Goal: Task Accomplishment & Management: Complete application form

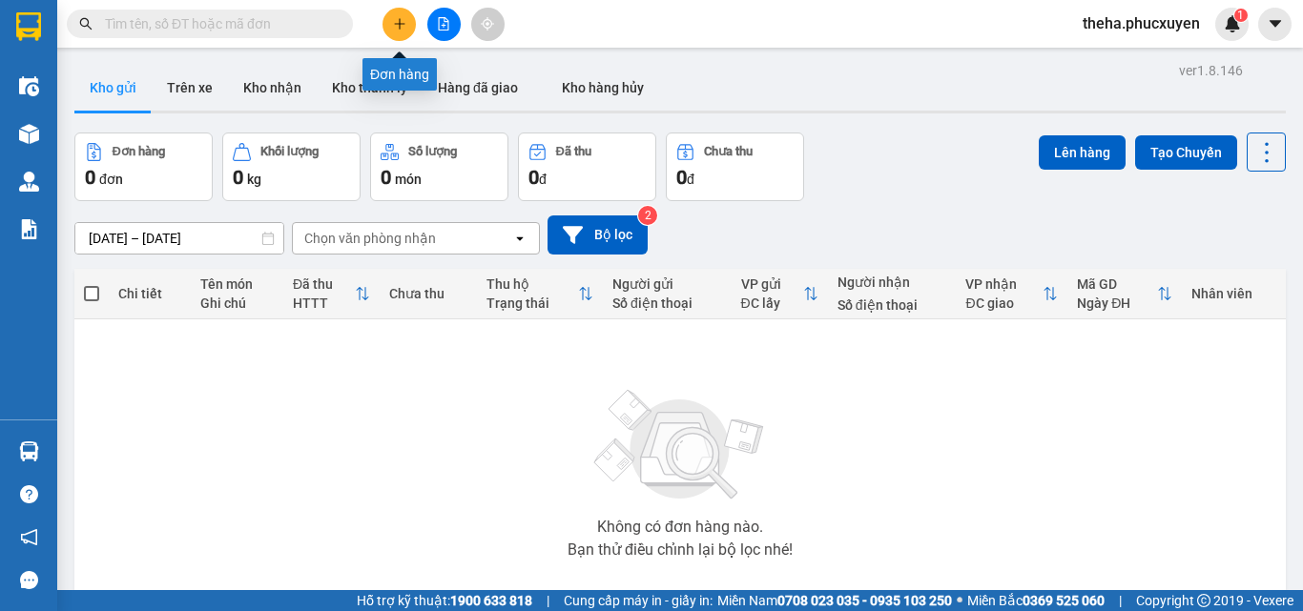
click at [391, 27] on button at bounding box center [398, 24] width 33 height 33
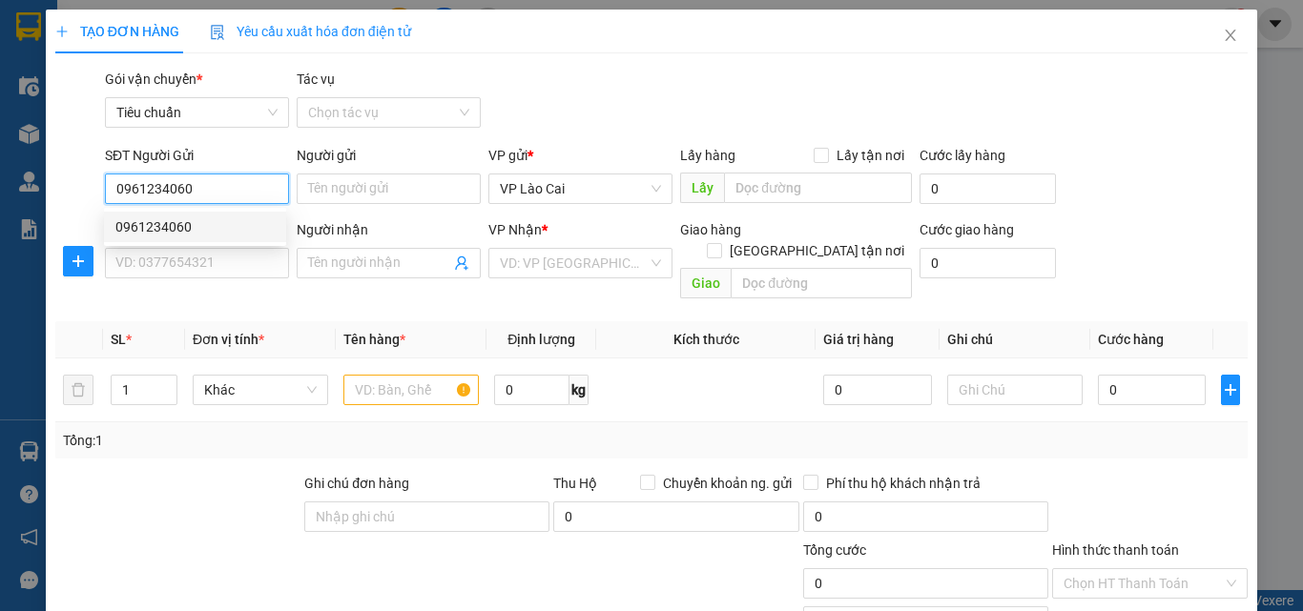
click at [162, 224] on div "0961234060" at bounding box center [194, 227] width 159 height 21
type input "0961234060"
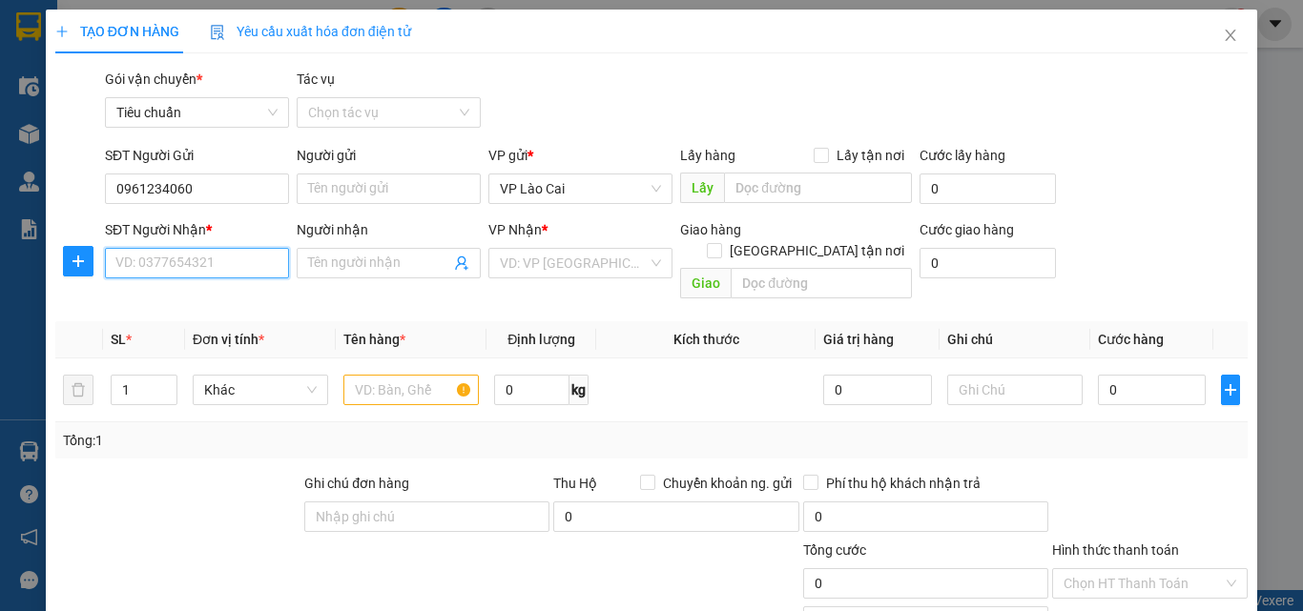
click at [187, 264] on input "SĐT Người Nhận *" at bounding box center [197, 263] width 184 height 31
click at [155, 302] on div "0966769323" at bounding box center [194, 301] width 159 height 21
type input "0966769323"
type input "vân đồn"
click at [375, 375] on input "text" at bounding box center [410, 390] width 135 height 31
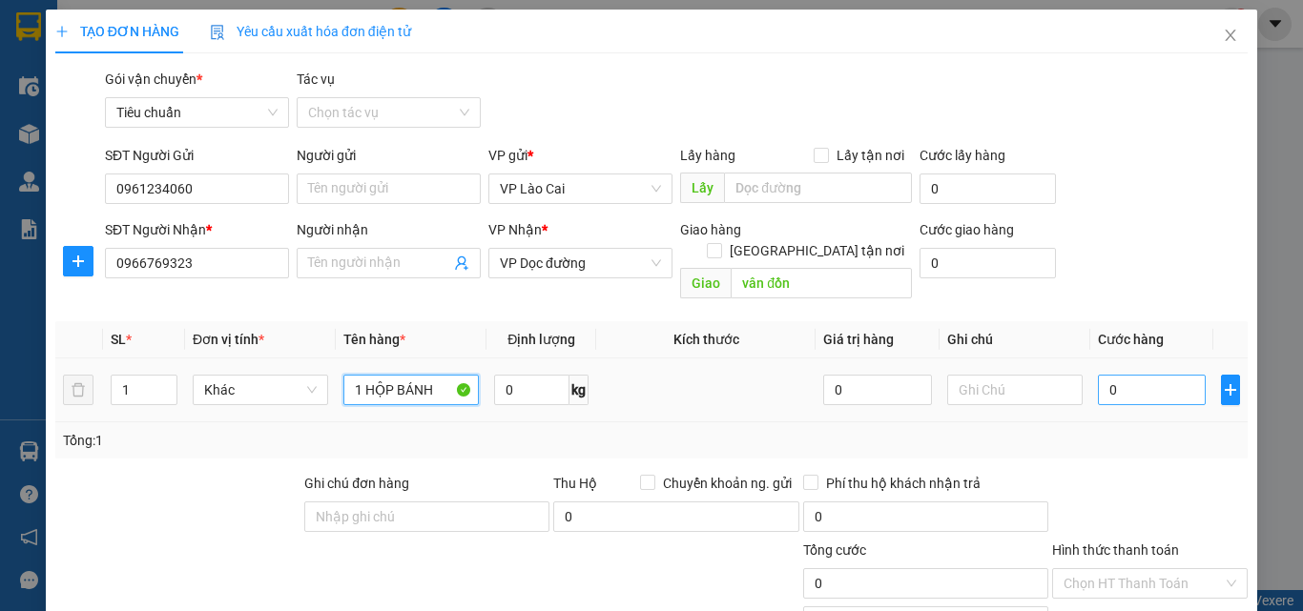
type input "1 HỘP BÁNH"
click at [1114, 375] on input "0" at bounding box center [1152, 390] width 108 height 31
click at [1108, 375] on input "0" at bounding box center [1152, 390] width 108 height 31
type input "01"
type input "1"
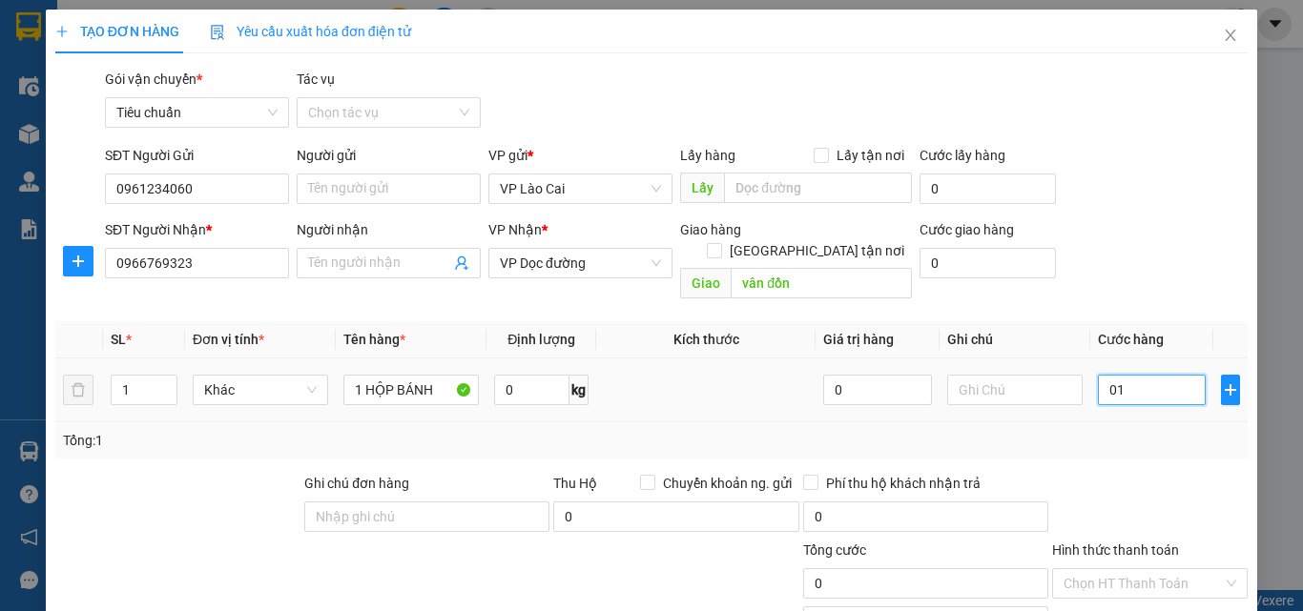
type input "1"
type input "010"
type input "10"
type input "0.100"
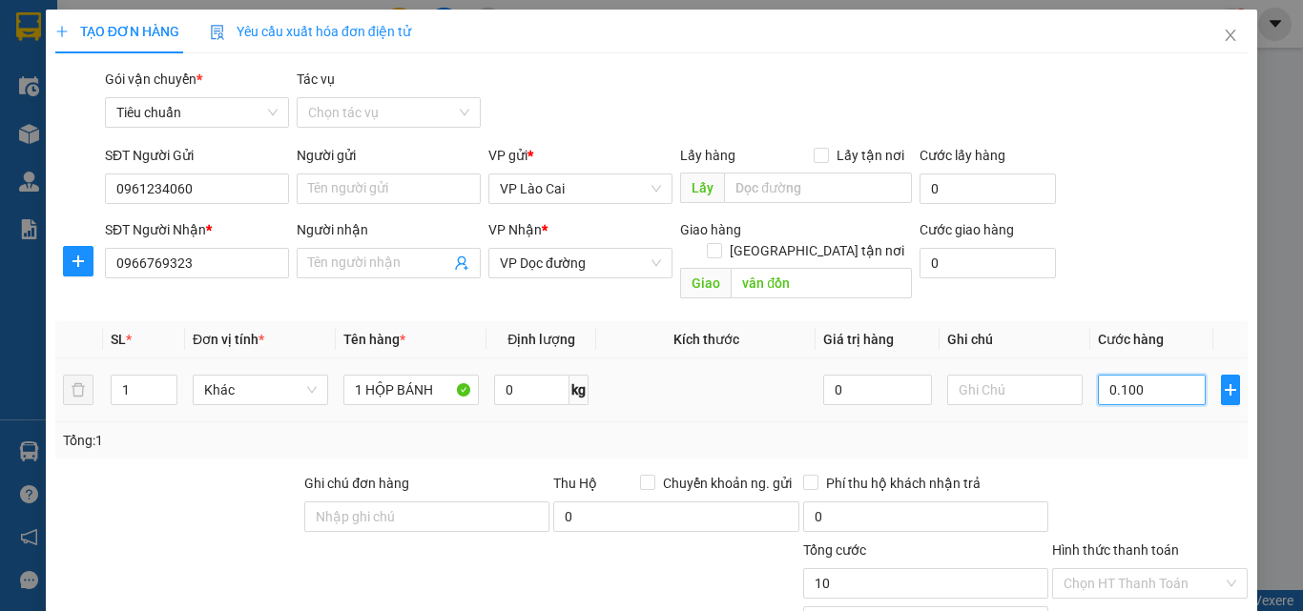
type input "100"
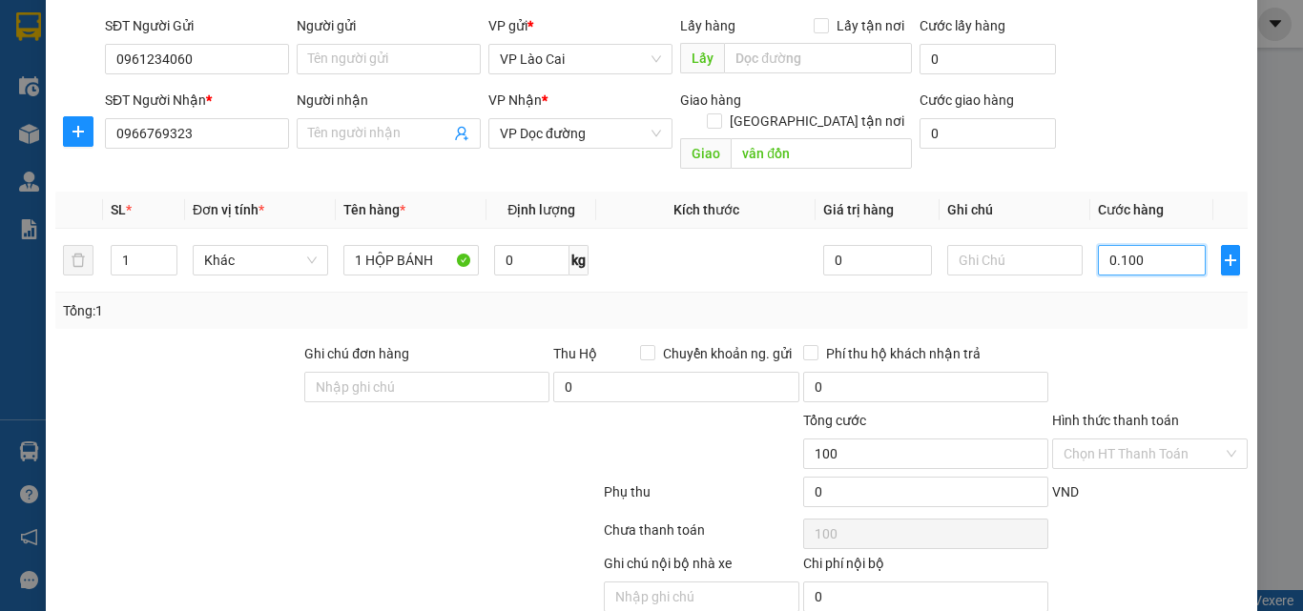
scroll to position [192, 0]
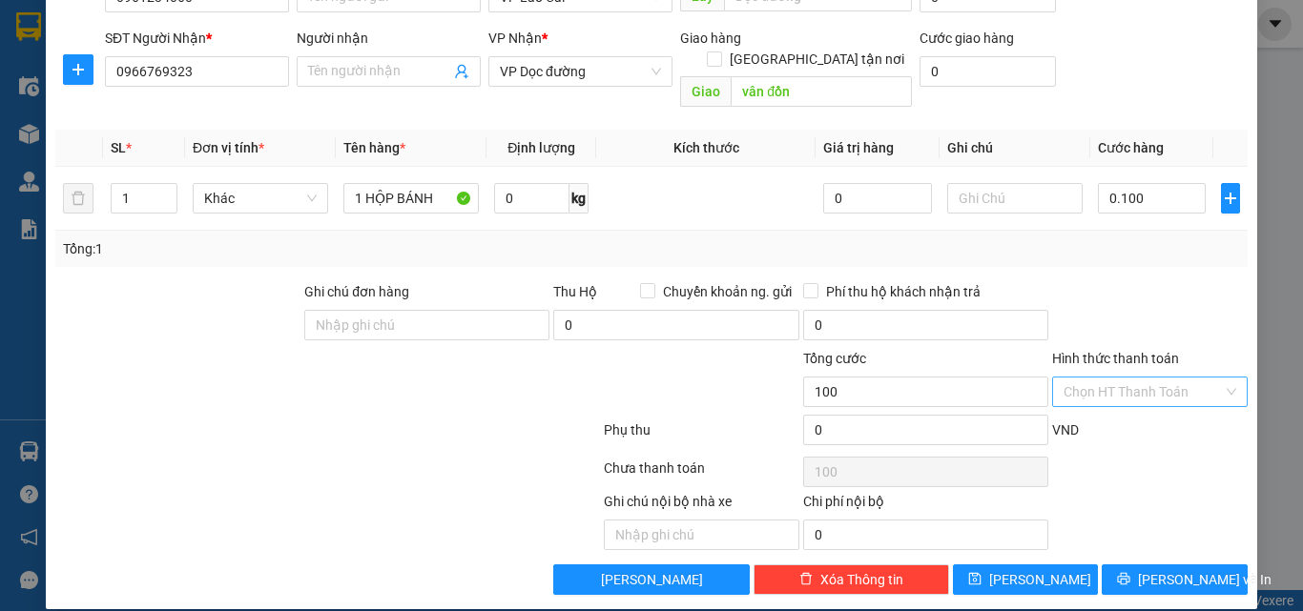
type input "100.000"
click at [1147, 378] on input "Hình thức thanh toán" at bounding box center [1143, 392] width 159 height 29
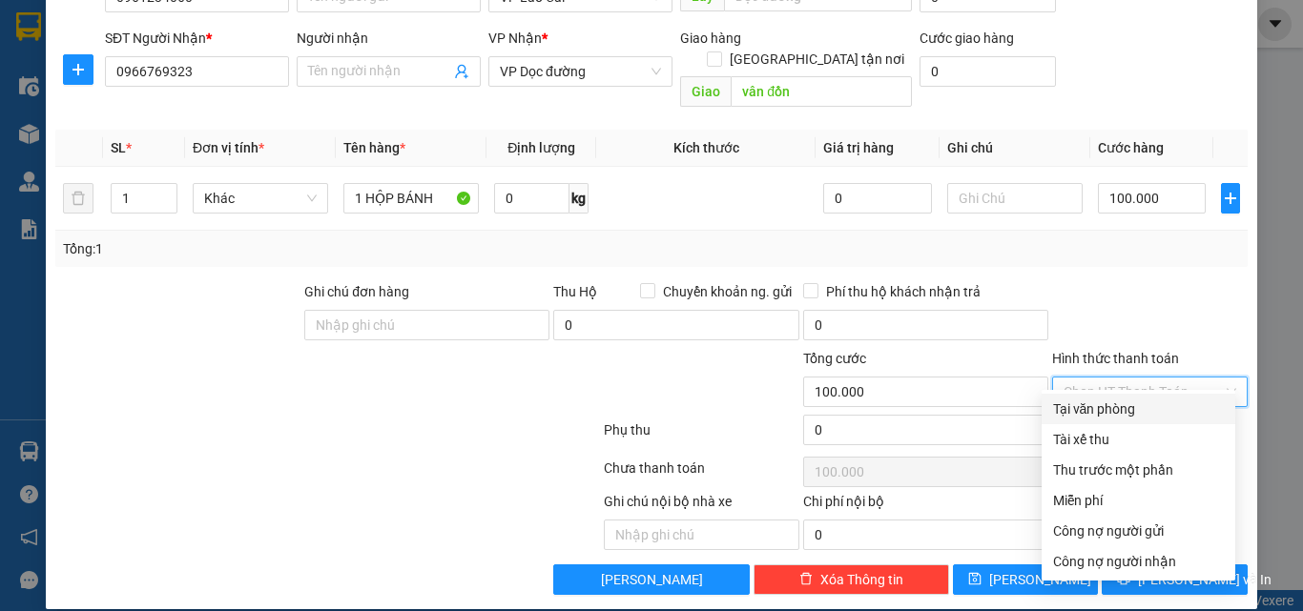
click at [1103, 412] on div "Tại văn phòng" at bounding box center [1138, 409] width 171 height 21
type input "0"
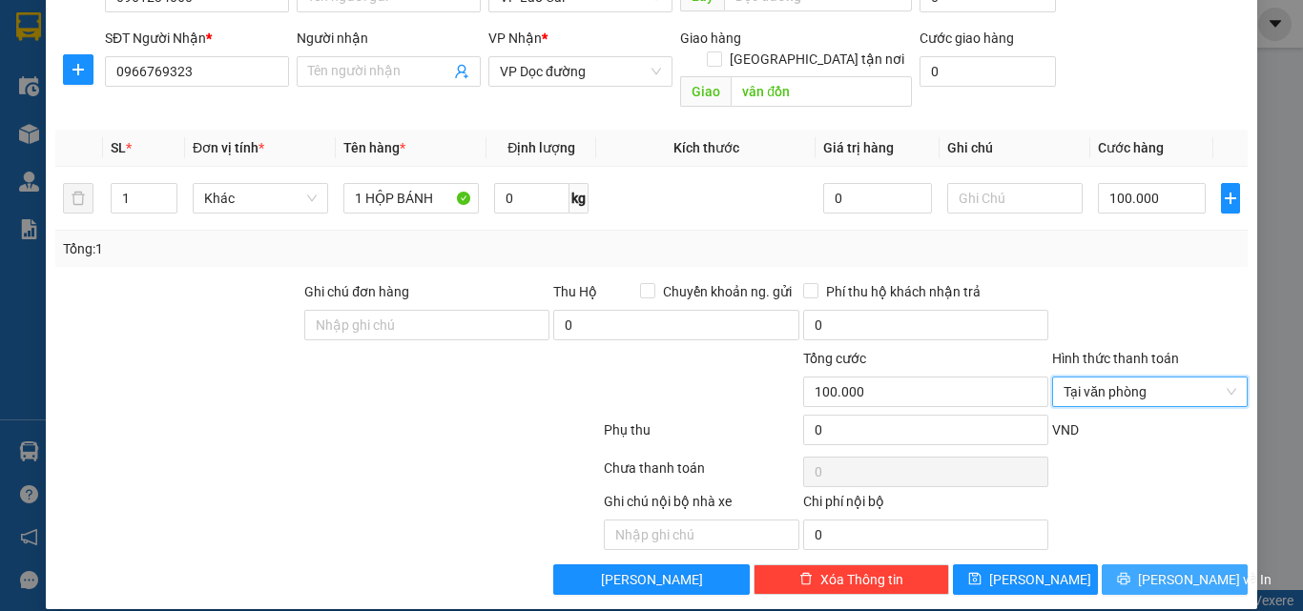
click at [1122, 565] on button "[PERSON_NAME] và In" at bounding box center [1175, 580] width 146 height 31
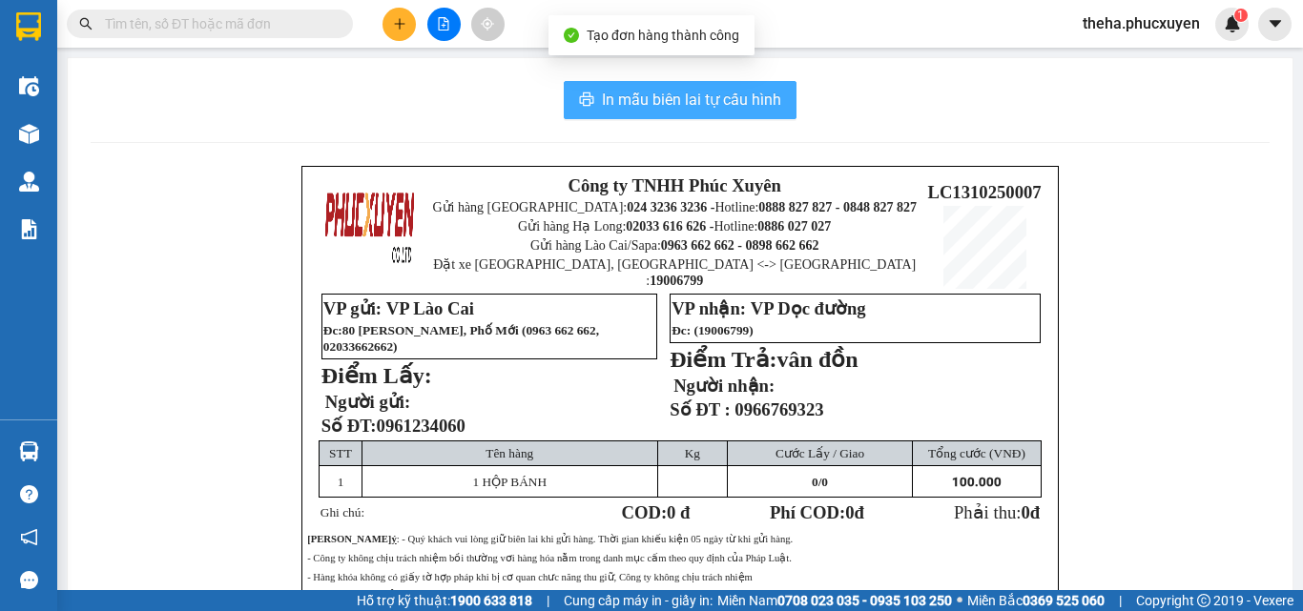
click at [733, 94] on span "In mẫu biên lai tự cấu hình" at bounding box center [691, 100] width 179 height 24
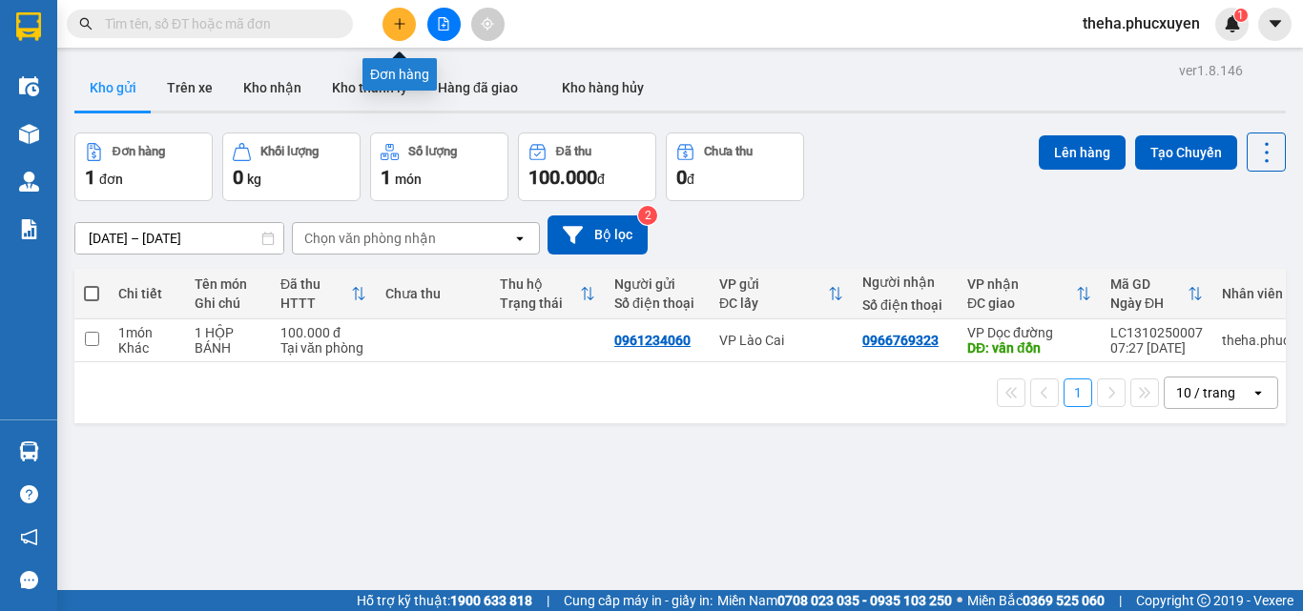
click at [393, 22] on icon "plus" at bounding box center [399, 23] width 13 height 13
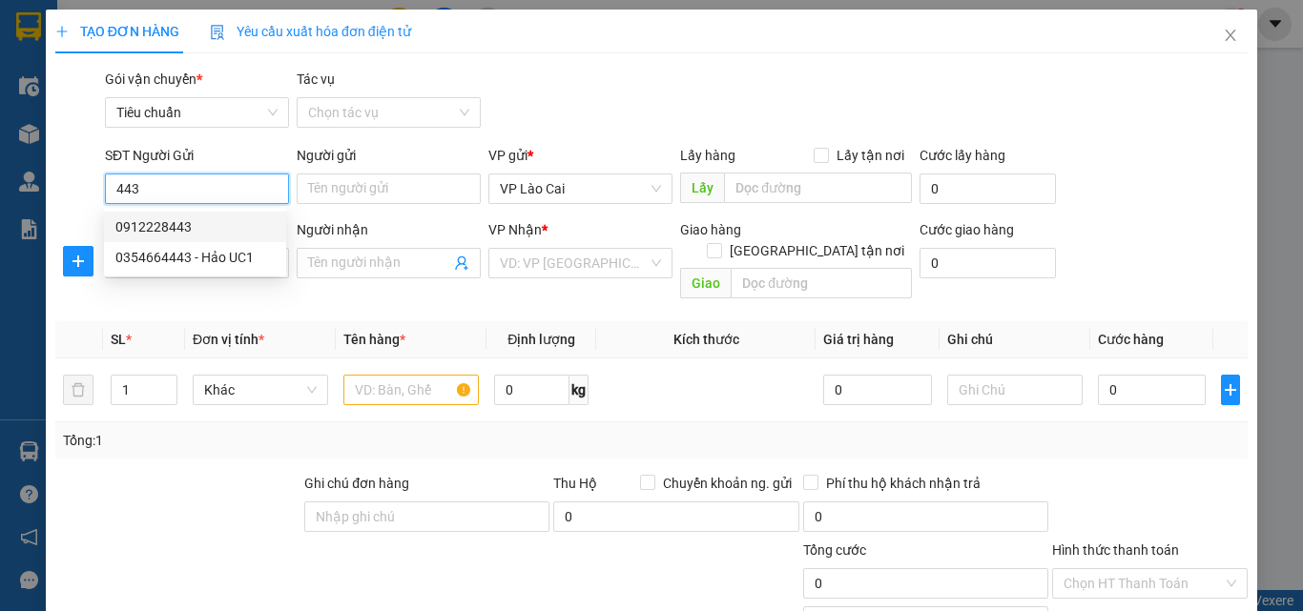
click at [155, 230] on div "0912228443" at bounding box center [194, 227] width 159 height 21
type input "0912228443"
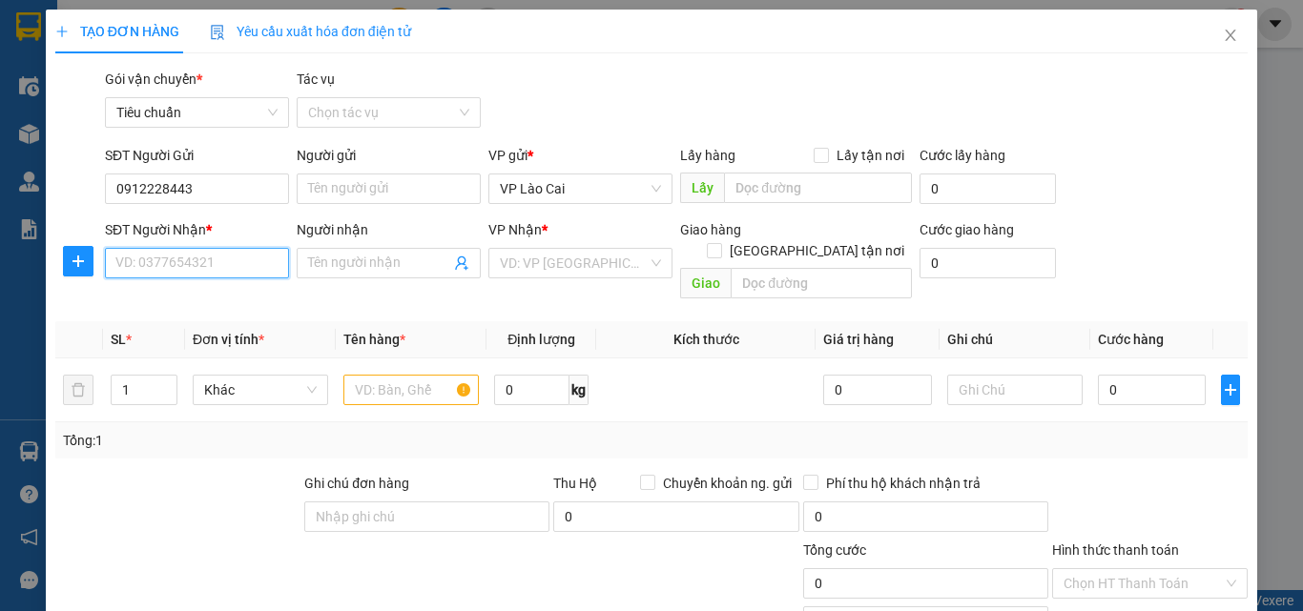
click at [193, 273] on input "SĐT Người Nhận *" at bounding box center [197, 263] width 184 height 31
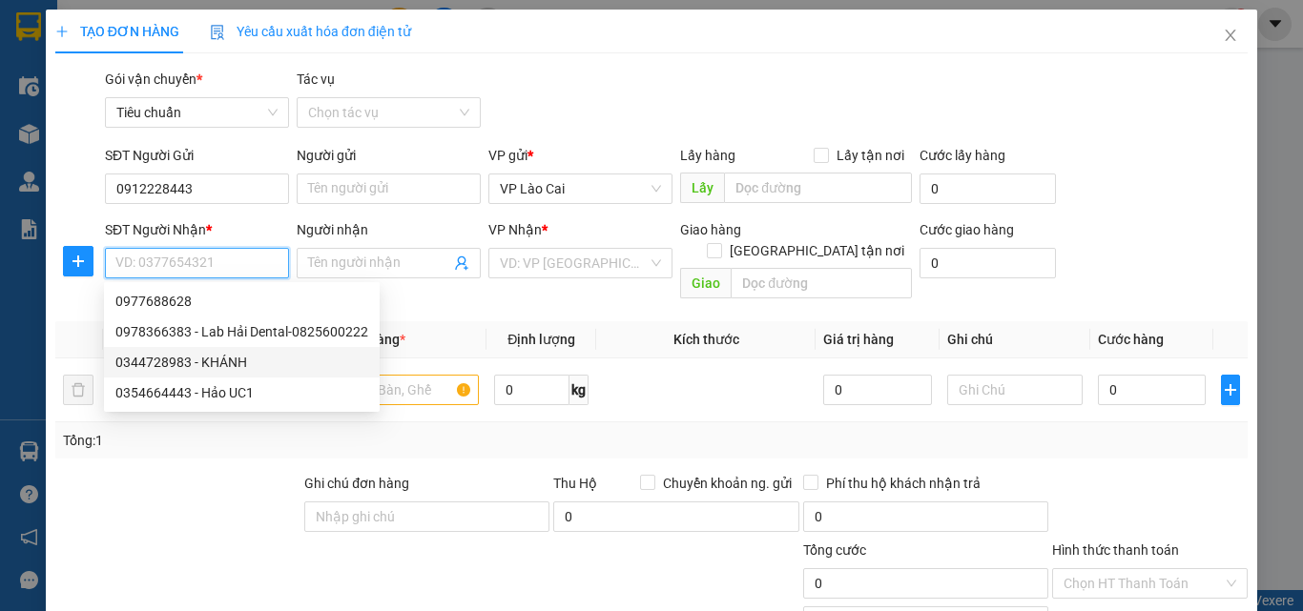
click at [163, 366] on div "0344728983 - KHÁNH" at bounding box center [241, 362] width 253 height 21
type input "0344728983"
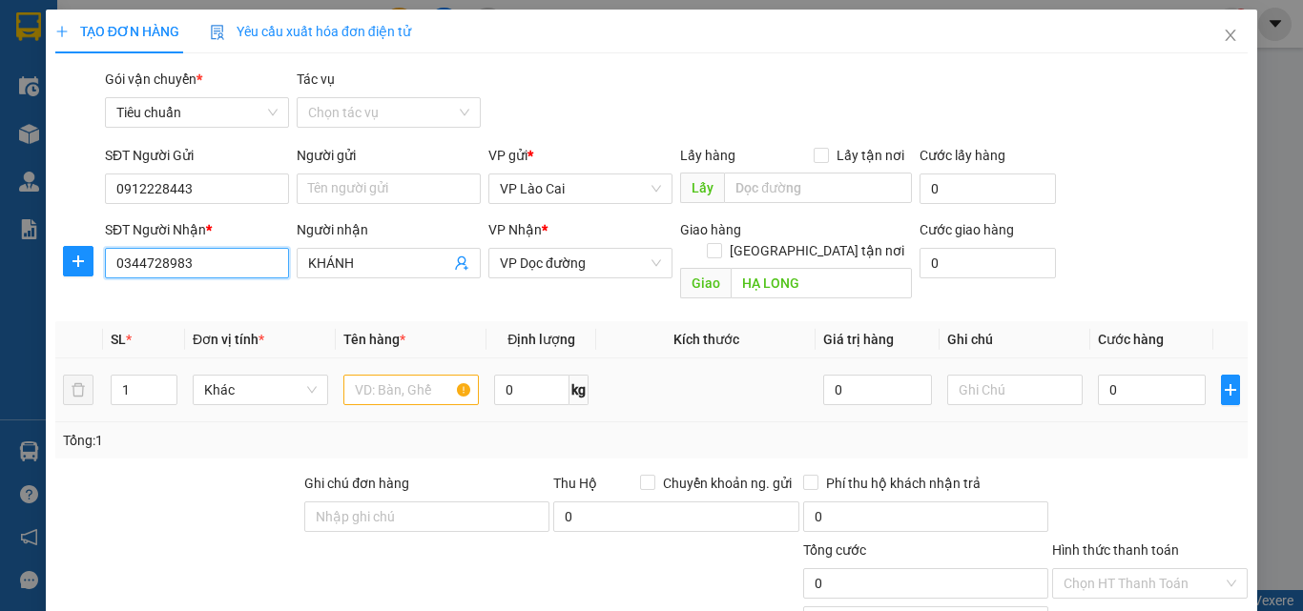
type input "KHÁNH"
type input "HẠ LONG"
click at [423, 375] on input "text" at bounding box center [410, 390] width 135 height 31
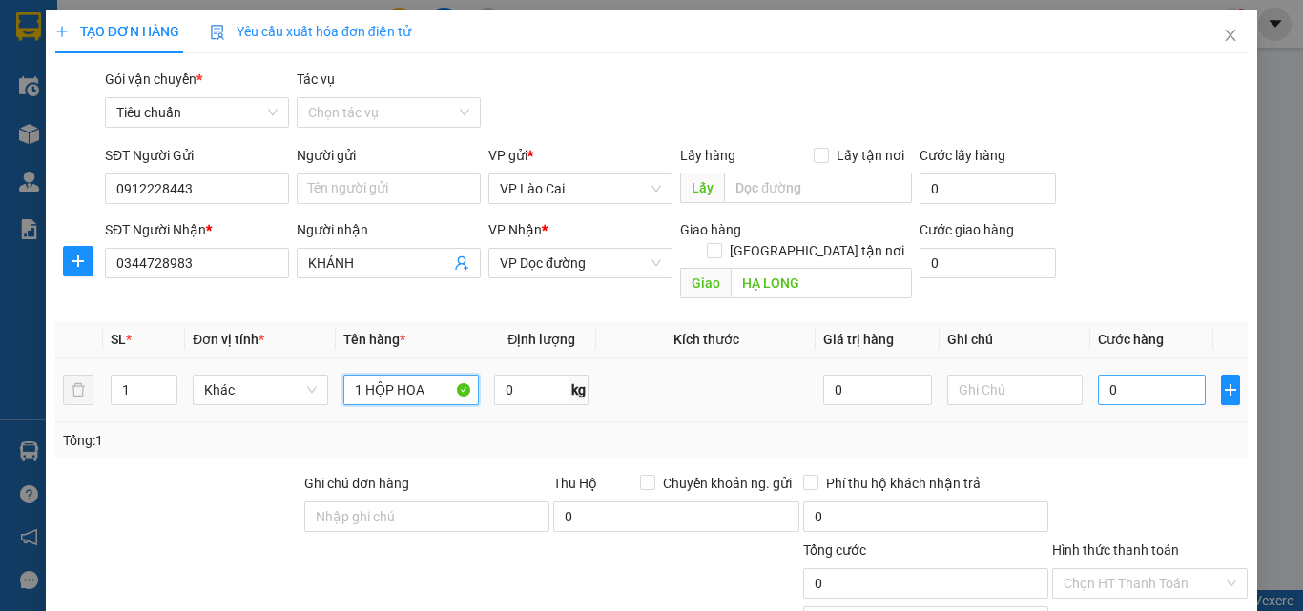
type input "1 HỘP HOA"
click at [1125, 375] on input "0" at bounding box center [1152, 390] width 108 height 31
type input "1"
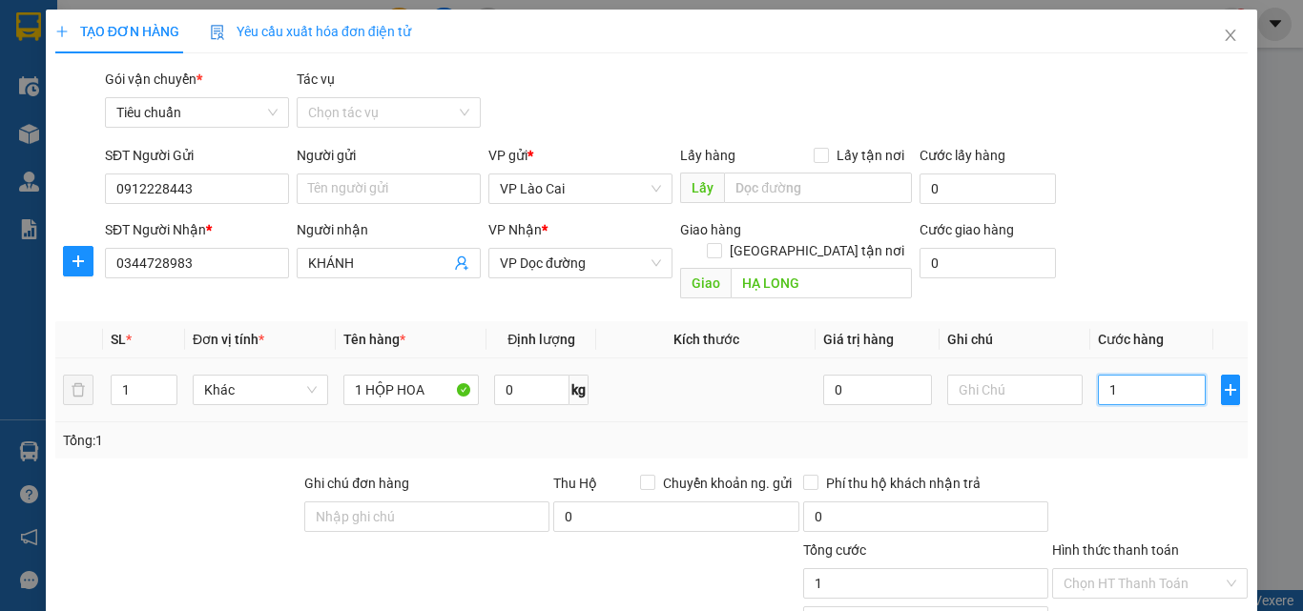
type input "10"
type input "100"
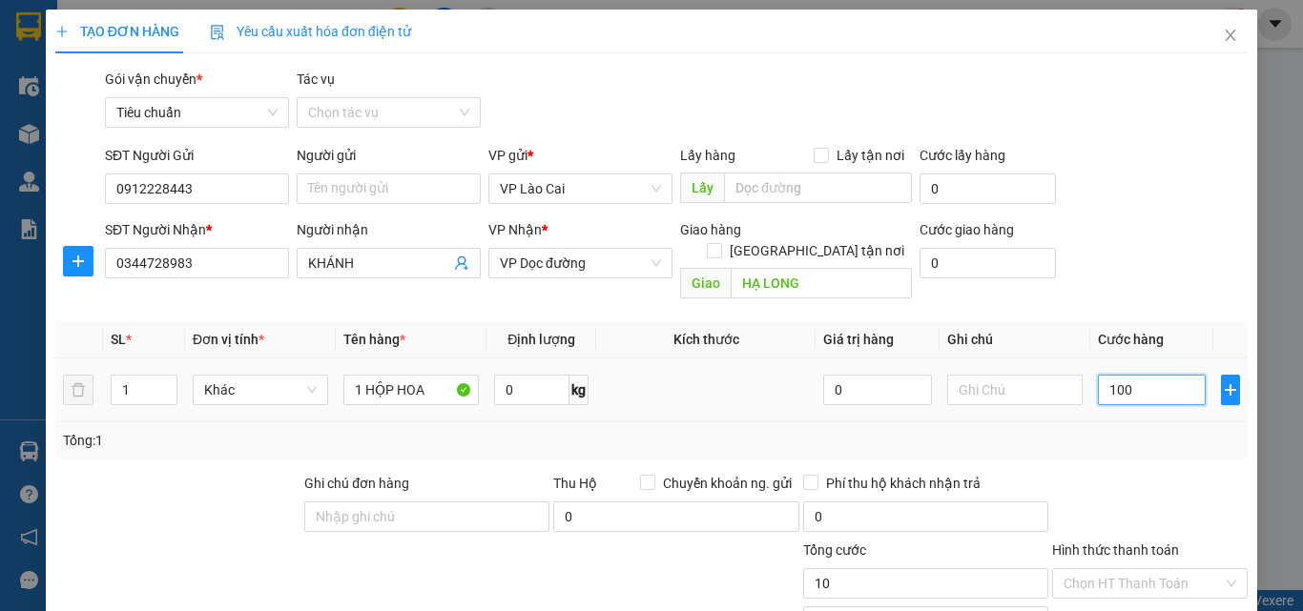
type input "100"
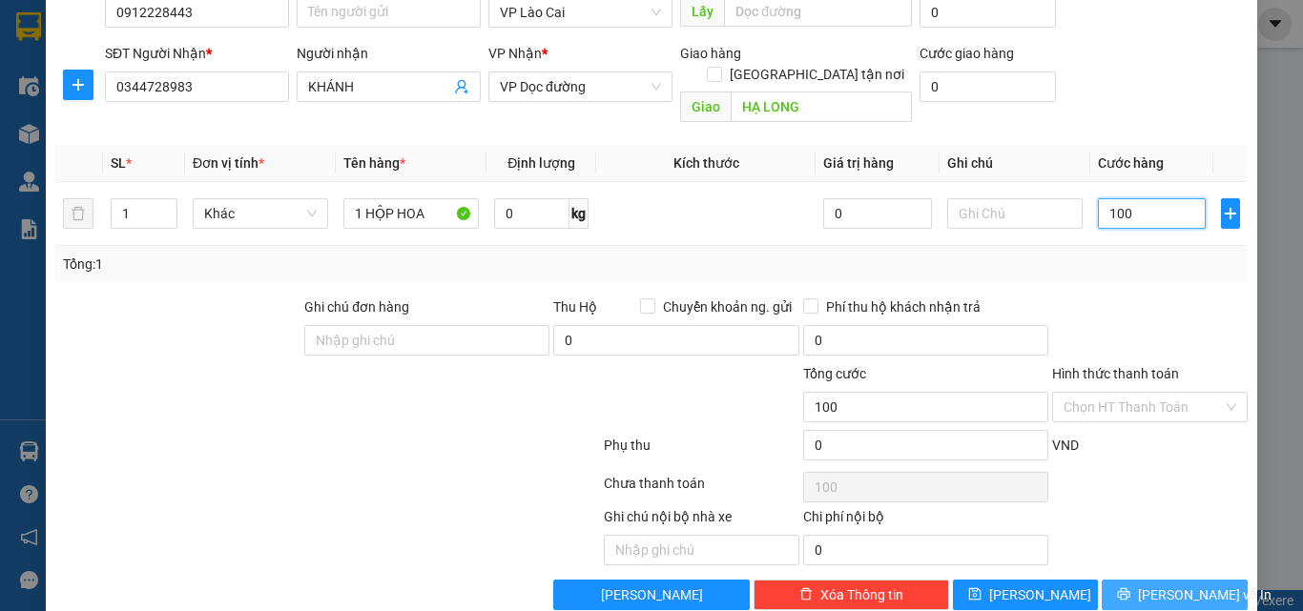
scroll to position [192, 0]
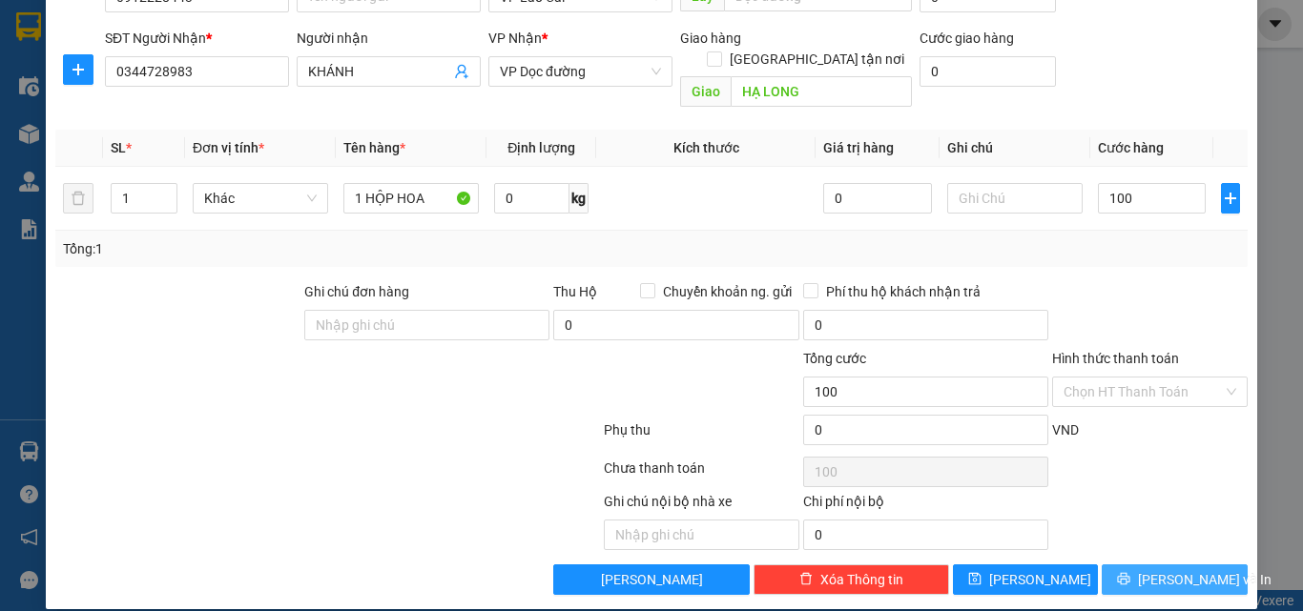
type input "100.000"
click at [1102, 565] on button "[PERSON_NAME] và In" at bounding box center [1175, 580] width 146 height 31
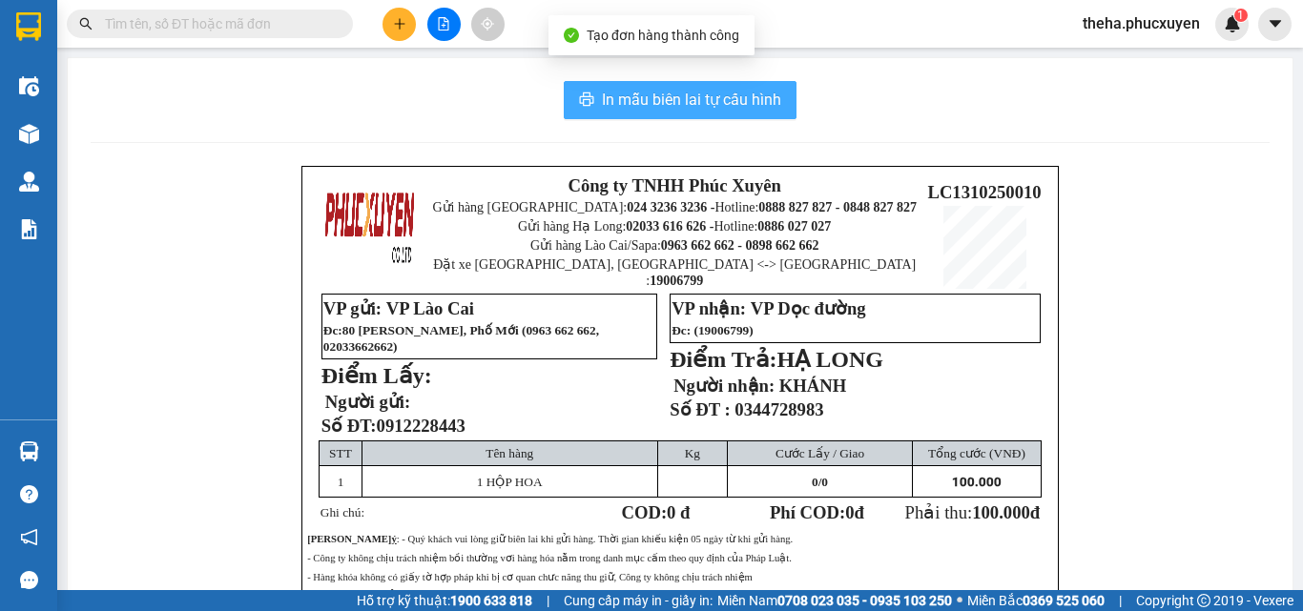
click at [780, 90] on button "In mẫu biên lai tự cấu hình" at bounding box center [680, 100] width 233 height 38
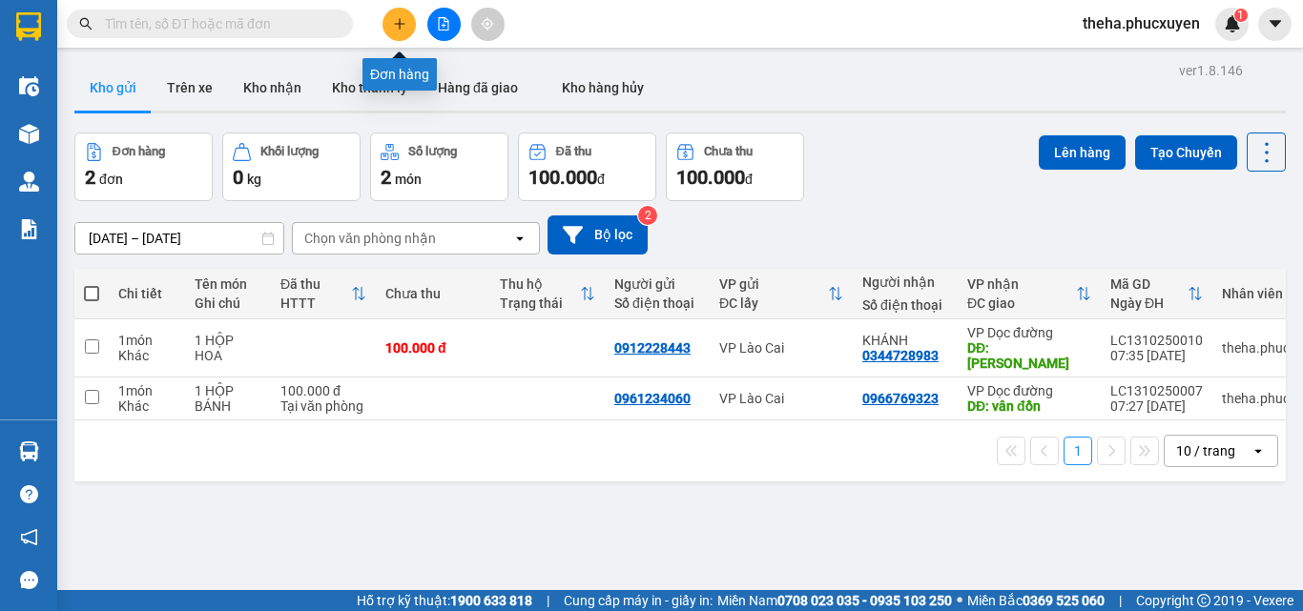
click at [389, 31] on button at bounding box center [398, 24] width 33 height 33
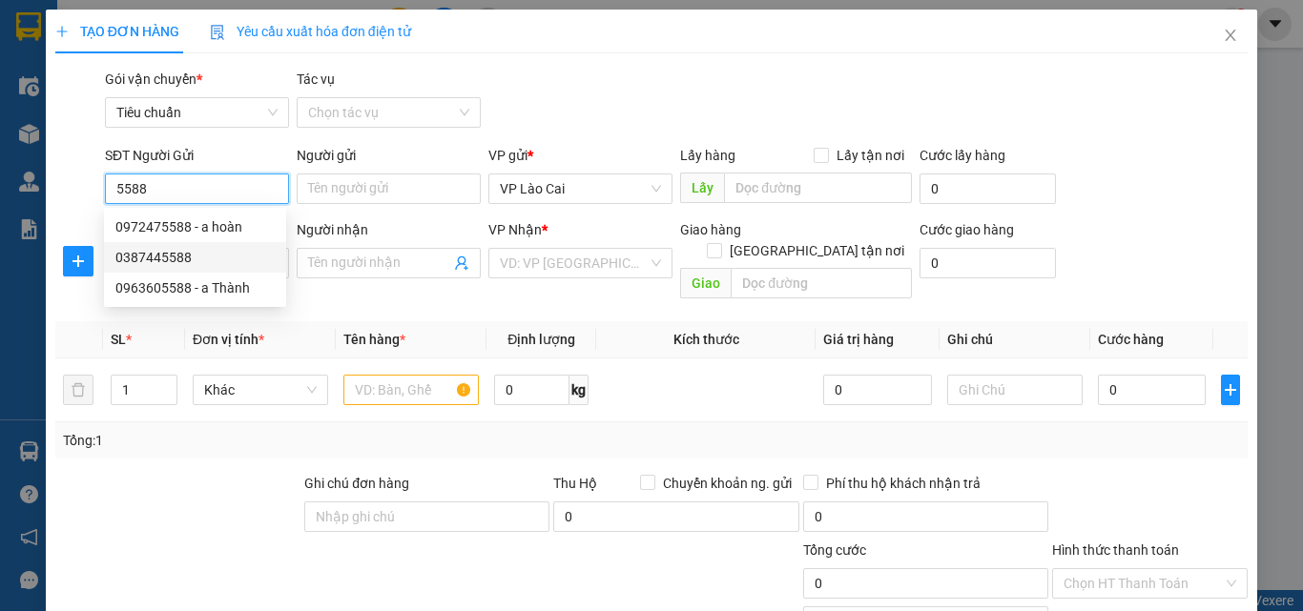
click at [177, 263] on div "0387445588" at bounding box center [194, 257] width 159 height 21
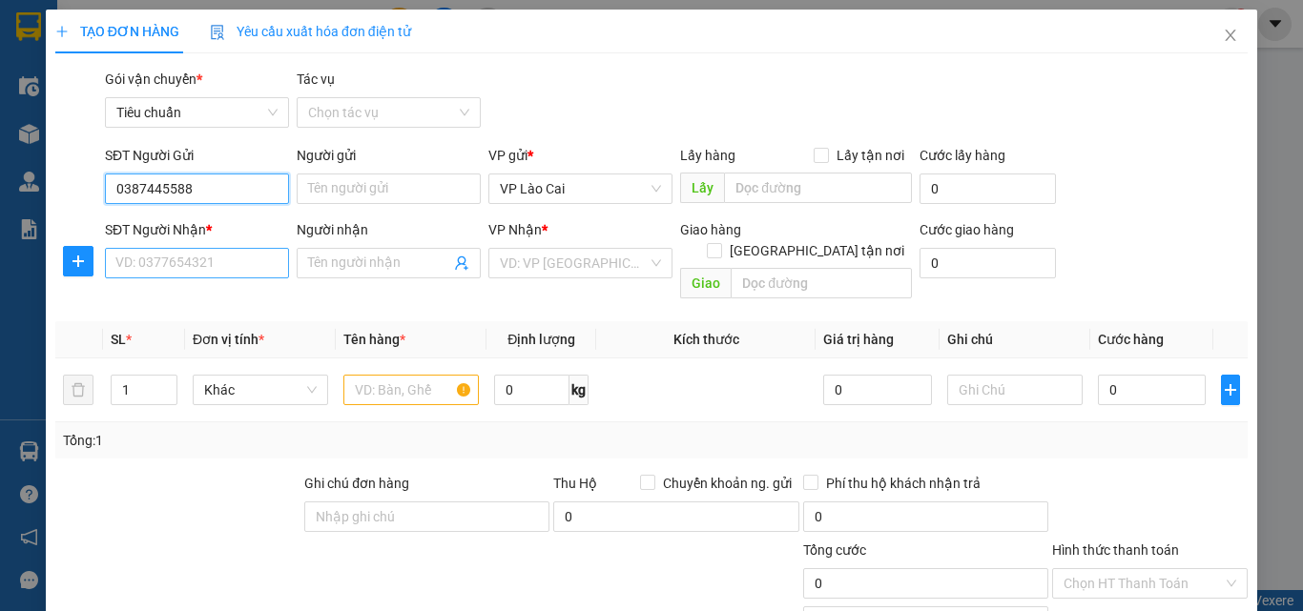
type input "0387445588"
click at [205, 267] on input "SĐT Người Nhận *" at bounding box center [197, 263] width 184 height 31
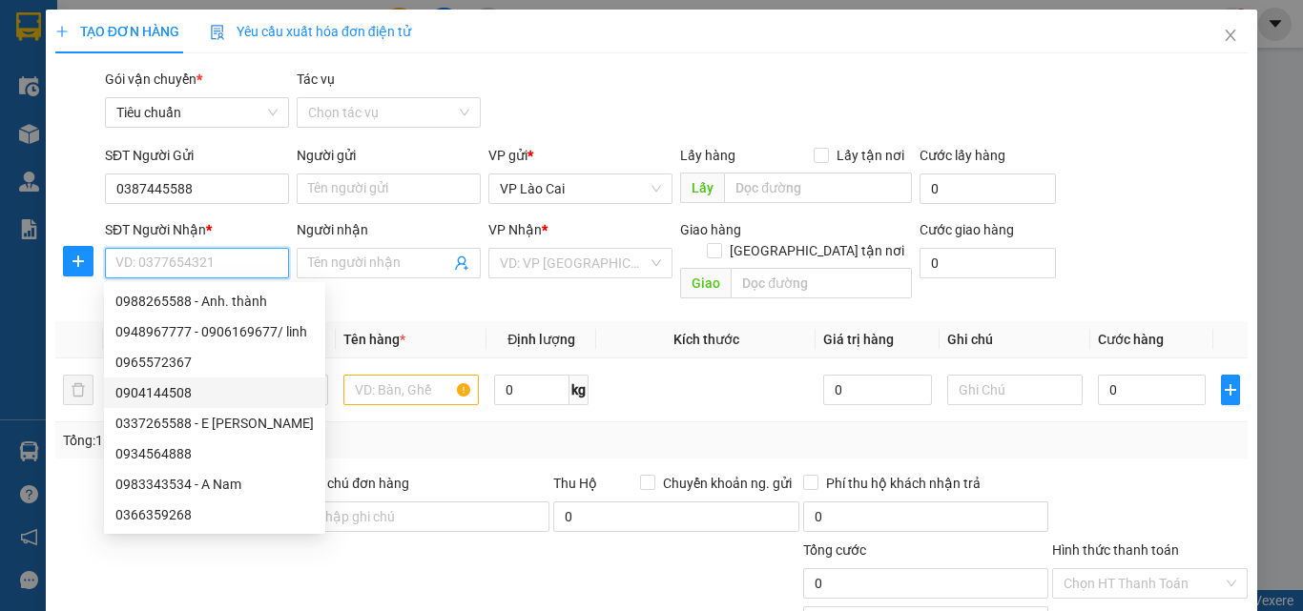
click at [157, 396] on div "0904144508" at bounding box center [214, 392] width 198 height 21
type input "0904144508"
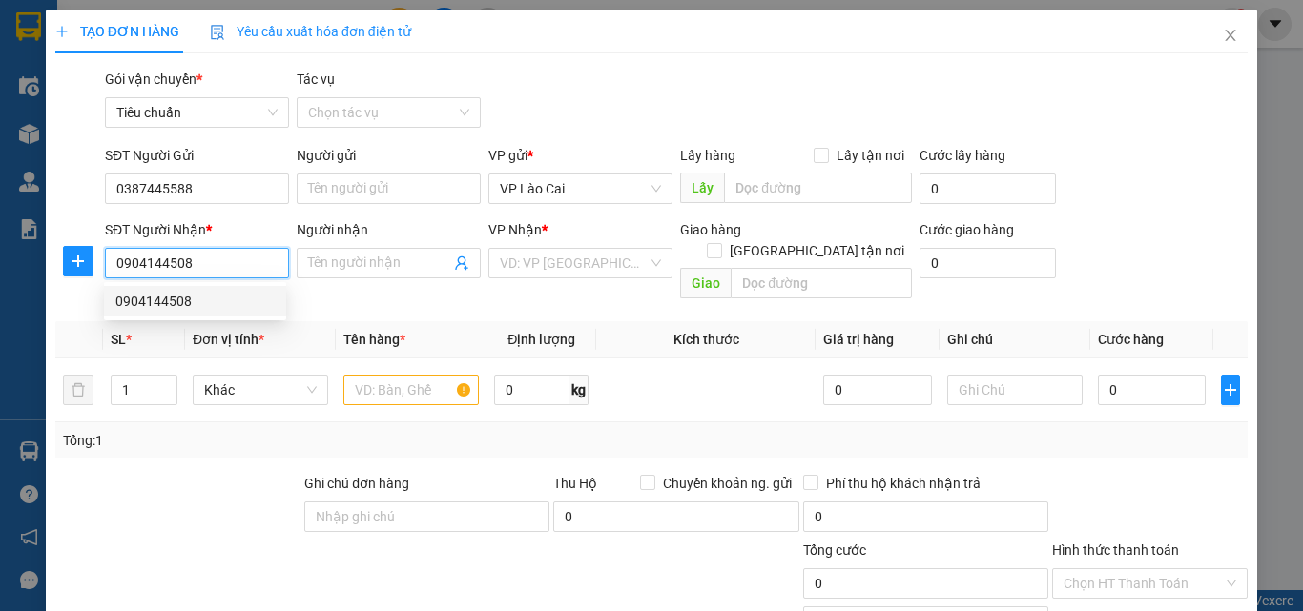
type input "Hạ Long"
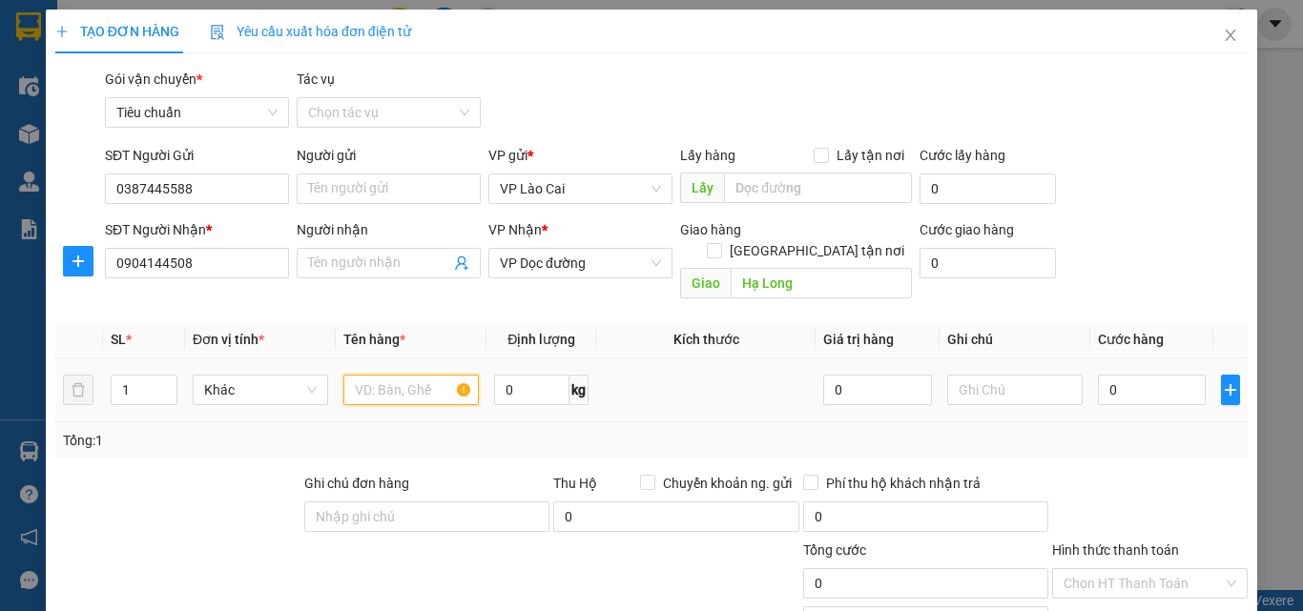
click at [402, 375] on input "text" at bounding box center [410, 390] width 135 height 31
type input "1 XỐP THITJ"
click at [1125, 375] on input "0" at bounding box center [1152, 390] width 108 height 31
type input "1"
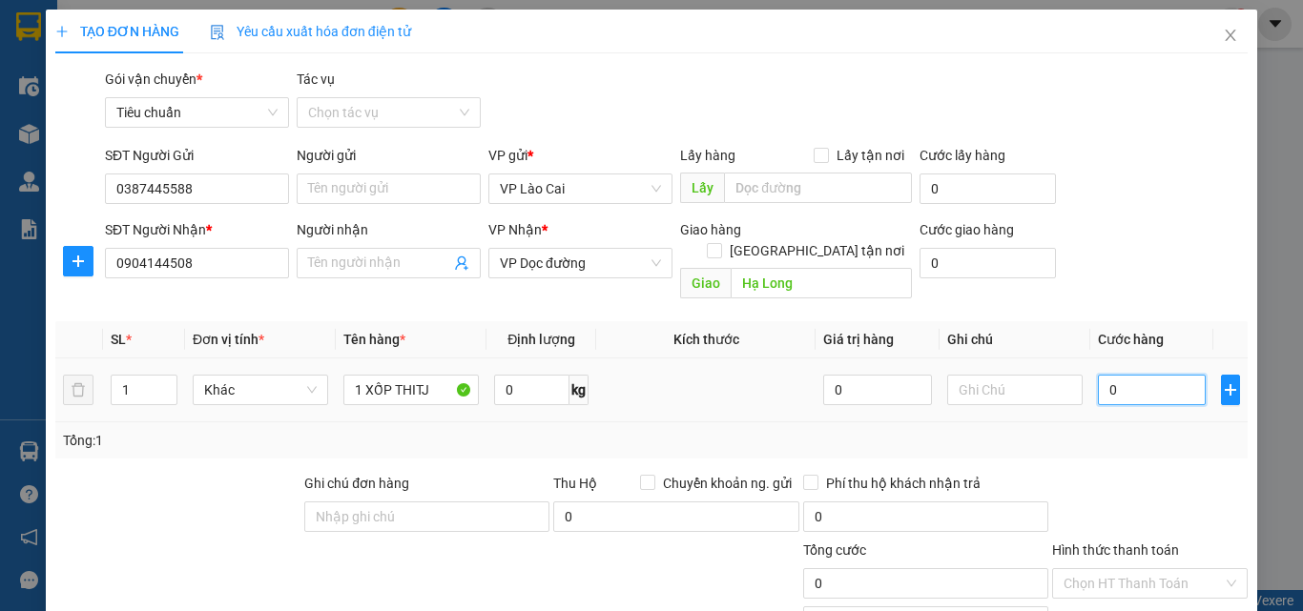
type input "1"
type input "10"
type input "100"
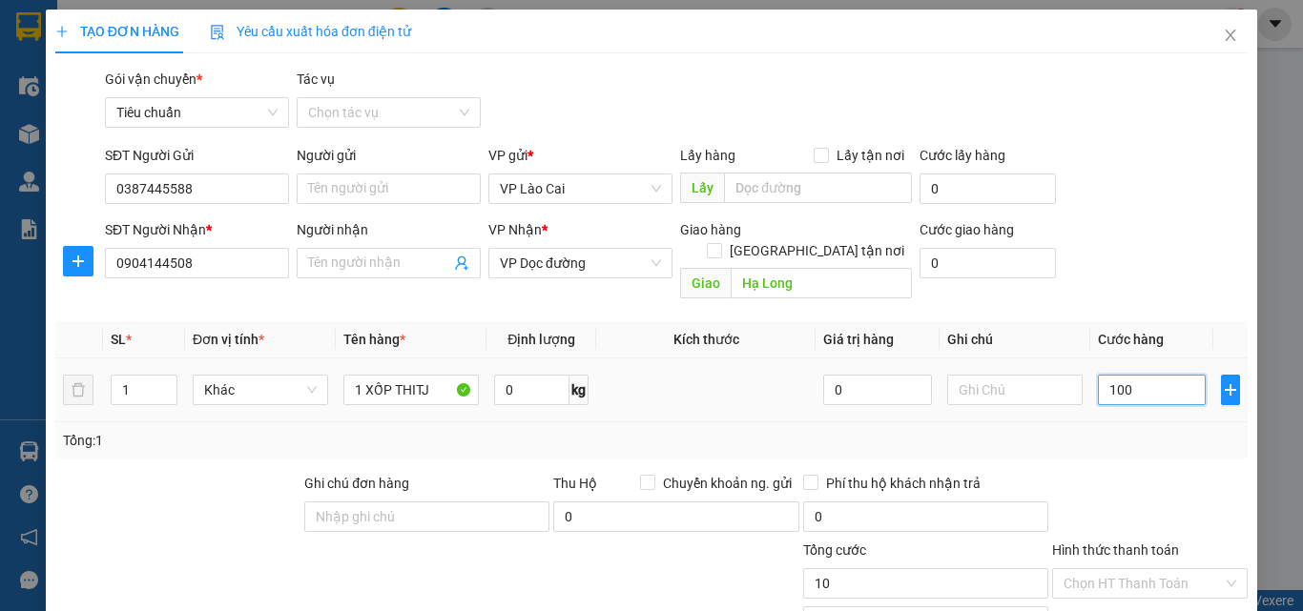
type input "100"
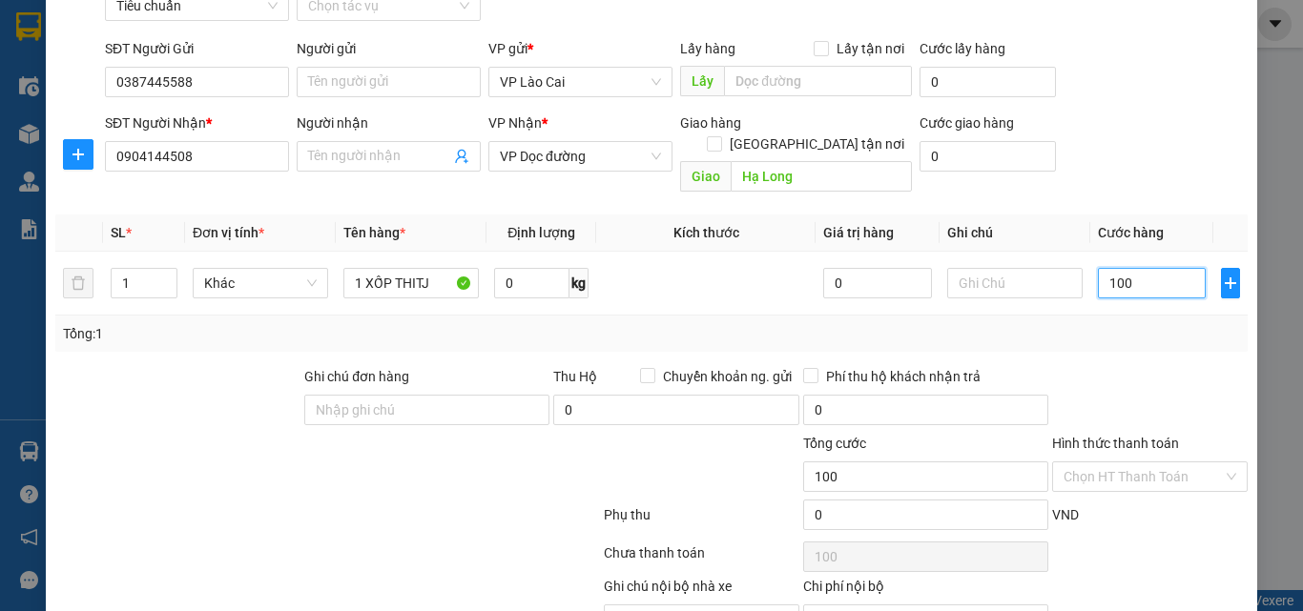
scroll to position [192, 0]
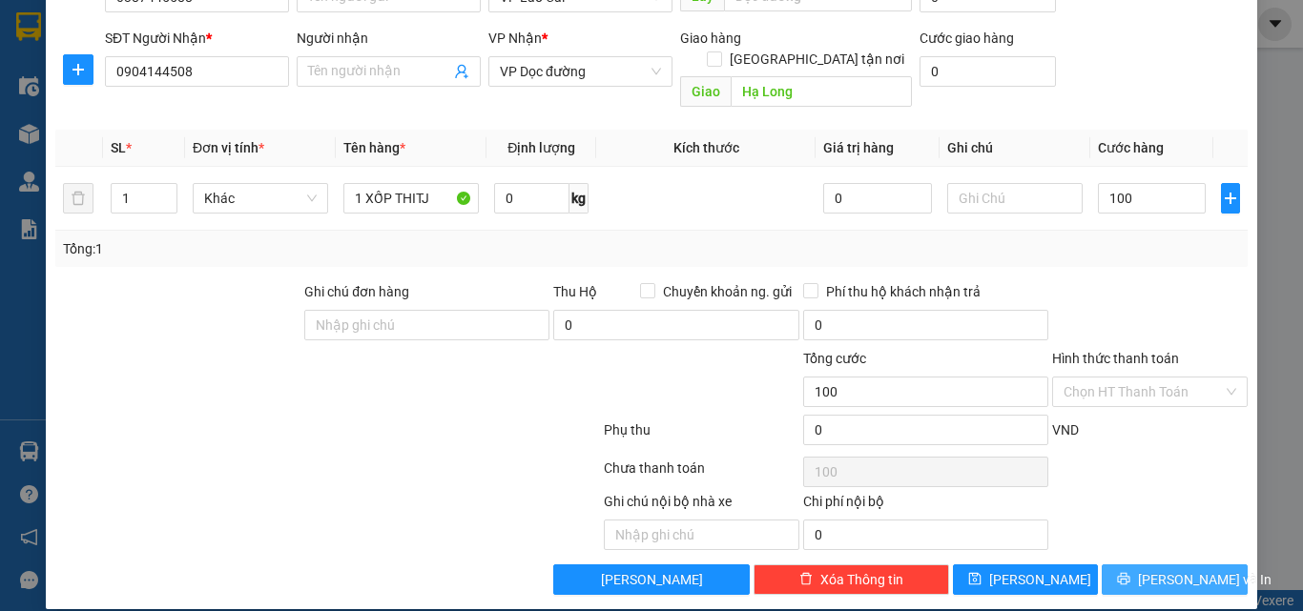
type input "100.000"
click at [1112, 565] on button "[PERSON_NAME] và In" at bounding box center [1175, 580] width 146 height 31
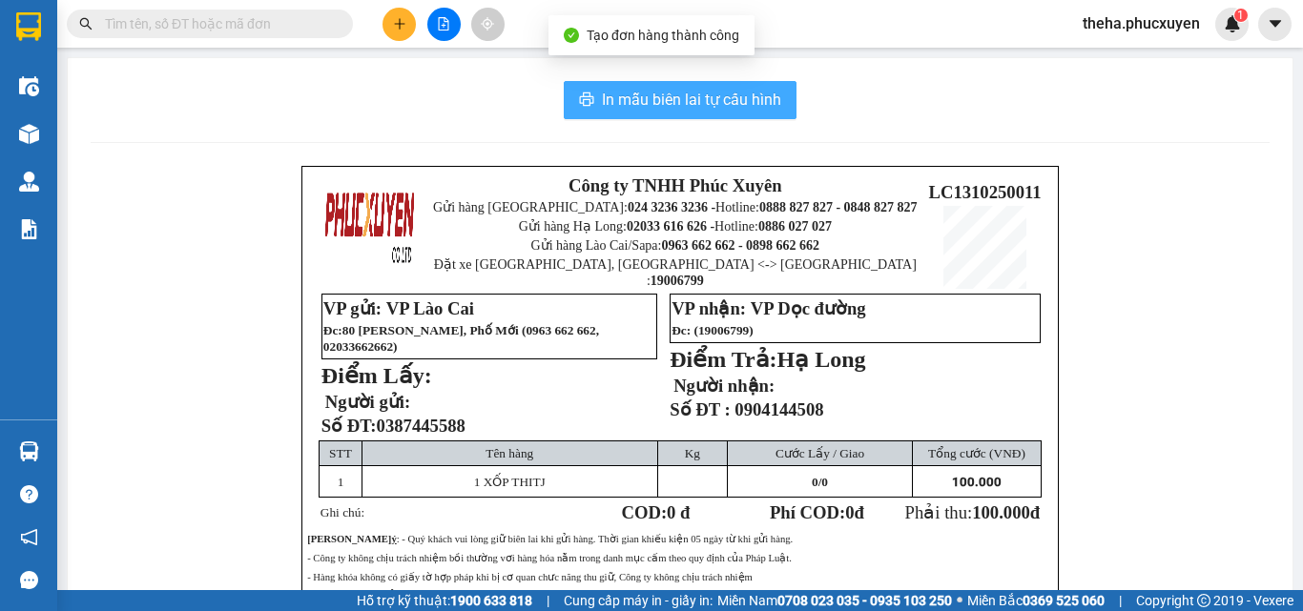
click at [775, 91] on button "In mẫu biên lai tự cấu hình" at bounding box center [680, 100] width 233 height 38
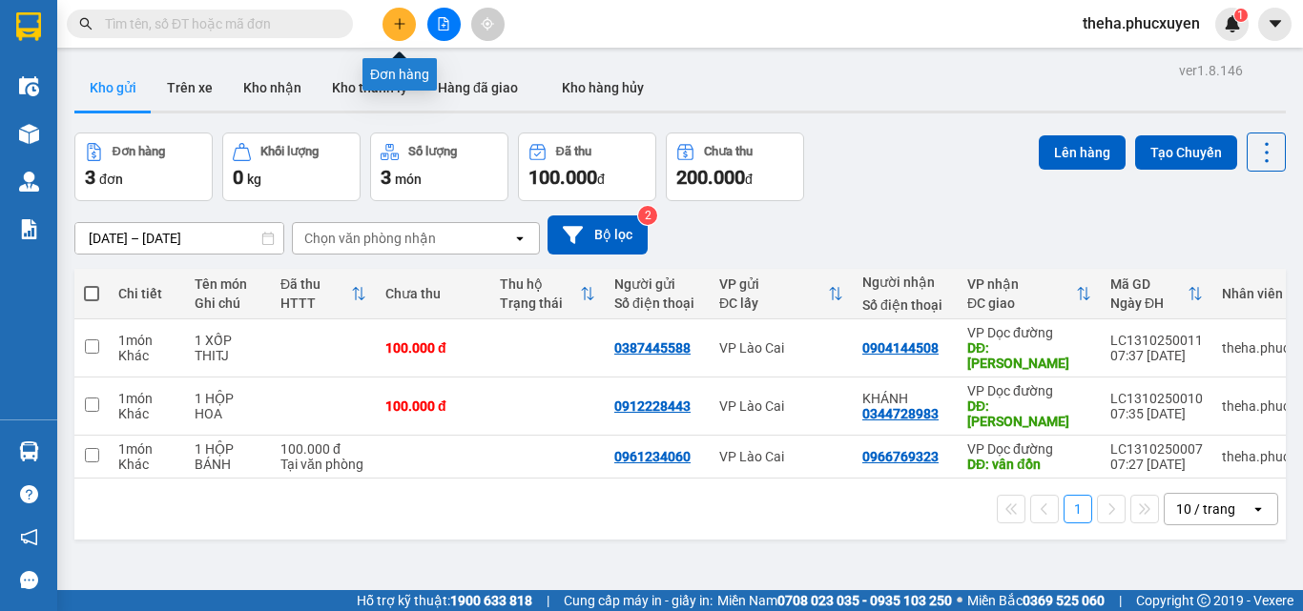
click at [398, 34] on button at bounding box center [398, 24] width 33 height 33
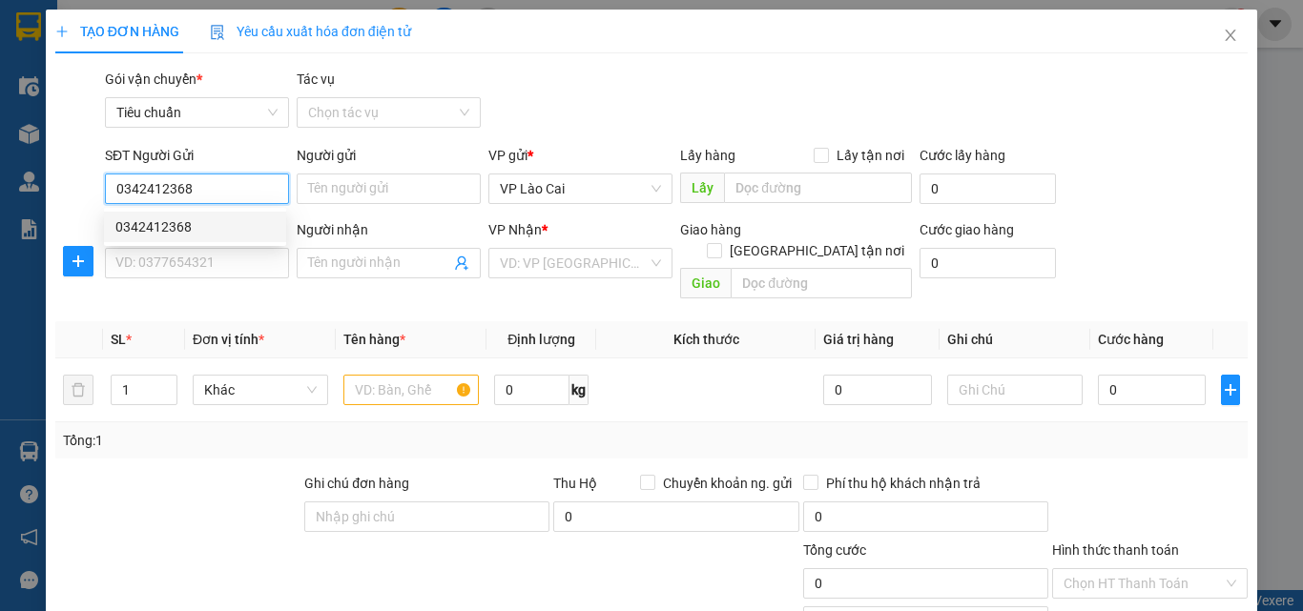
click at [177, 228] on div "0342412368" at bounding box center [194, 227] width 159 height 21
type input "0342412368"
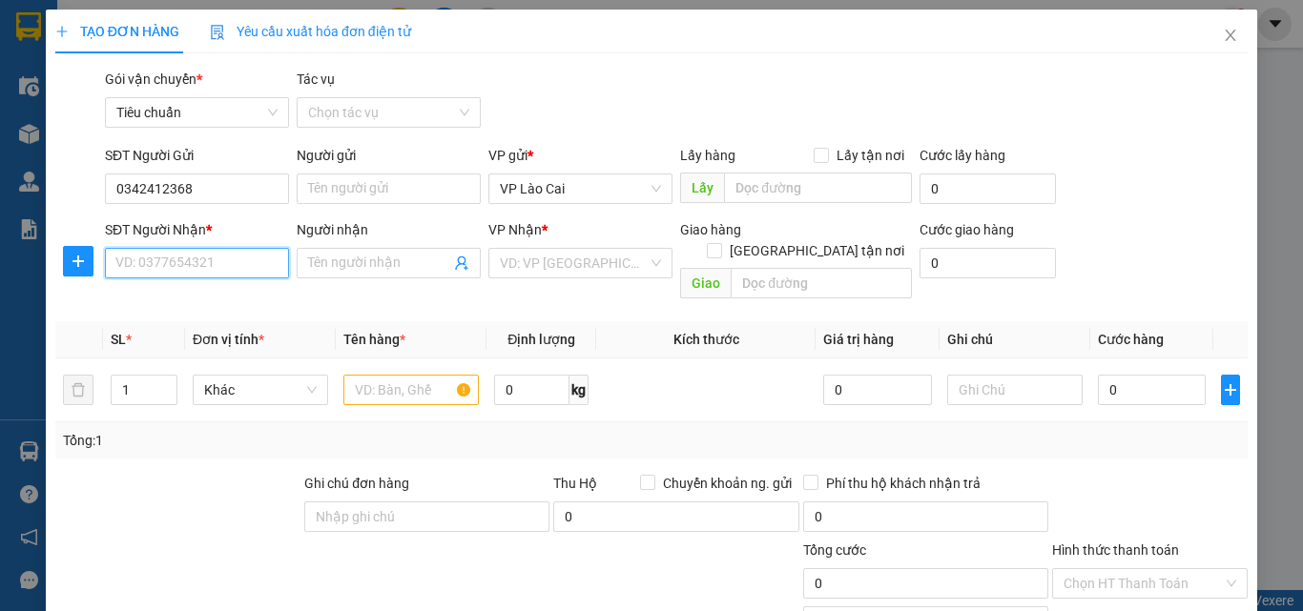
click at [203, 262] on input "SĐT Người Nhận *" at bounding box center [197, 263] width 184 height 31
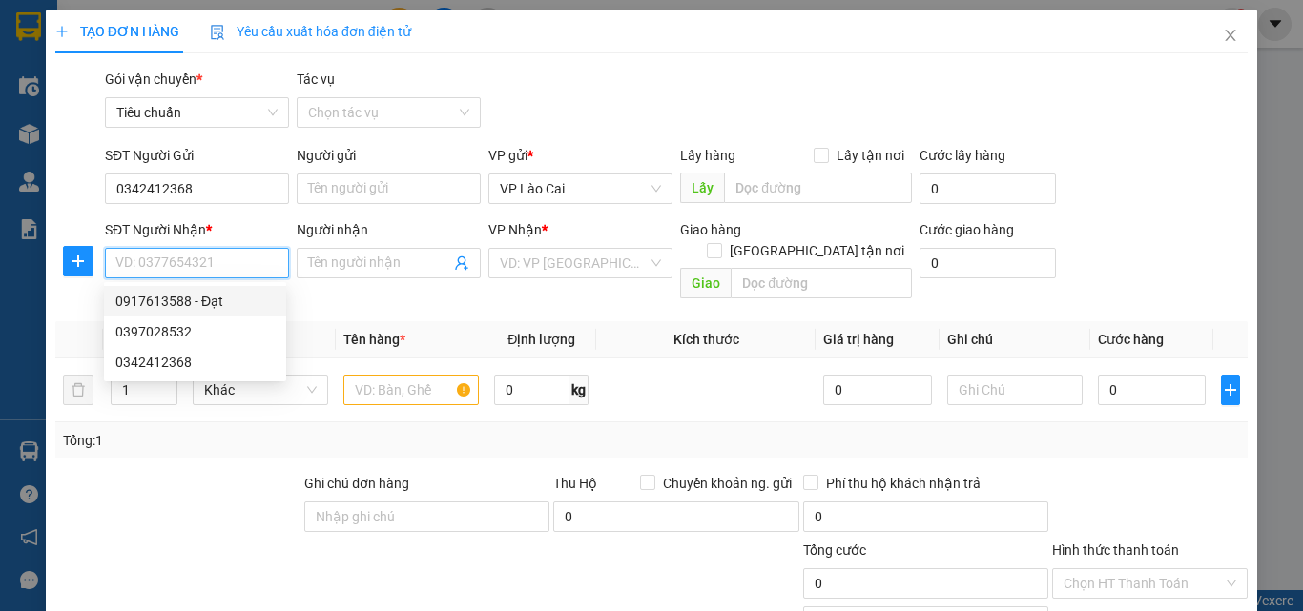
click at [176, 301] on div "0917613588 - Đạt" at bounding box center [194, 301] width 159 height 21
type input "0917613588"
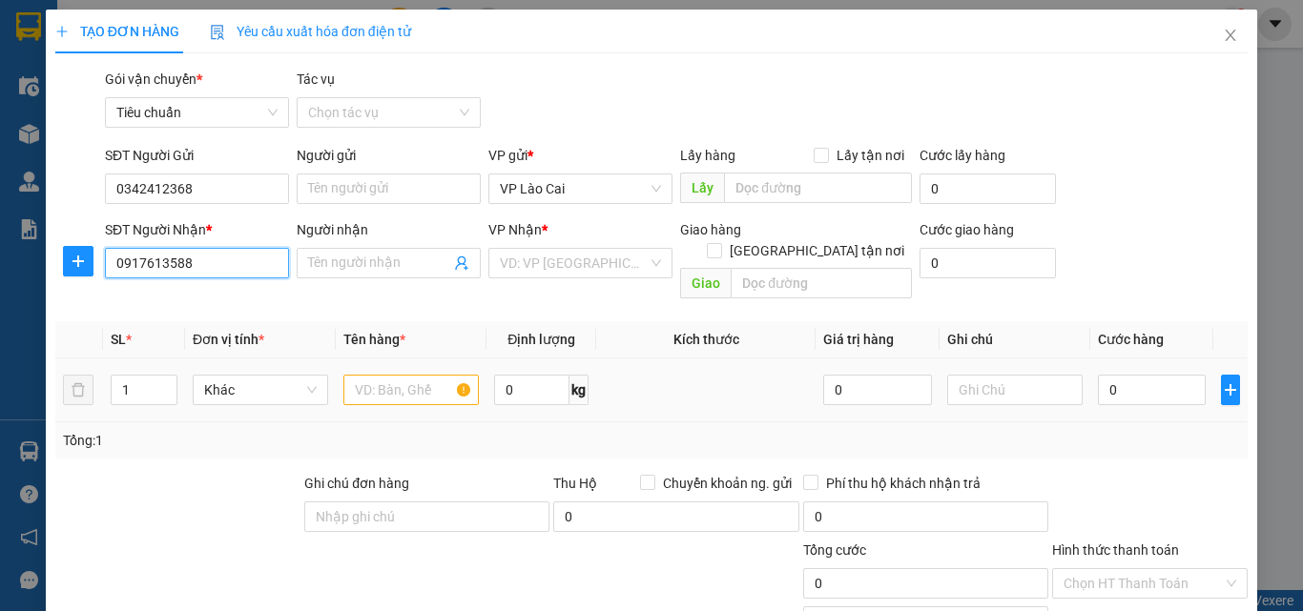
type input "Đạt"
type input "[GEOGRAPHIC_DATA]"
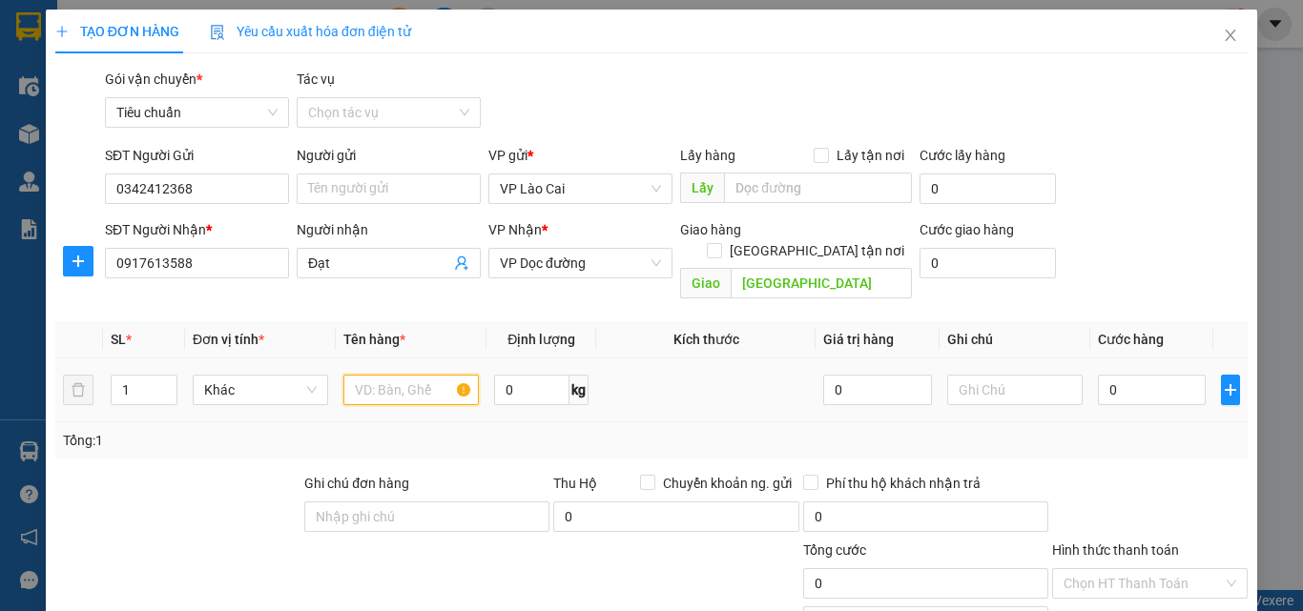
click at [419, 378] on input "text" at bounding box center [410, 390] width 135 height 31
type input "1 XỐP TRỨNG"
click at [1116, 375] on input "0" at bounding box center [1152, 390] width 108 height 31
type input "1"
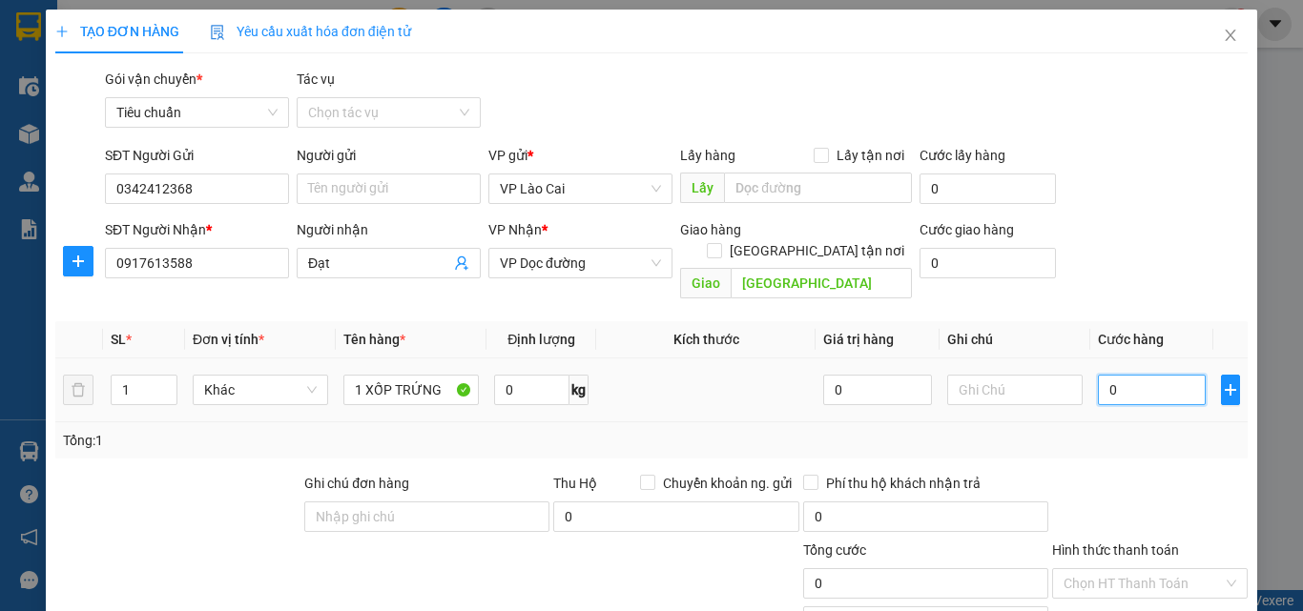
type input "1"
type input "0"
type input "08"
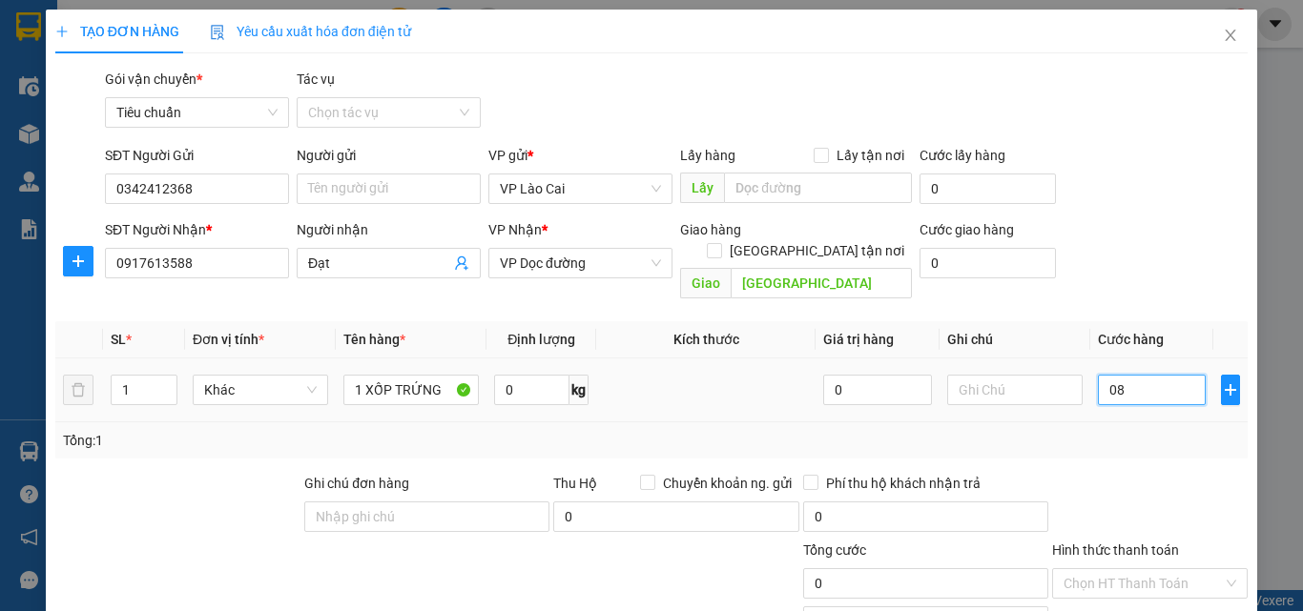
type input "8"
type input "080"
type input "80"
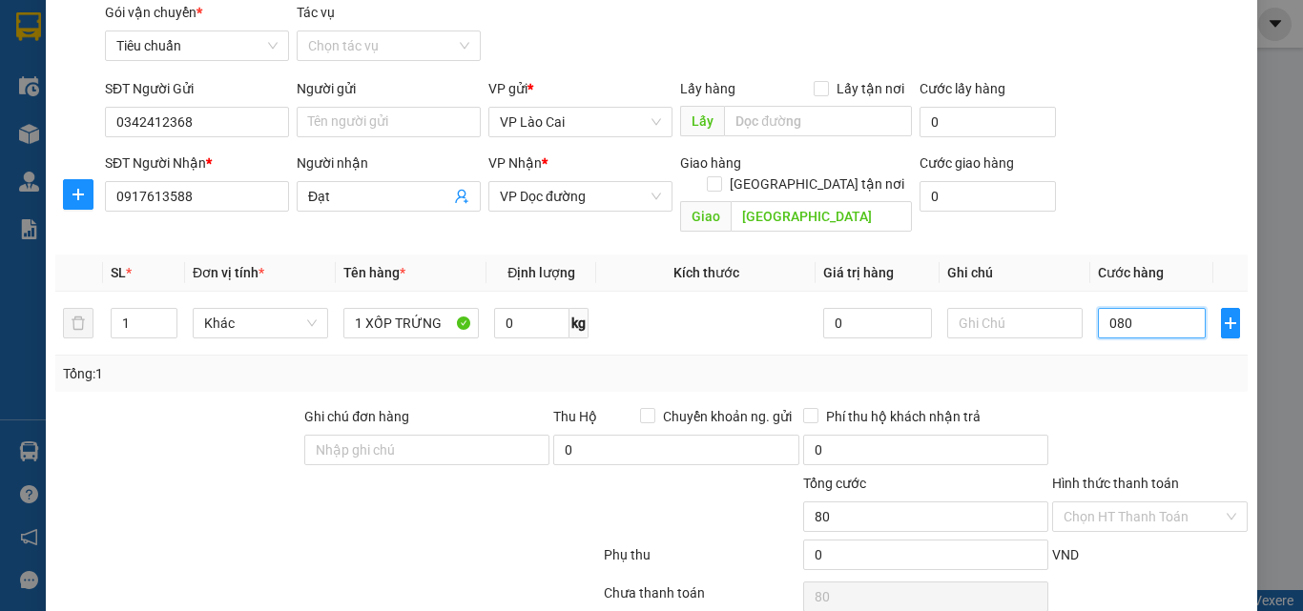
scroll to position [95, 0]
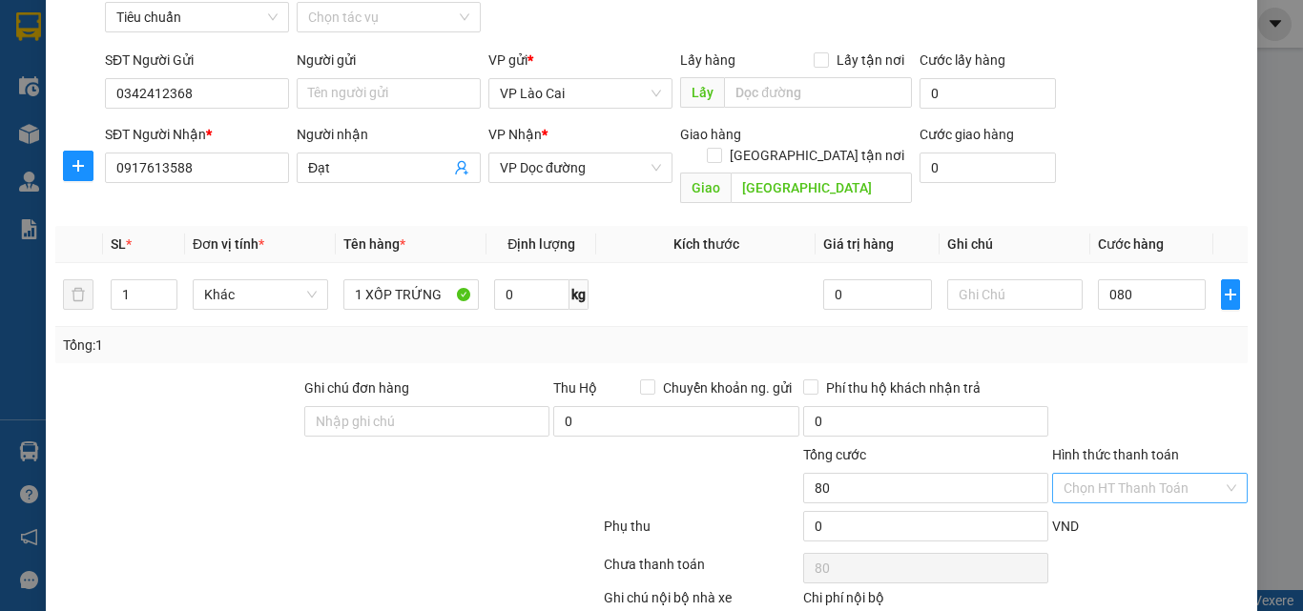
type input "80.000"
click at [1126, 474] on input "Hình thức thanh toán" at bounding box center [1143, 488] width 159 height 29
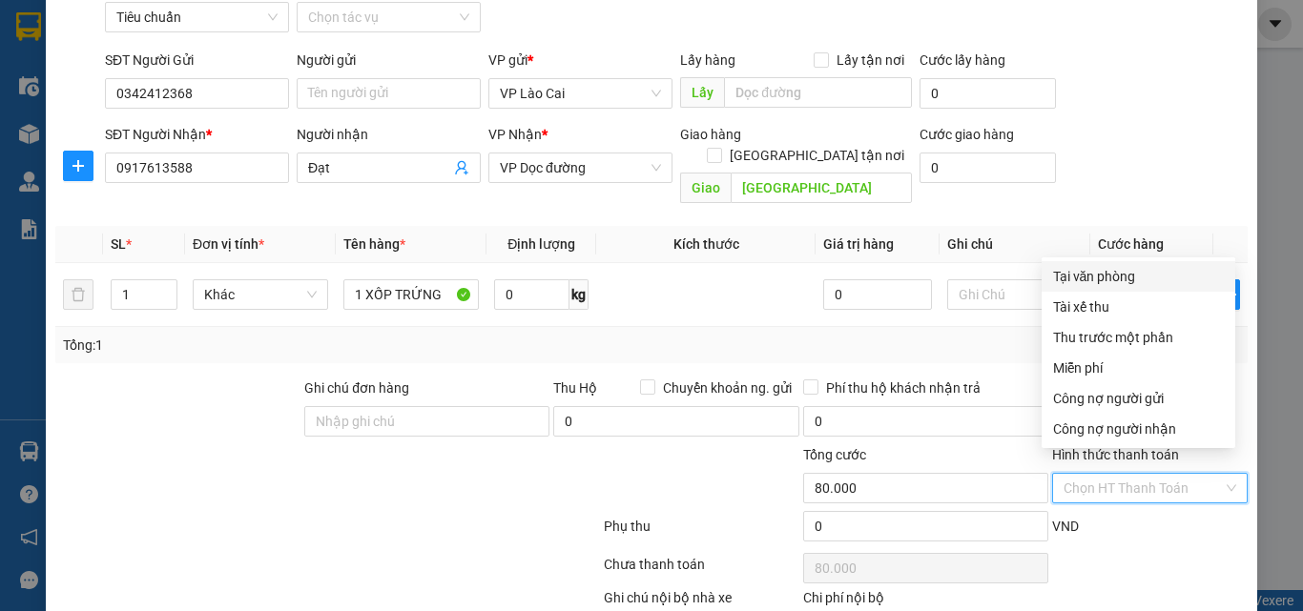
click at [1126, 279] on div "Tại văn phòng" at bounding box center [1138, 276] width 171 height 21
type input "0"
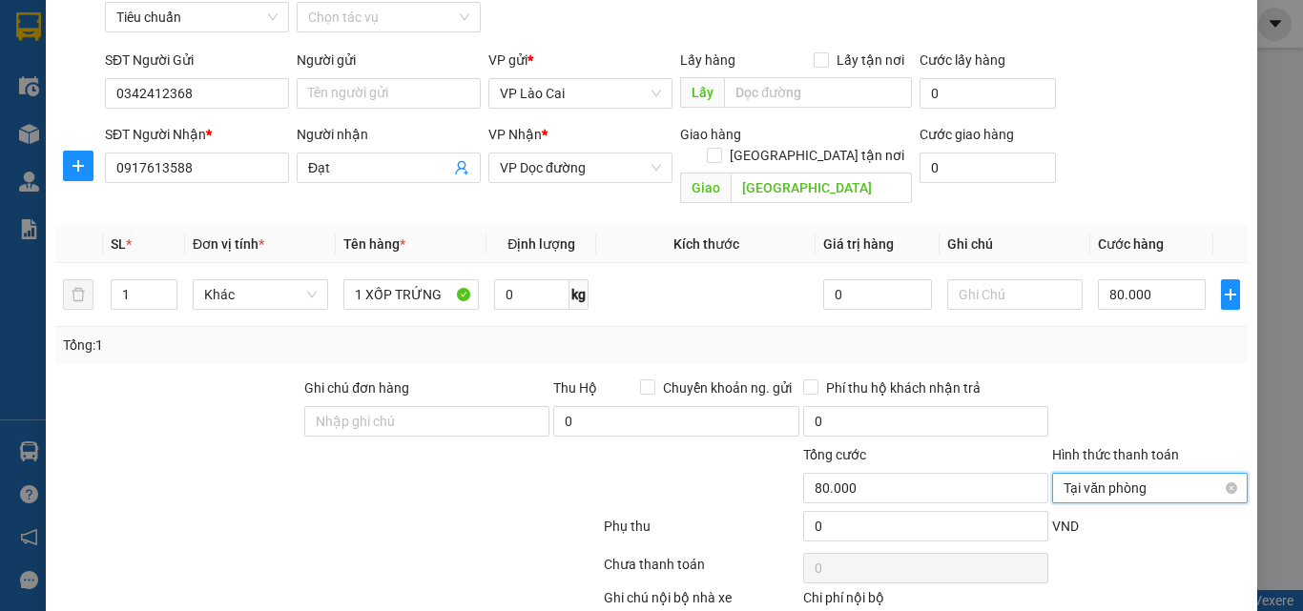
click at [1123, 474] on span "Tại văn phòng" at bounding box center [1150, 488] width 173 height 29
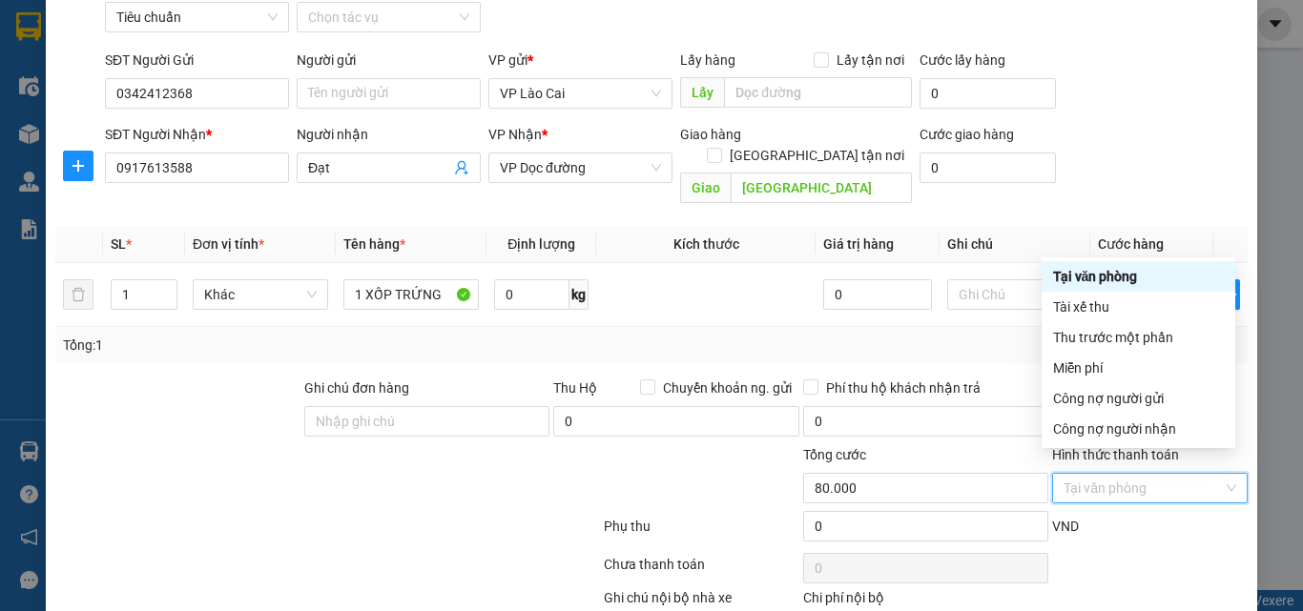
click at [1128, 272] on div "Tại văn phòng" at bounding box center [1138, 276] width 171 height 21
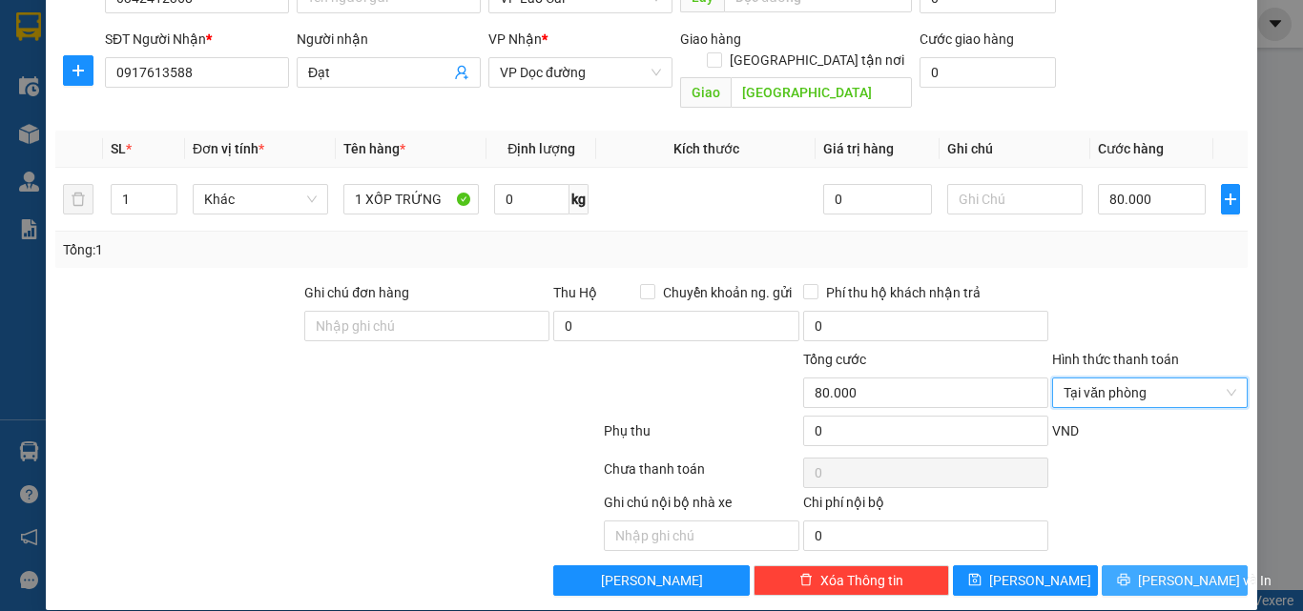
scroll to position [192, 0]
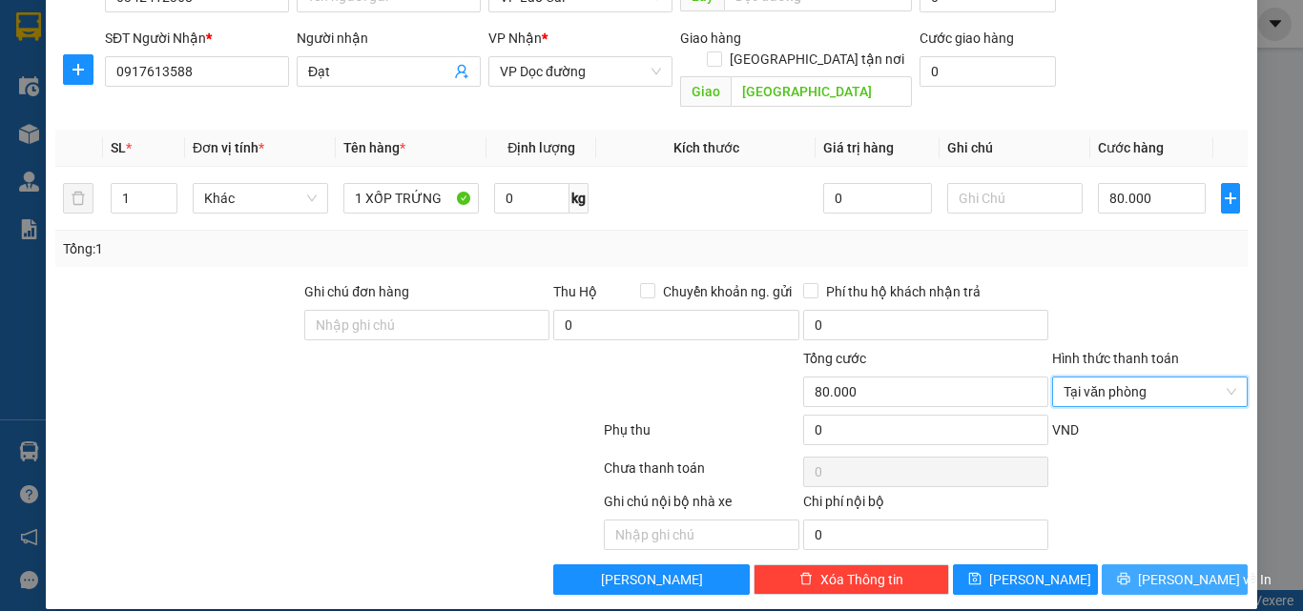
click at [1109, 565] on button "[PERSON_NAME] và In" at bounding box center [1175, 580] width 146 height 31
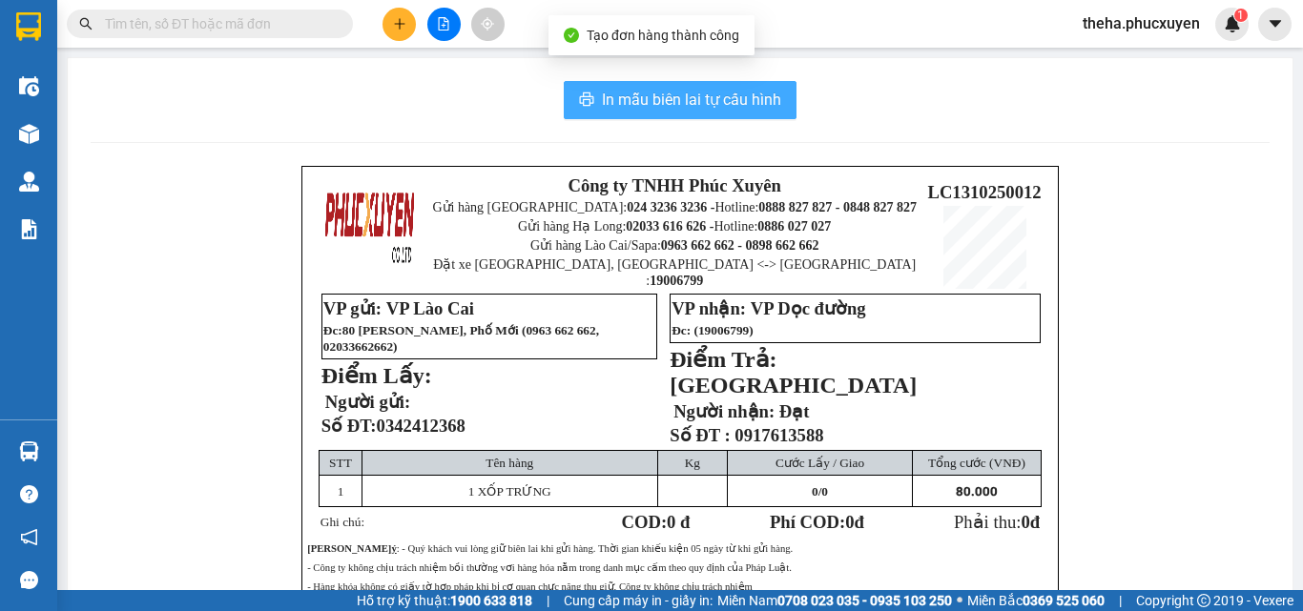
click at [768, 89] on span "In mẫu biên lai tự cấu hình" at bounding box center [691, 100] width 179 height 24
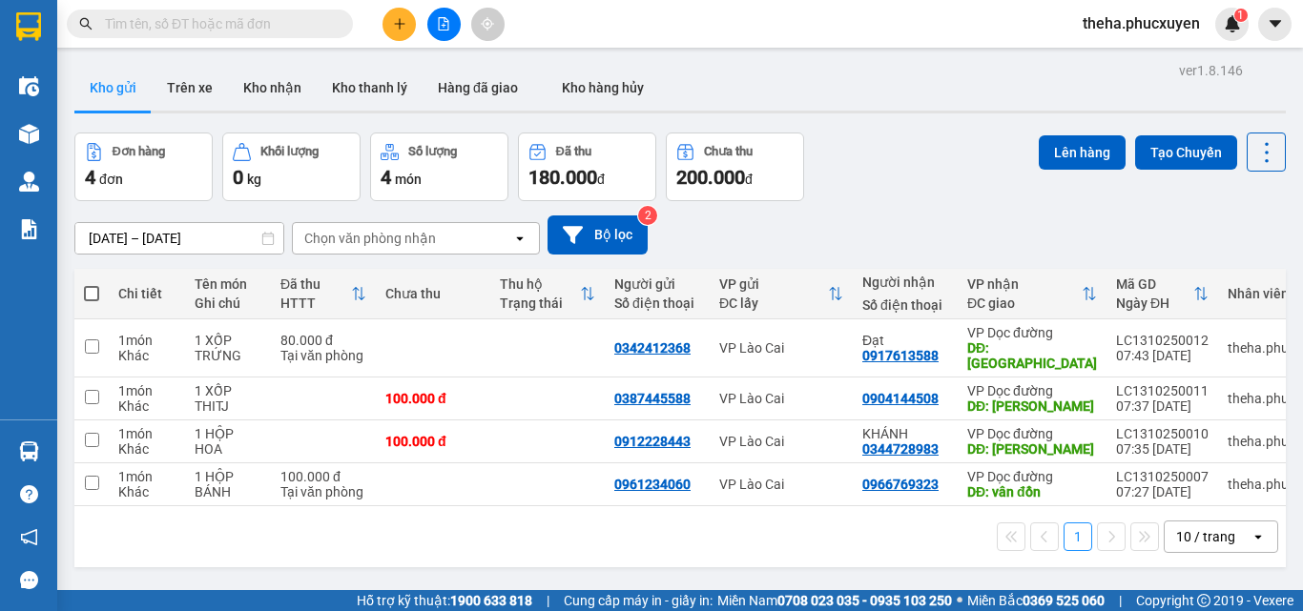
drag, startPoint x: 886, startPoint y: 238, endPoint x: 815, endPoint y: 201, distance: 80.6
click at [886, 238] on div "[DATE] – [DATE] Press the down arrow key to interact with the calendar and sele…" at bounding box center [679, 235] width 1211 height 39
click at [388, 19] on button at bounding box center [398, 24] width 33 height 33
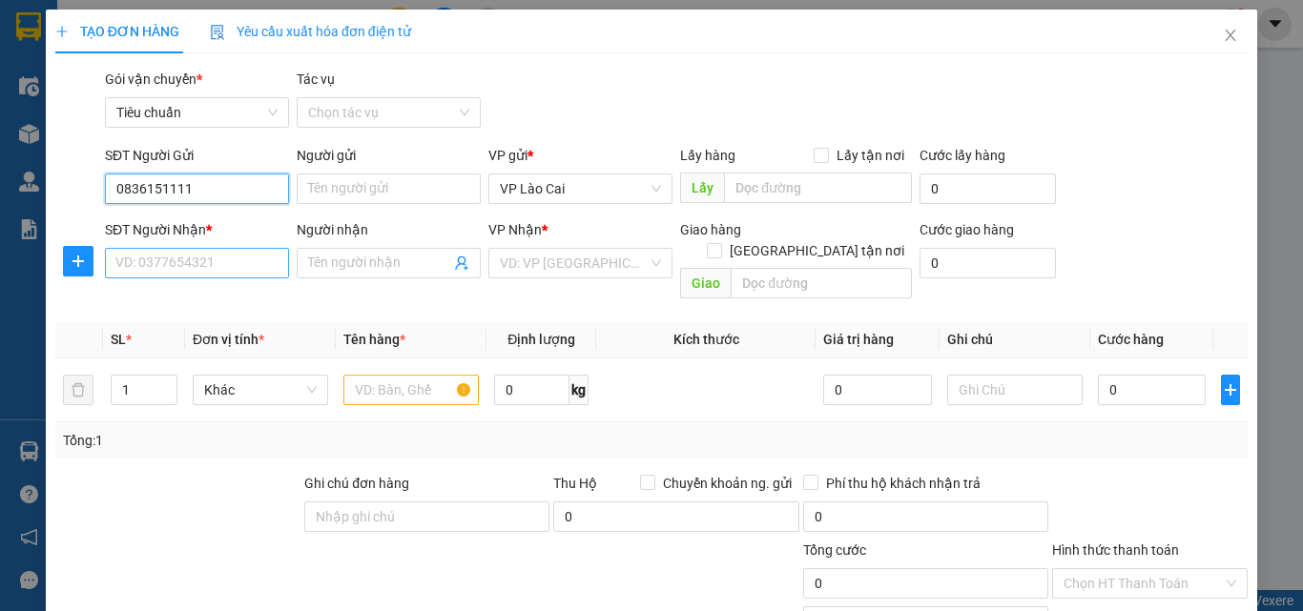
type input "0836151111"
click at [209, 257] on input "SĐT Người Nhận *" at bounding box center [197, 263] width 184 height 31
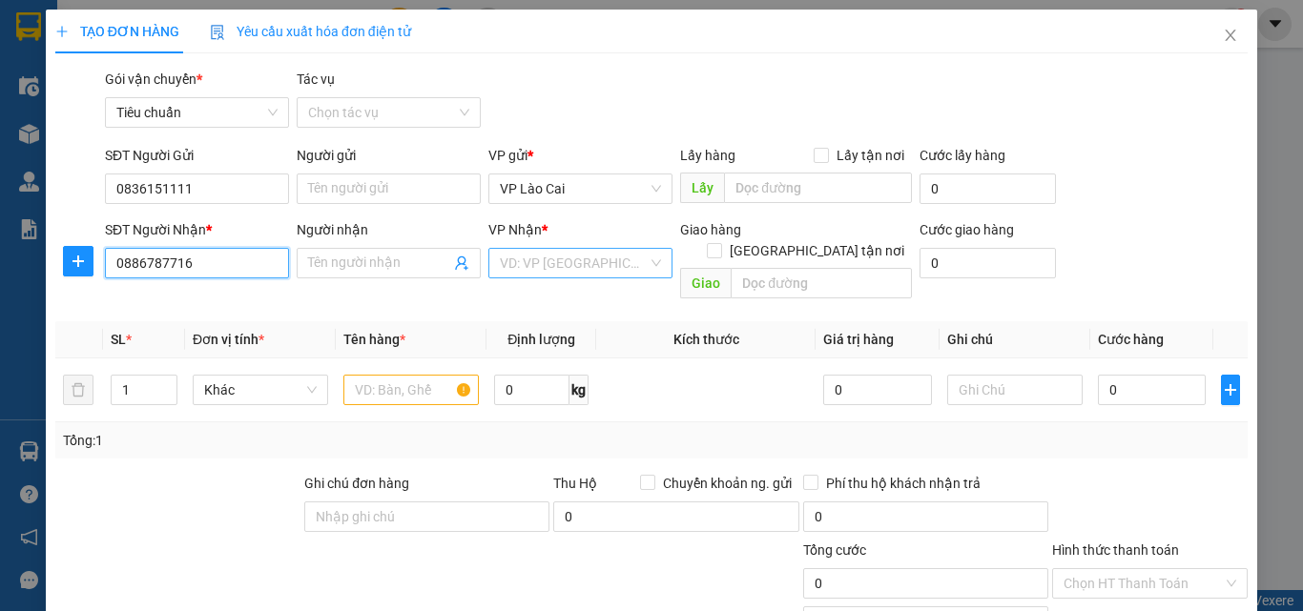
type input "0886787716"
click at [617, 271] on input "search" at bounding box center [574, 263] width 148 height 29
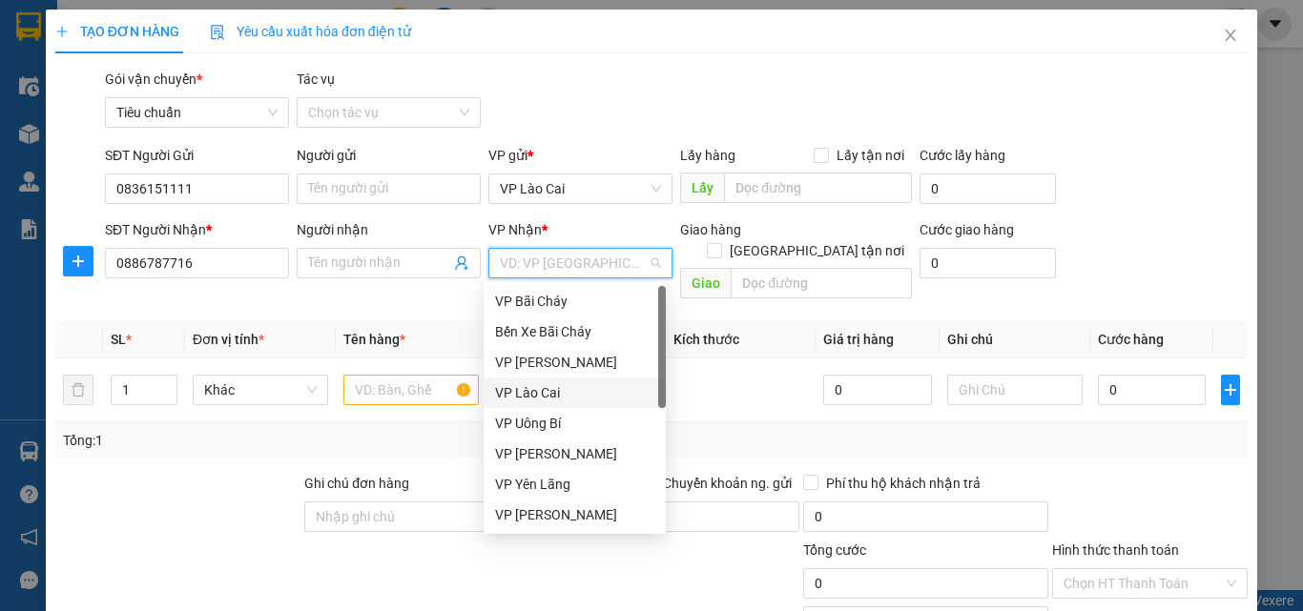
scroll to position [305, 0]
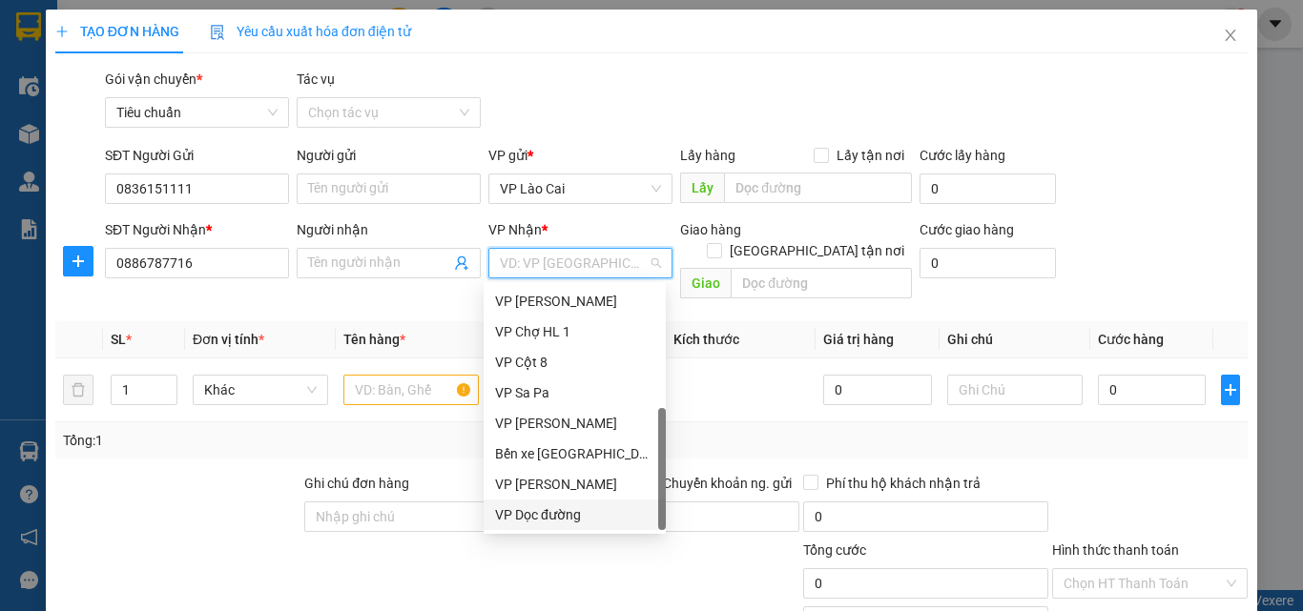
click at [547, 514] on div "VP Dọc đường" at bounding box center [574, 515] width 159 height 21
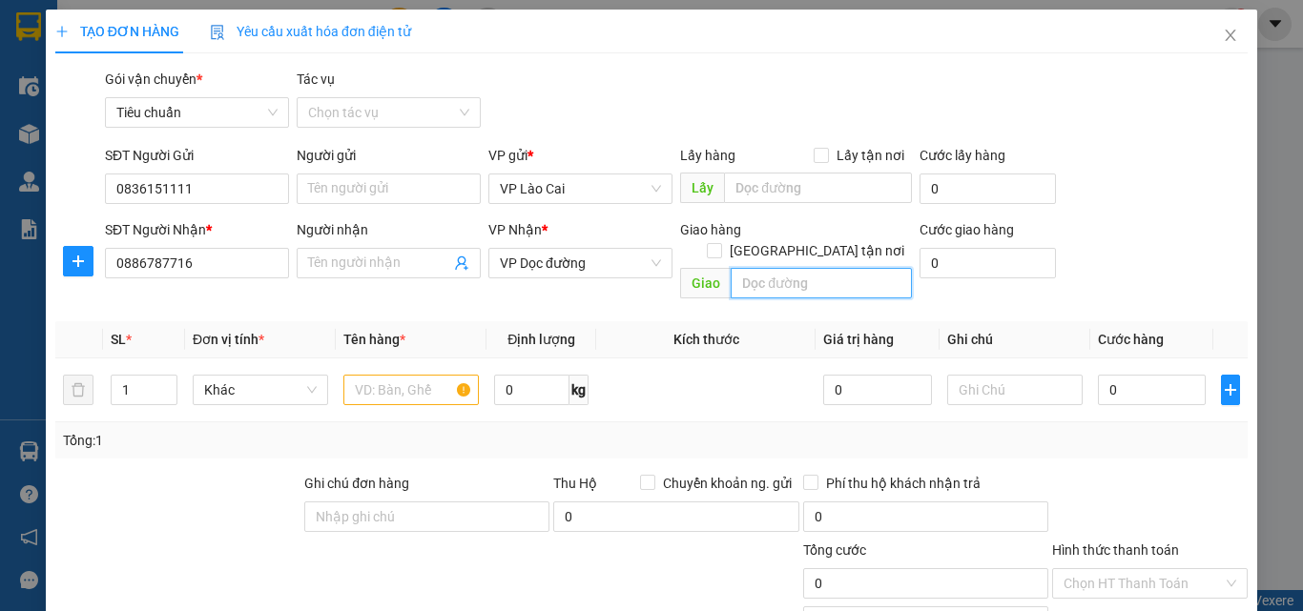
click at [756, 268] on input "text" at bounding box center [821, 283] width 181 height 31
type input "BÃI CHÁY"
click at [359, 375] on input "text" at bounding box center [410, 390] width 135 height 31
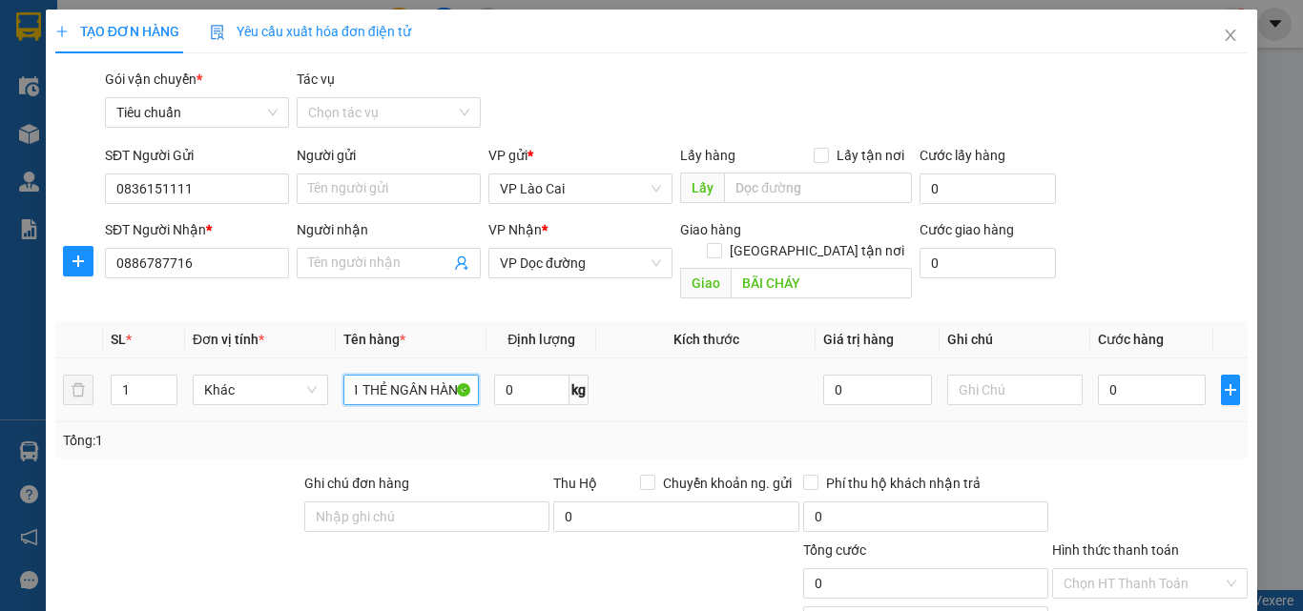
scroll to position [0, 6]
type input "1 THẺ NGÂN HÀNG"
click at [1098, 375] on input "0" at bounding box center [1152, 390] width 108 height 31
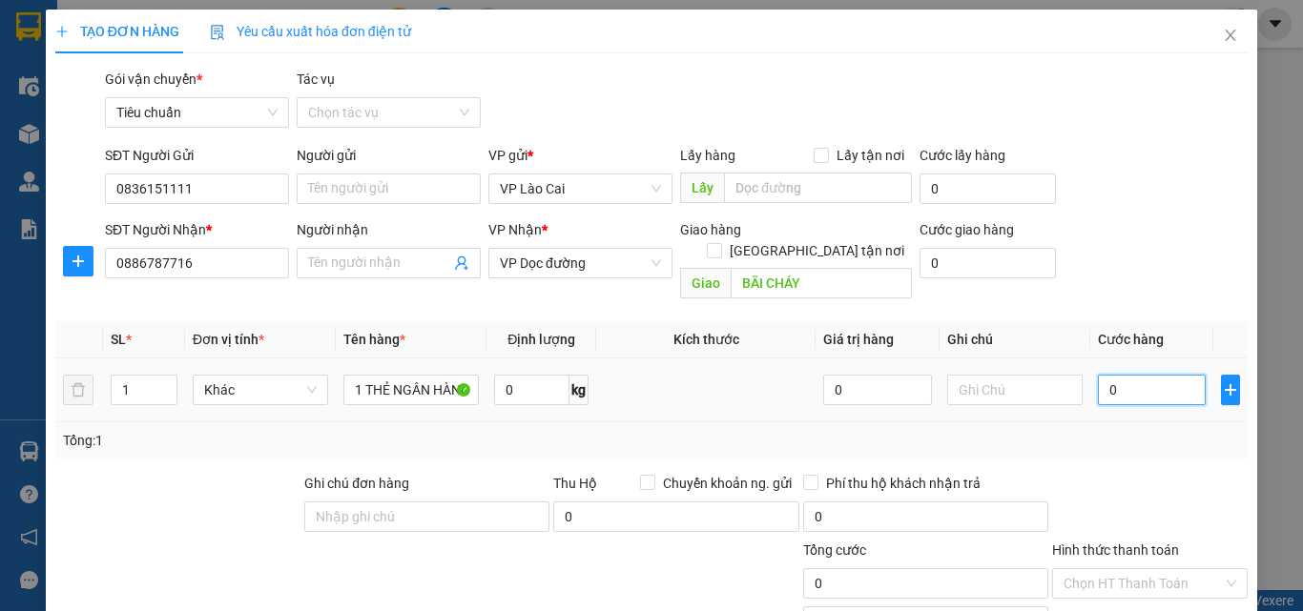
type input "5"
type input "50"
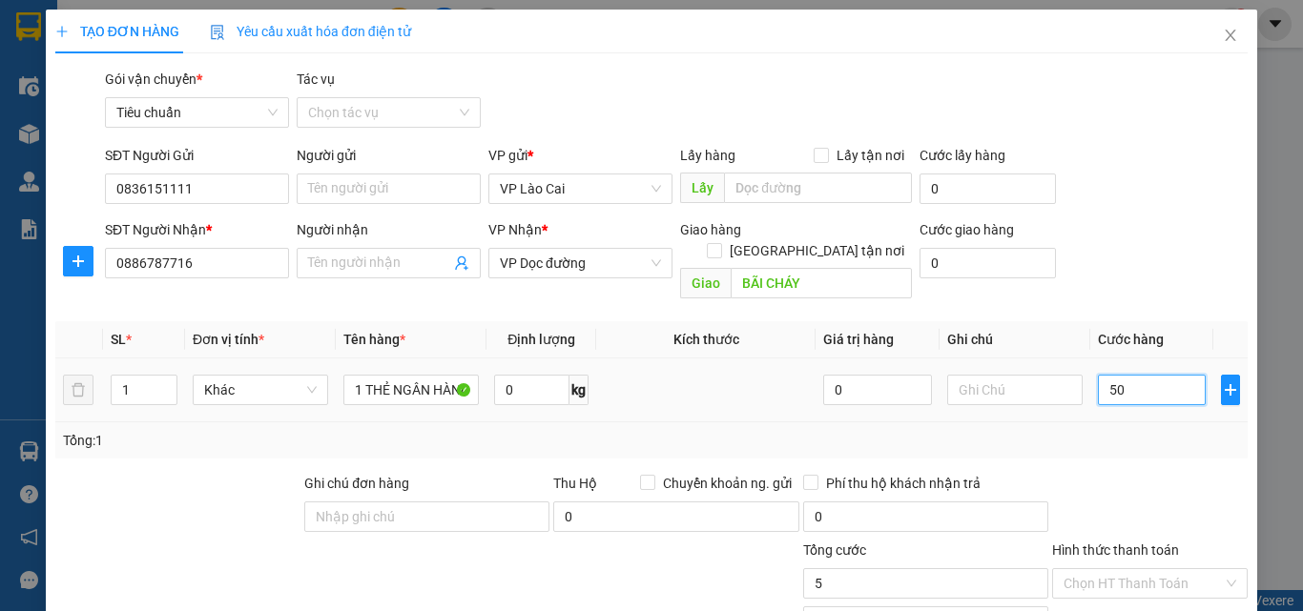
type input "50"
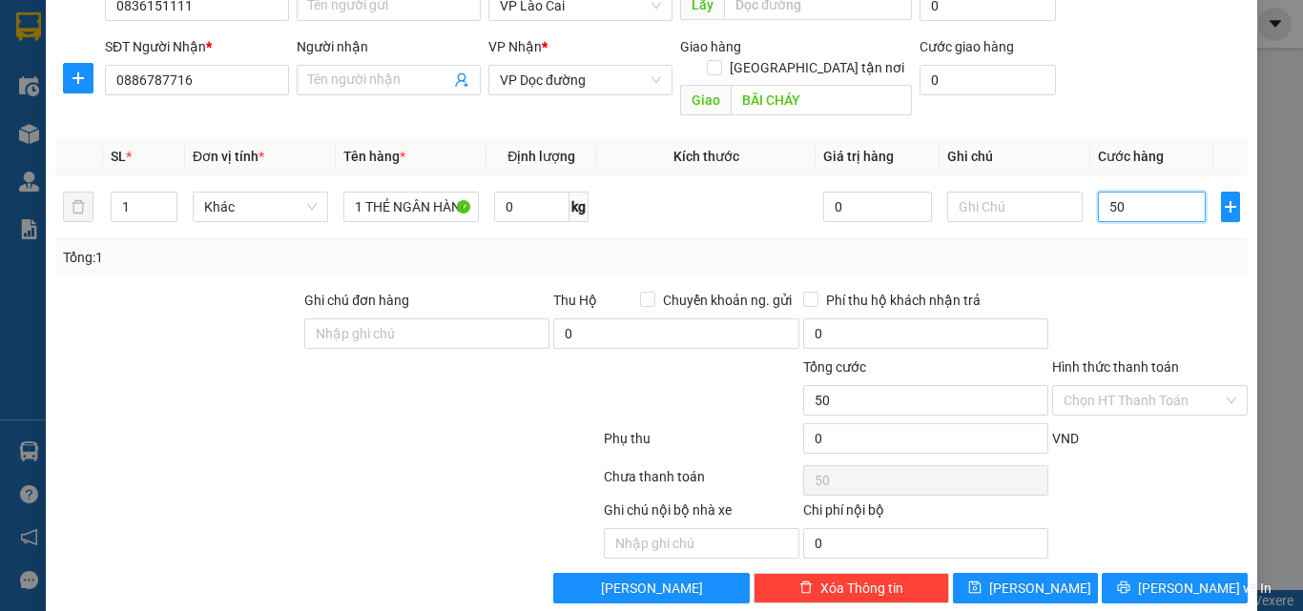
scroll to position [192, 0]
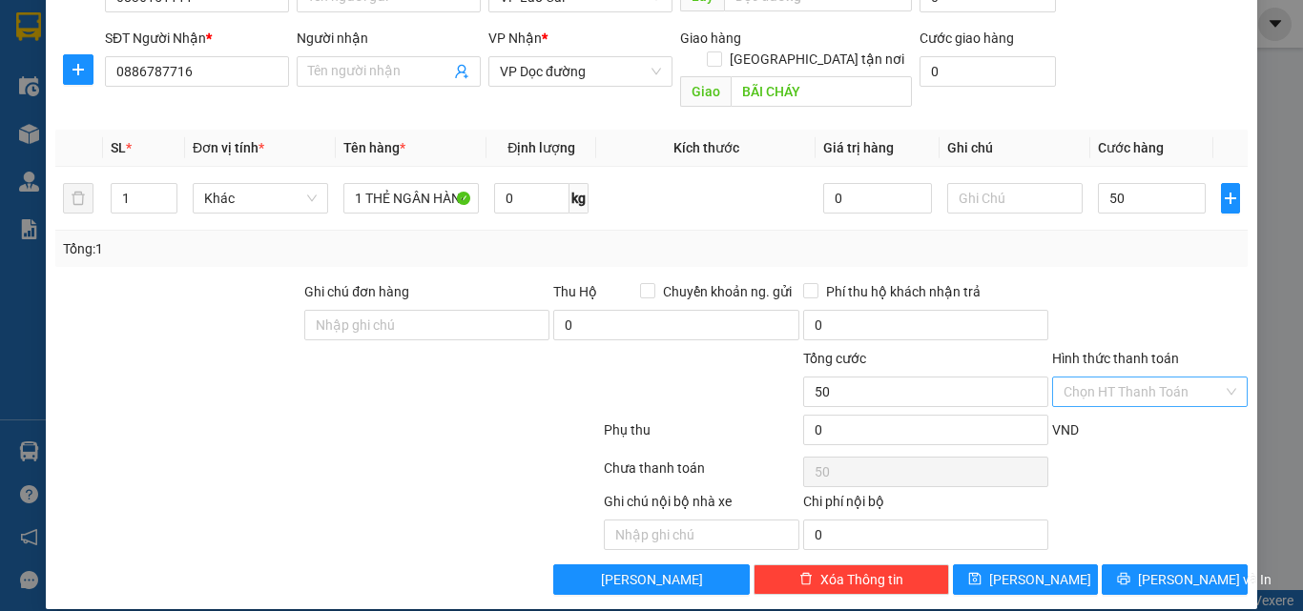
type input "50.000"
click at [1113, 378] on input "Hình thức thanh toán" at bounding box center [1143, 392] width 159 height 29
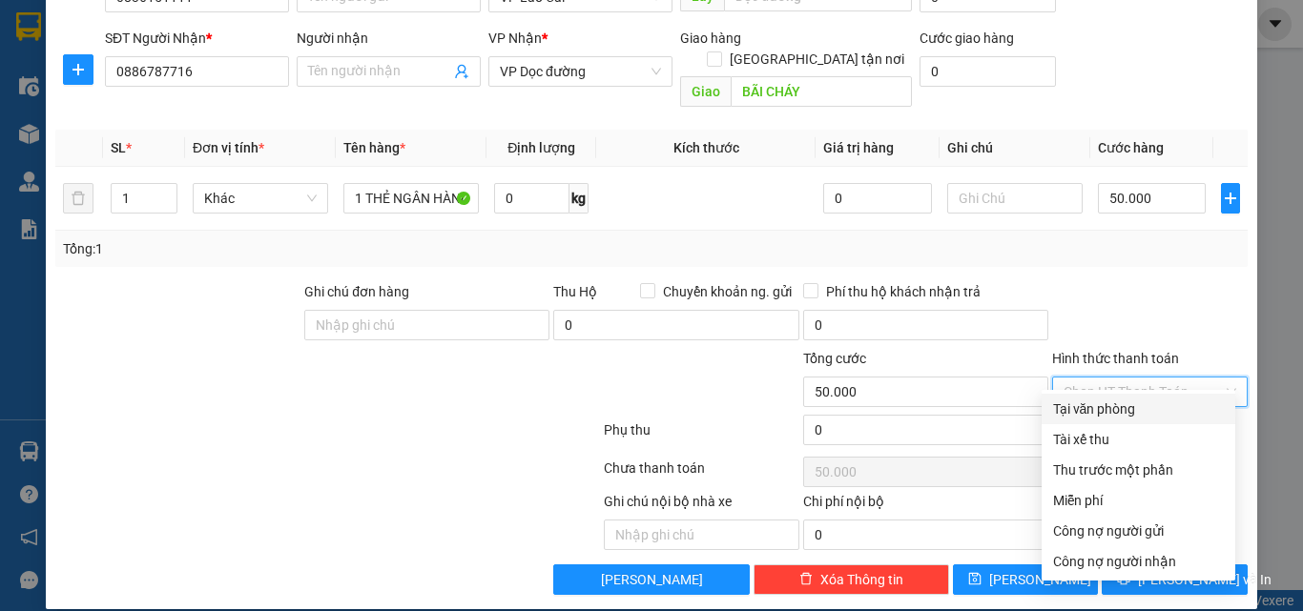
click at [1134, 408] on div "Tại văn phòng" at bounding box center [1138, 409] width 171 height 21
type input "0"
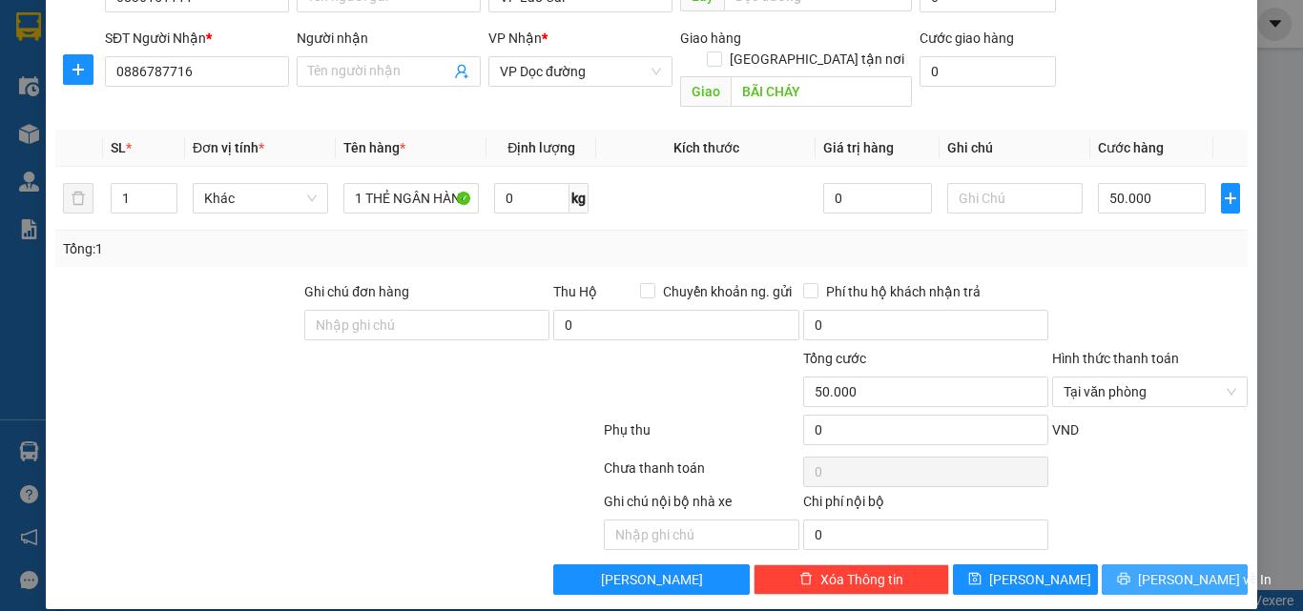
click at [1116, 565] on button "[PERSON_NAME] và In" at bounding box center [1175, 580] width 146 height 31
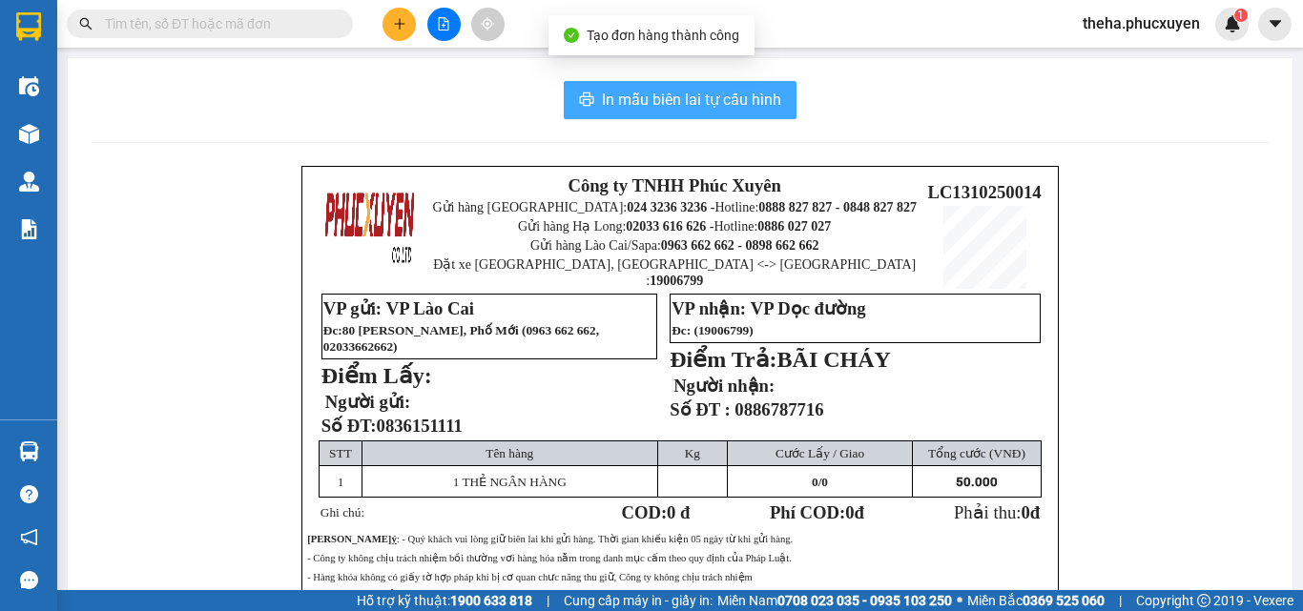
click at [775, 90] on button "In mẫu biên lai tự cấu hình" at bounding box center [680, 100] width 233 height 38
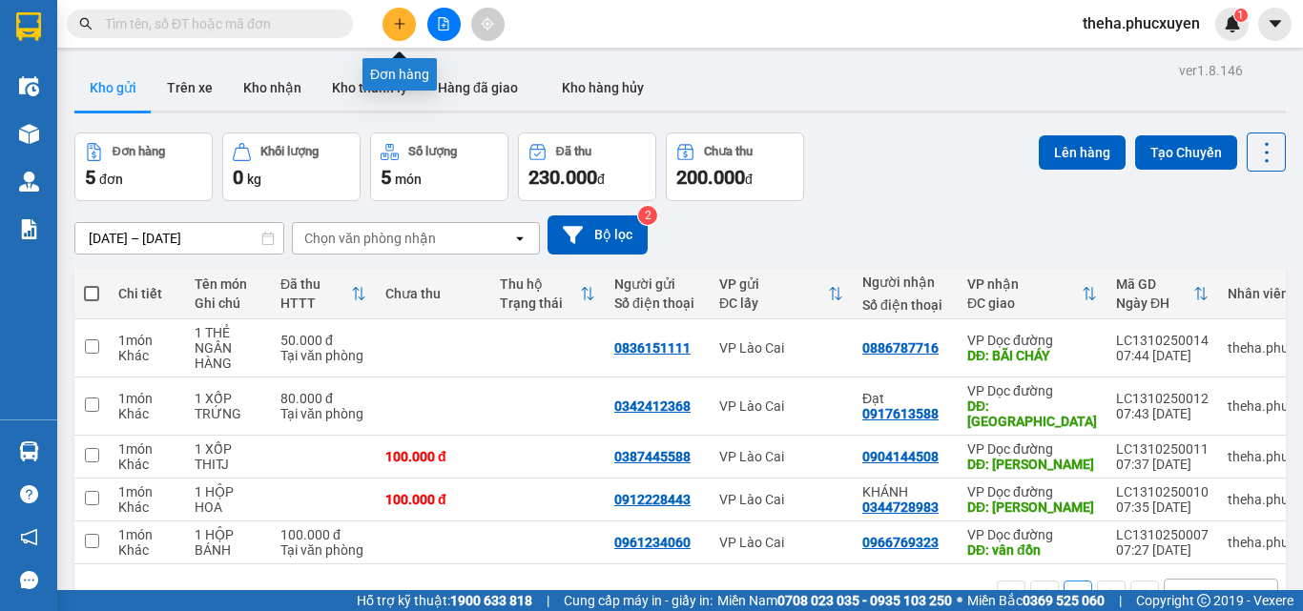
click at [411, 25] on button at bounding box center [398, 24] width 33 height 33
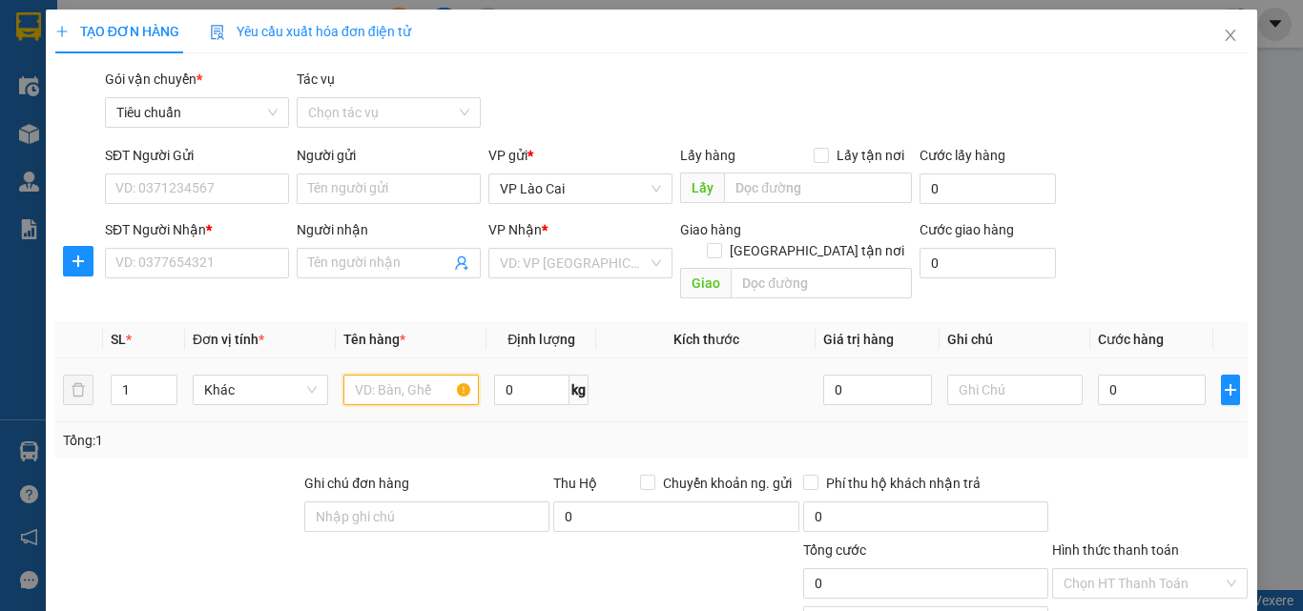
click at [380, 378] on input "text" at bounding box center [410, 390] width 135 height 31
type input "2"
click at [1223, 31] on icon "close" at bounding box center [1230, 35] width 15 height 15
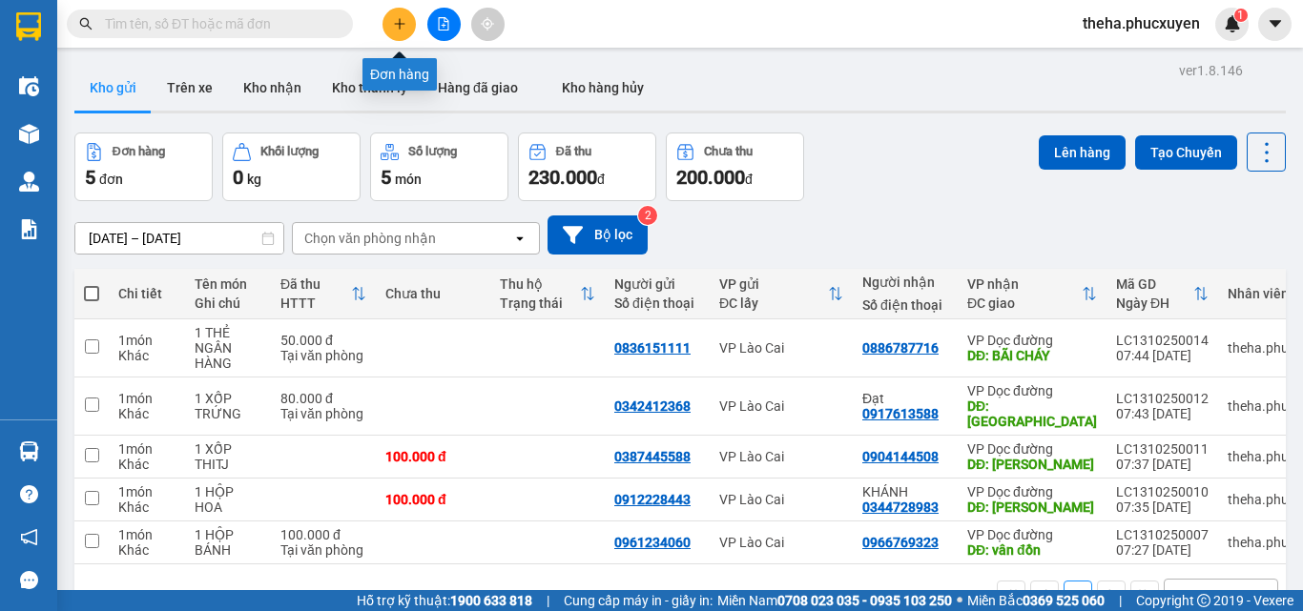
click at [387, 32] on button at bounding box center [398, 24] width 33 height 33
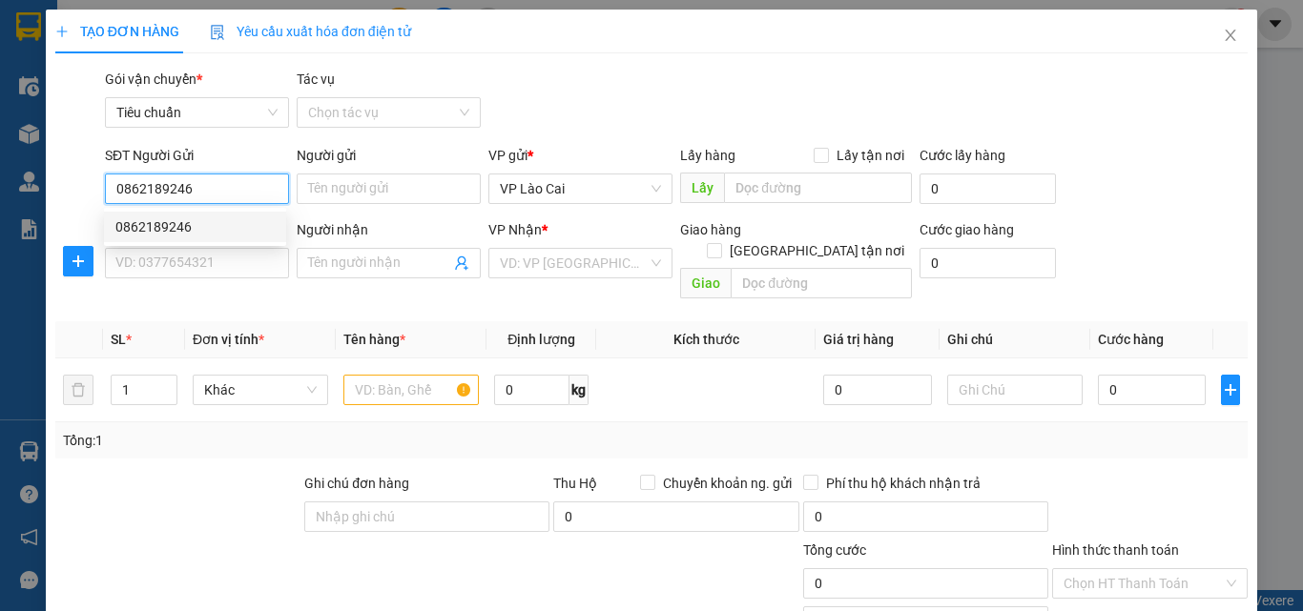
click at [176, 229] on div "0862189246" at bounding box center [194, 227] width 159 height 21
type input "0862189246"
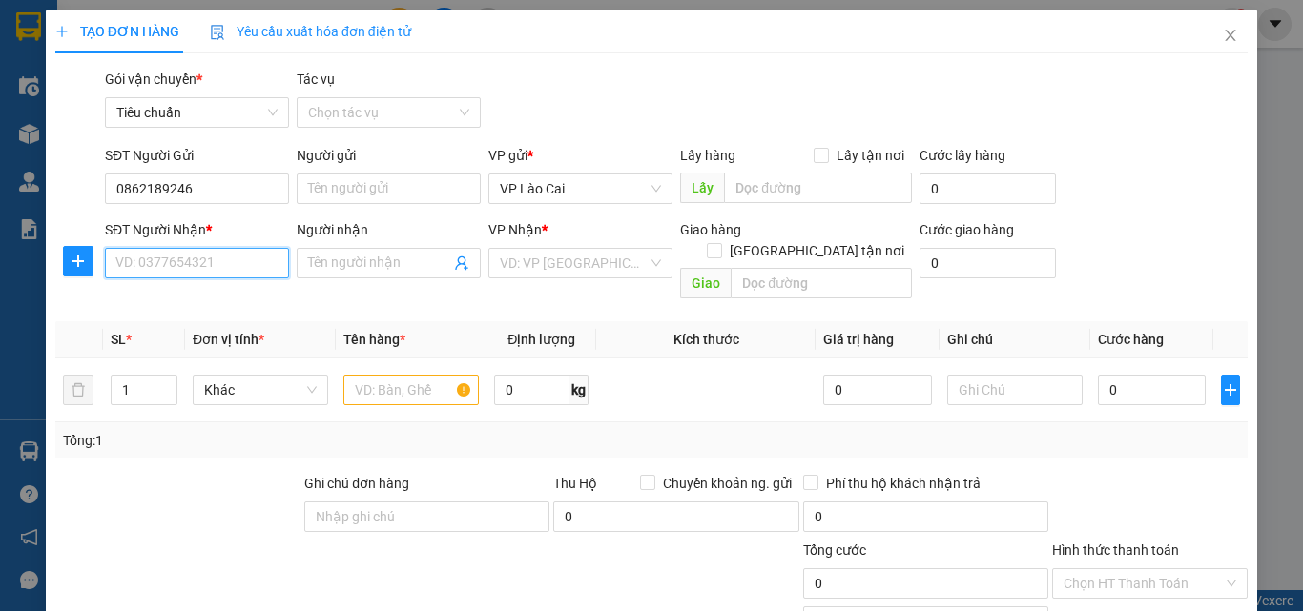
click at [234, 270] on input "SĐT Người Nhận *" at bounding box center [197, 263] width 184 height 31
click at [183, 300] on div "0862321266" at bounding box center [194, 301] width 159 height 21
type input "0862321266"
type input "CẨM PHẢ"
click at [414, 377] on input "text" at bounding box center [410, 390] width 135 height 31
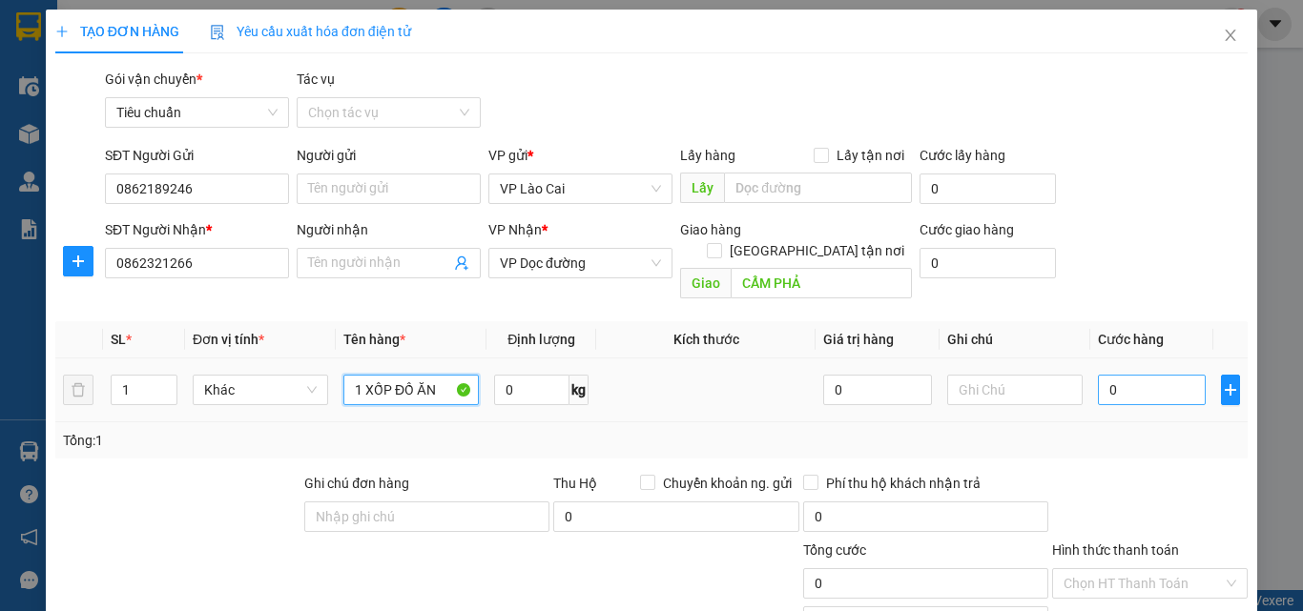
type input "1 XỐP ĐỒ ĂN"
click at [1116, 375] on input "0" at bounding box center [1152, 390] width 108 height 31
type input "1"
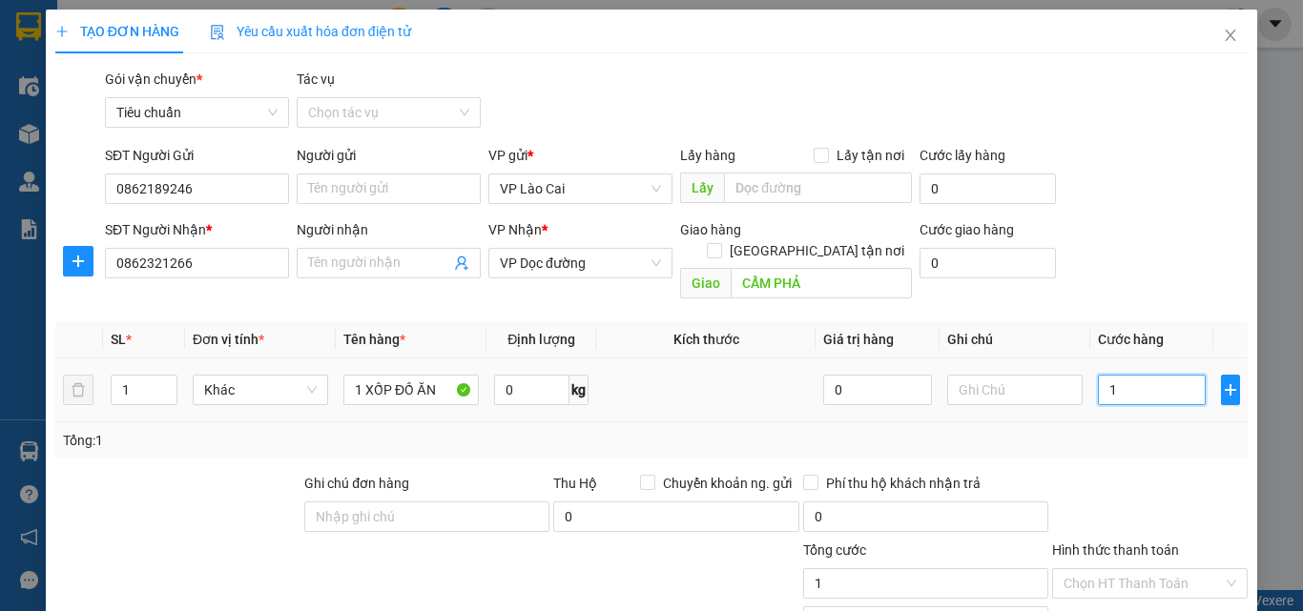
type input "10"
type input "100"
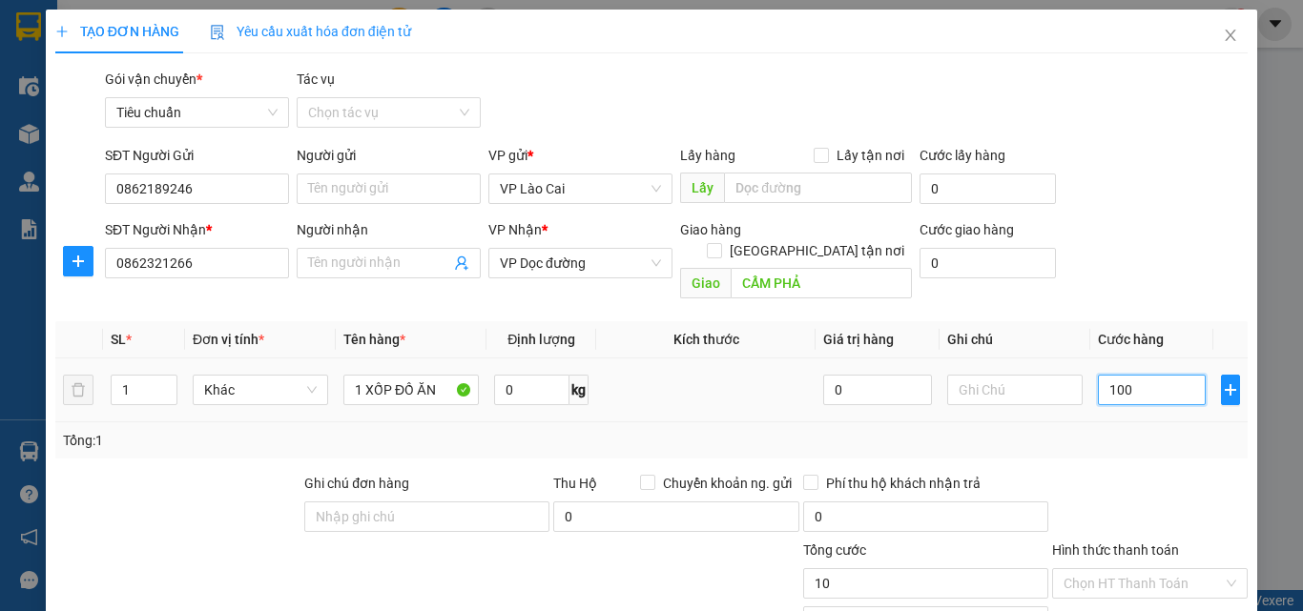
type input "100"
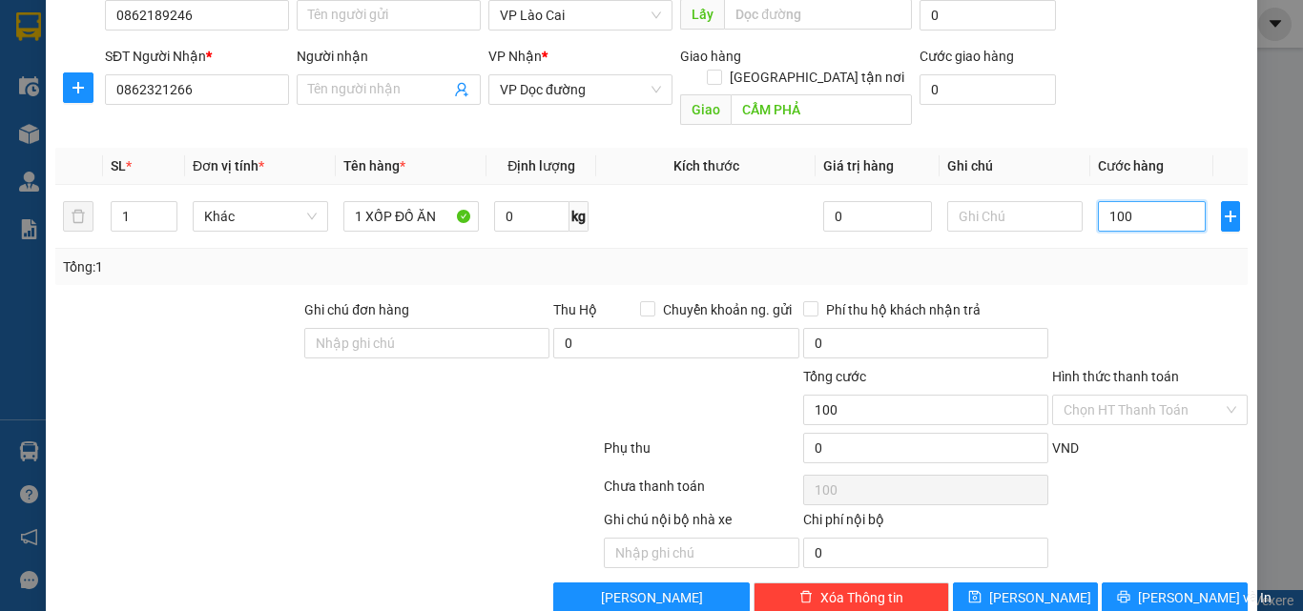
scroll to position [191, 0]
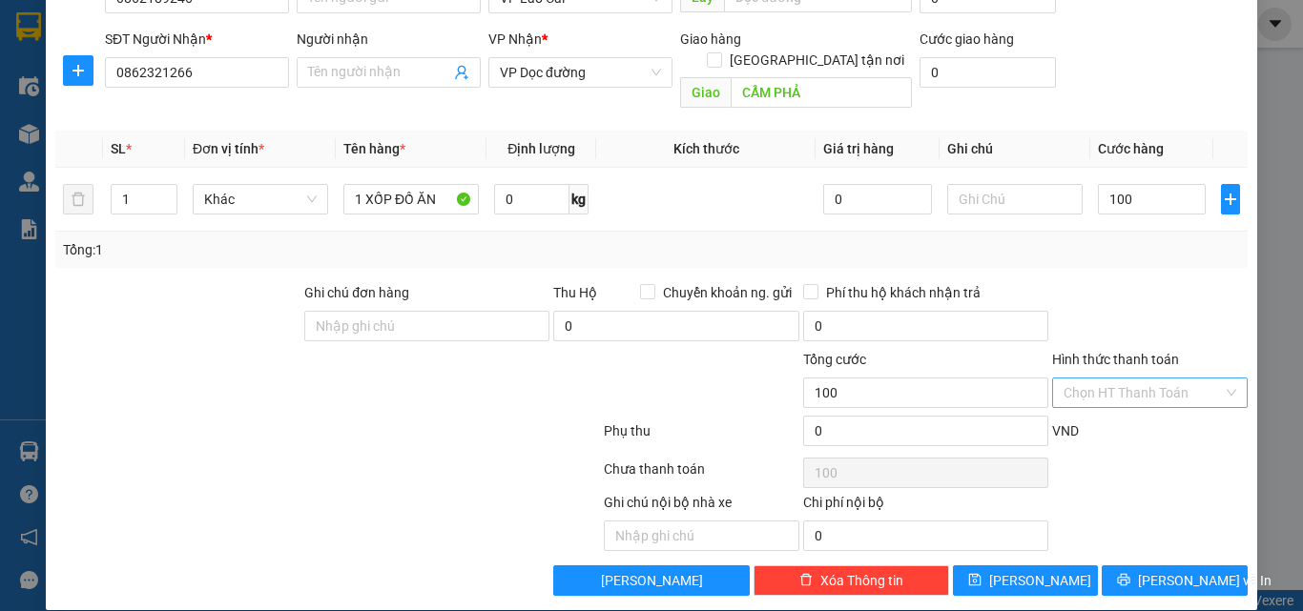
type input "100.000"
click at [1142, 379] on input "Hình thức thanh toán" at bounding box center [1143, 393] width 159 height 29
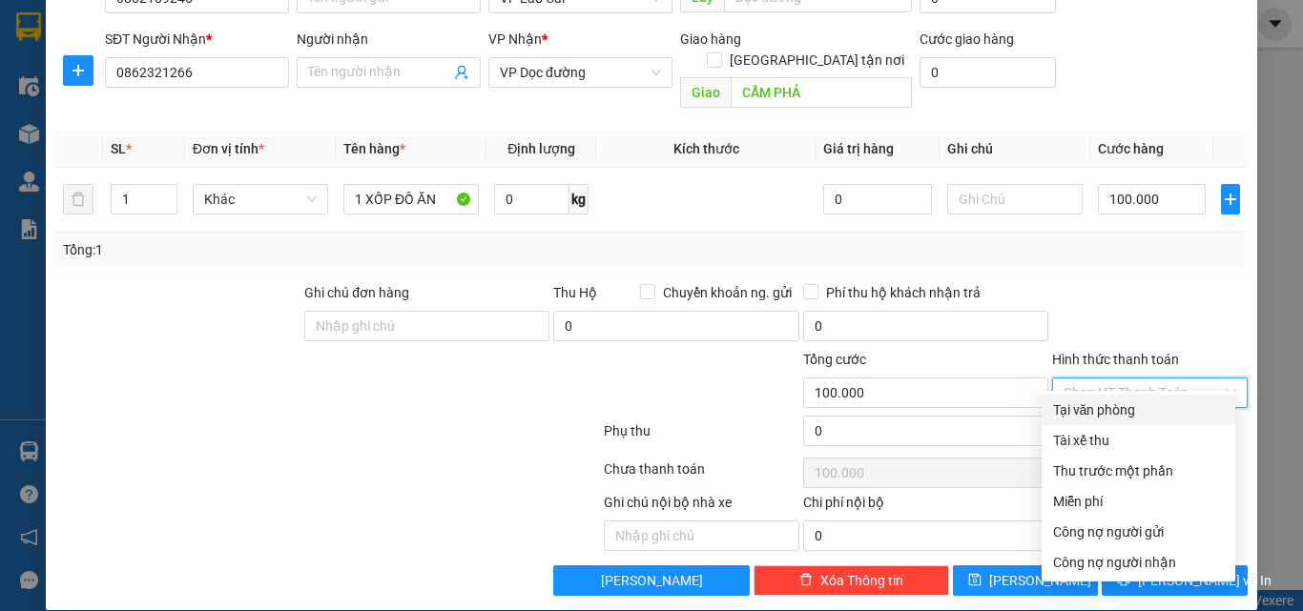
click at [1123, 409] on div "Tại văn phòng" at bounding box center [1138, 410] width 171 height 21
type input "0"
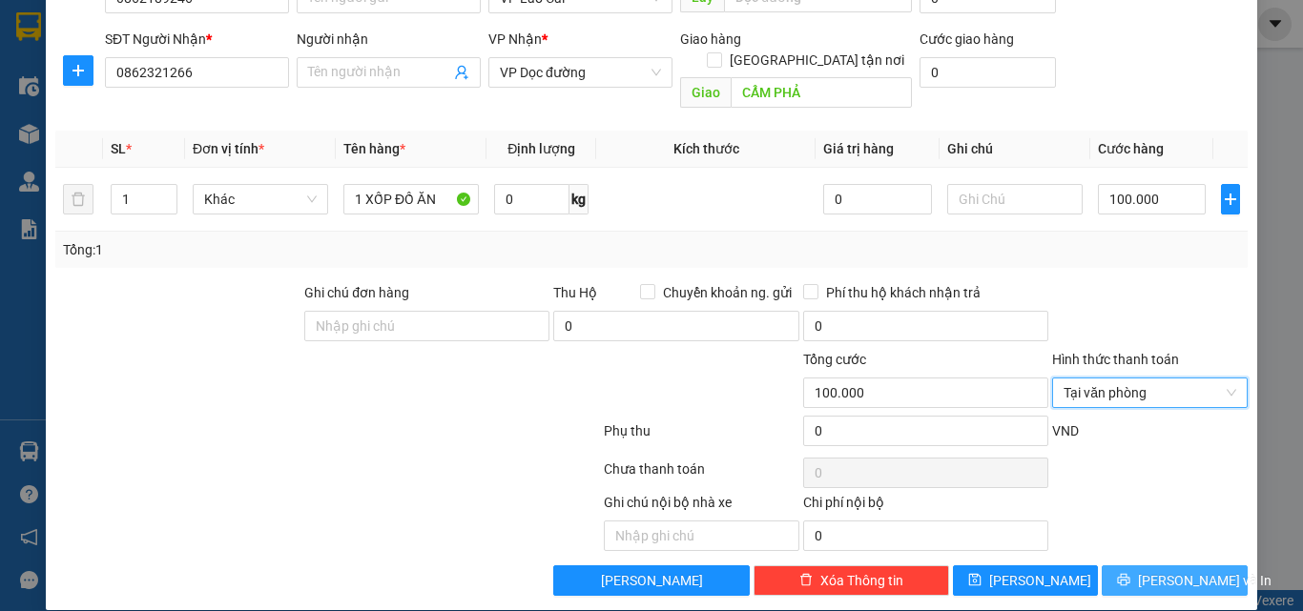
click at [1114, 566] on button "[PERSON_NAME] và In" at bounding box center [1175, 581] width 146 height 31
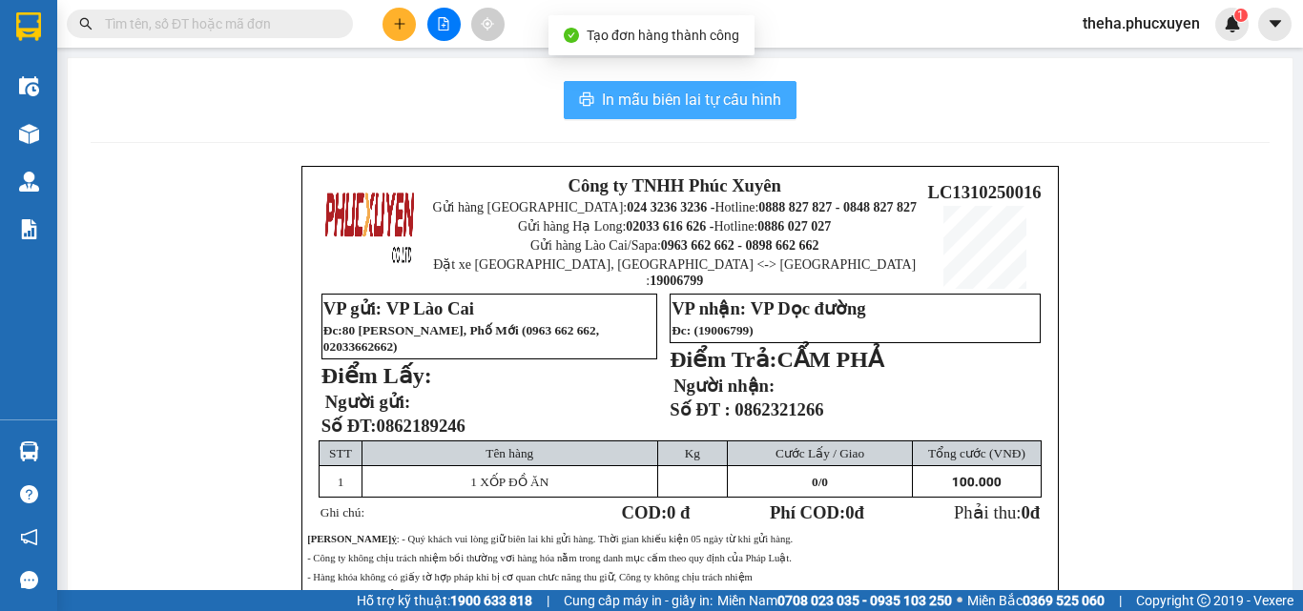
click at [765, 96] on span "In mẫu biên lai tự cấu hình" at bounding box center [691, 100] width 179 height 24
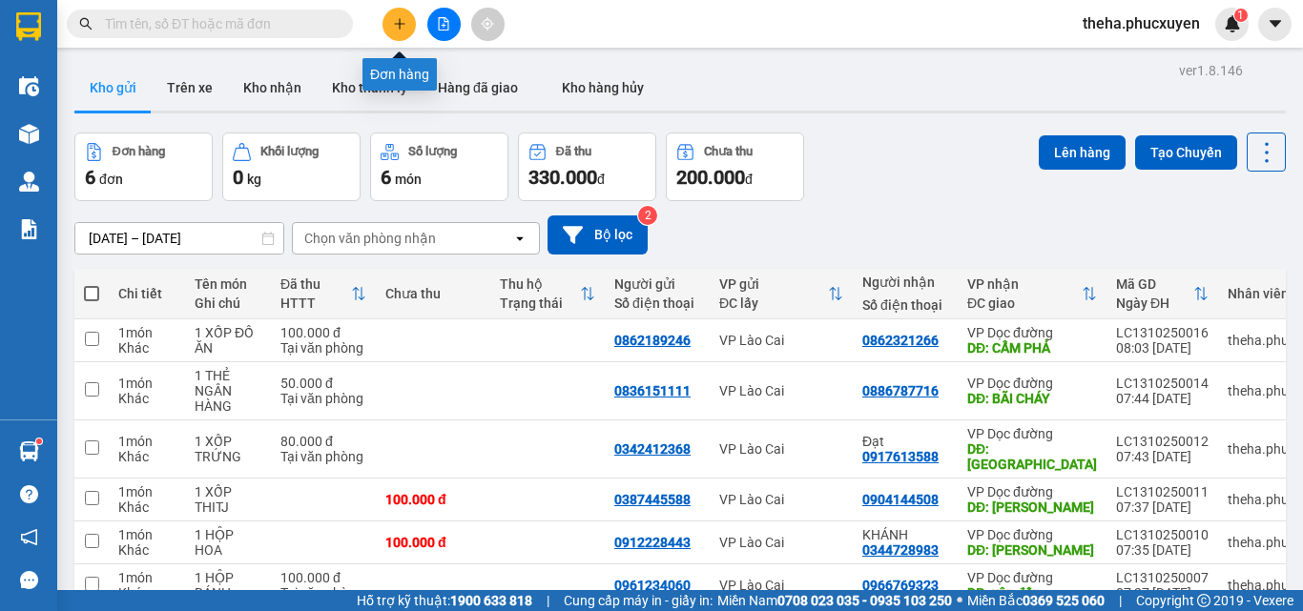
click at [404, 17] on icon "plus" at bounding box center [399, 23] width 13 height 13
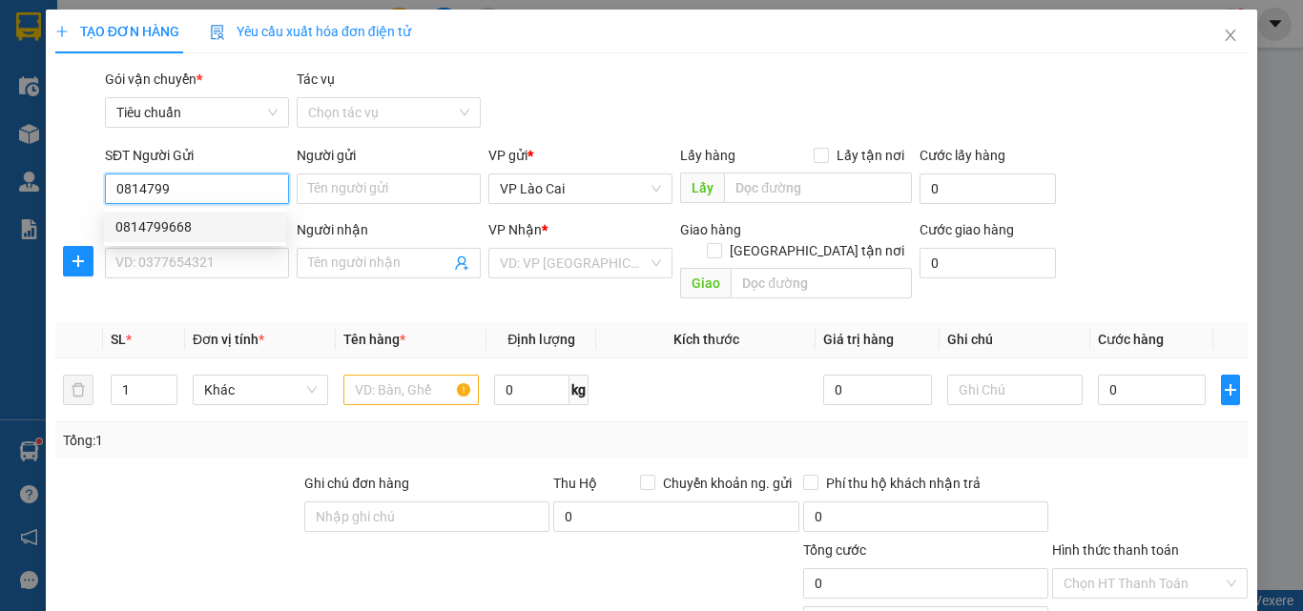
click at [183, 220] on div "0814799668" at bounding box center [194, 227] width 159 height 21
type input "0814799668"
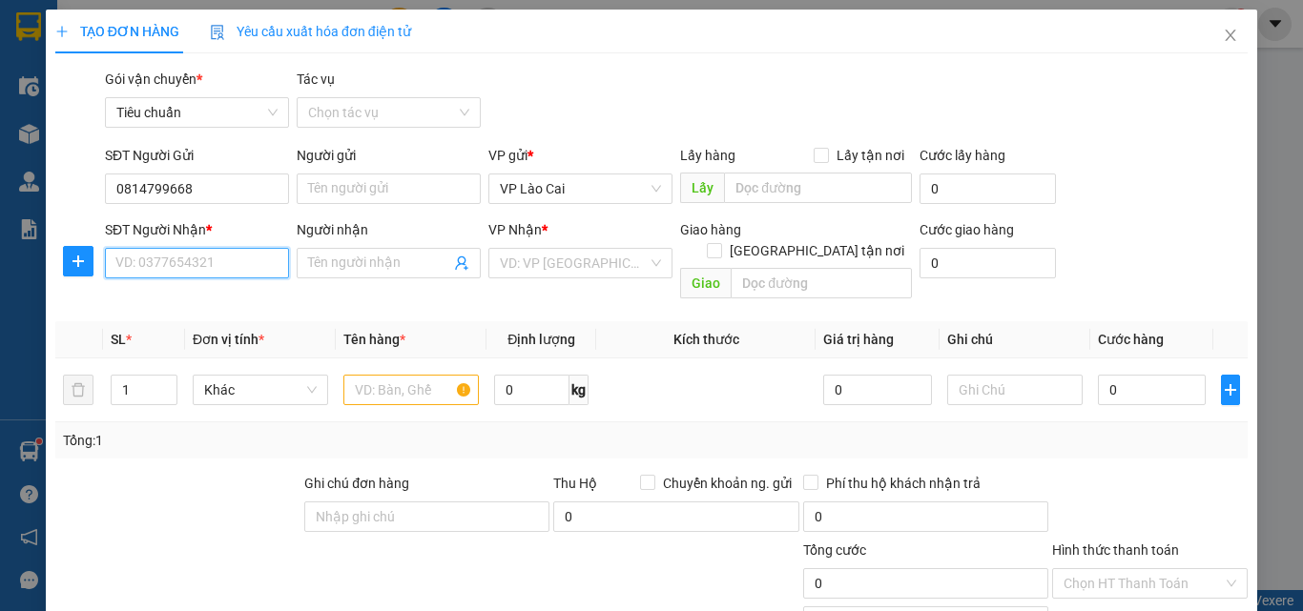
click at [216, 274] on input "SĐT Người Nhận *" at bounding box center [197, 263] width 184 height 31
click at [150, 300] on div "0926699799 - chị lành" at bounding box center [194, 301] width 159 height 21
type input "0926699799"
type input "chị lành"
type input "UÔNG BÍ"
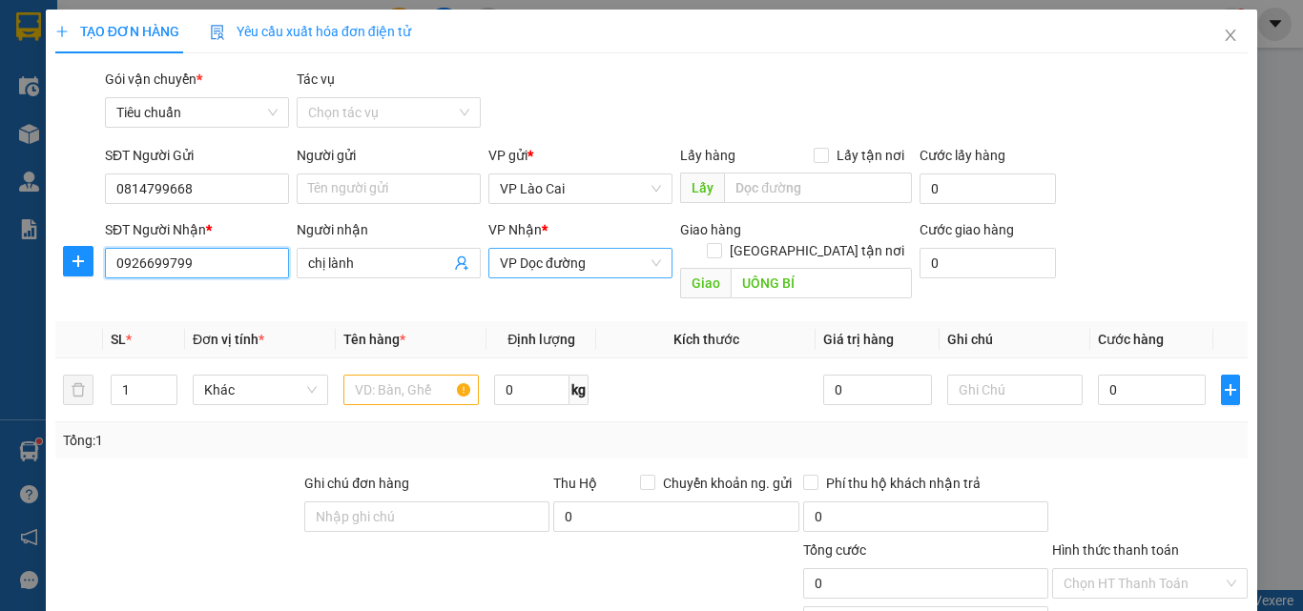
click at [551, 264] on span "VP Dọc đường" at bounding box center [580, 263] width 161 height 29
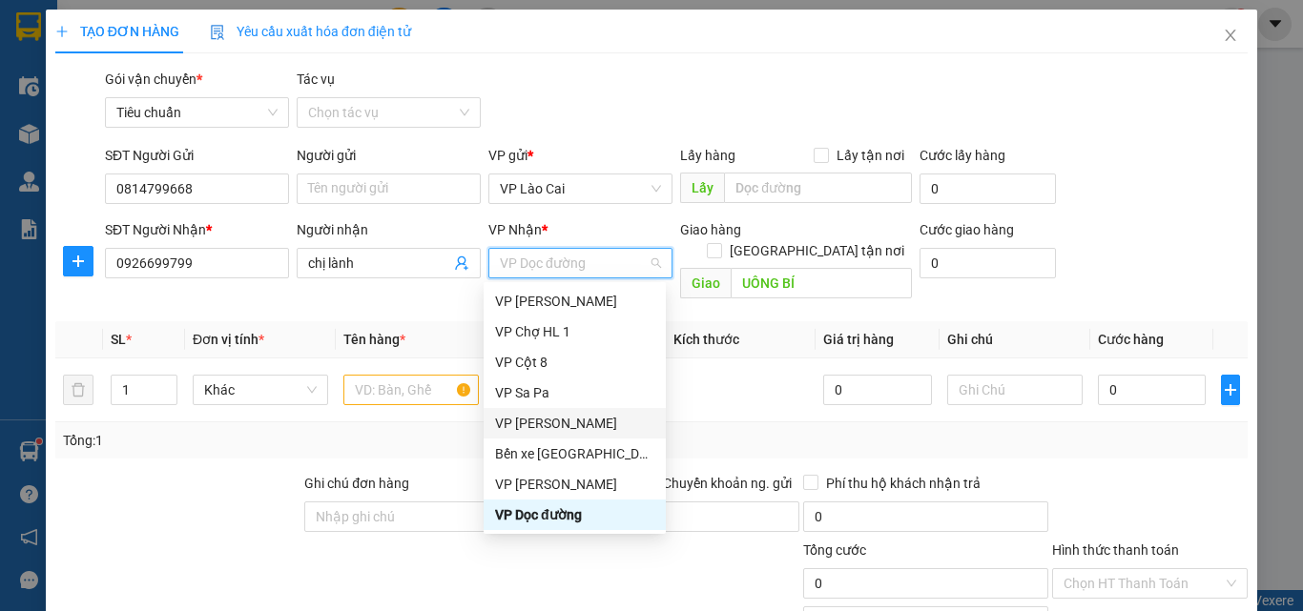
click at [184, 485] on div at bounding box center [177, 506] width 249 height 67
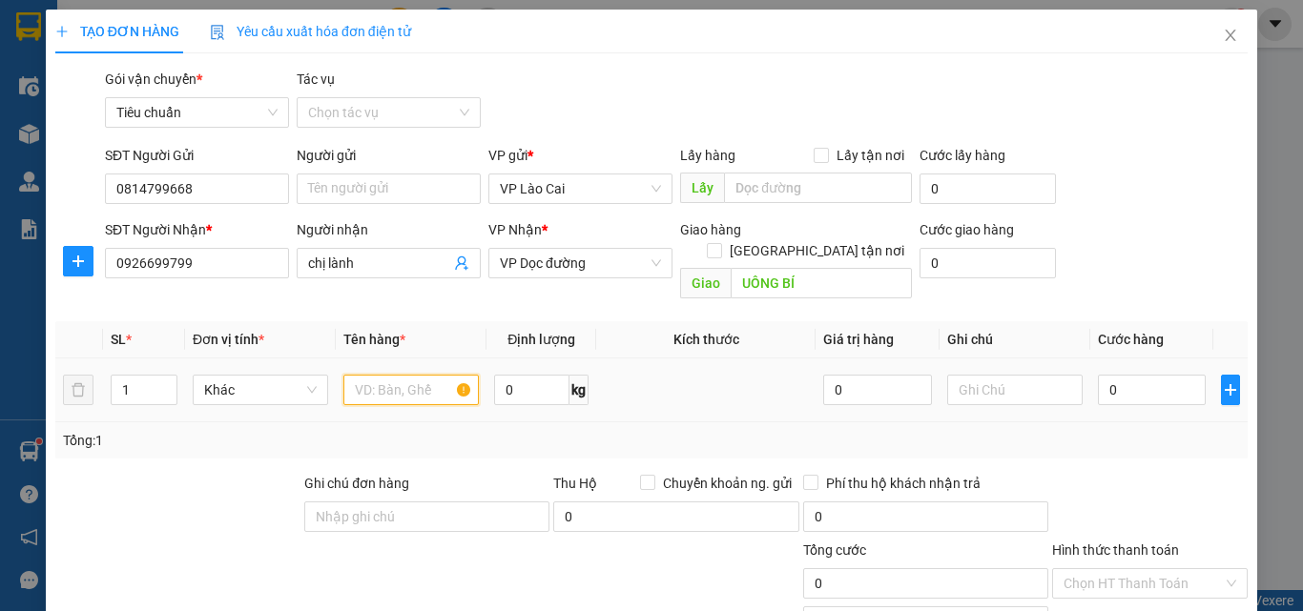
click at [390, 375] on input "text" at bounding box center [410, 390] width 135 height 31
type input "1 XỐP ĐỒ ĂN"
click at [1132, 380] on input "0" at bounding box center [1152, 390] width 108 height 31
type input "1"
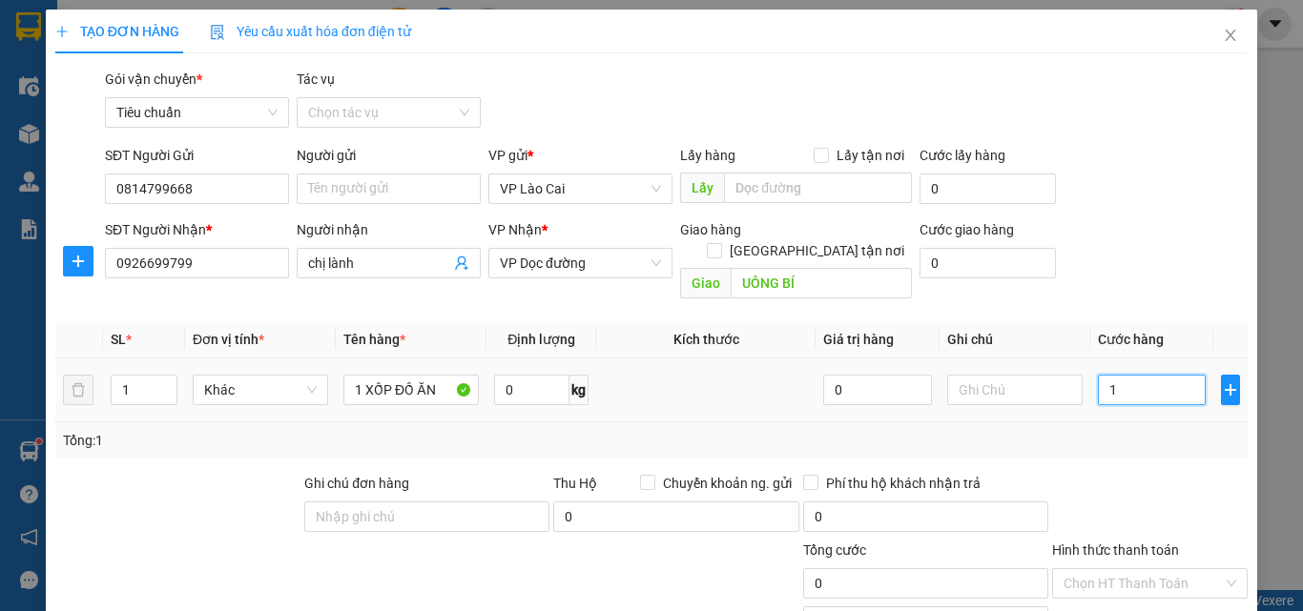
type input "1"
type input "15"
type input "150"
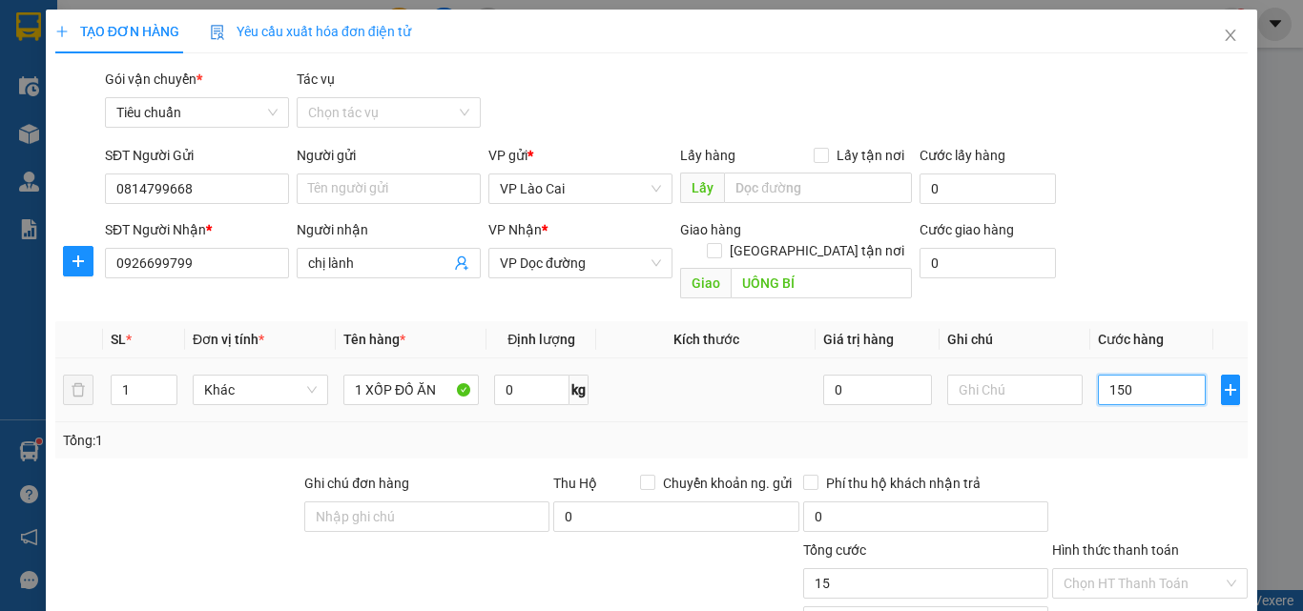
type input "150"
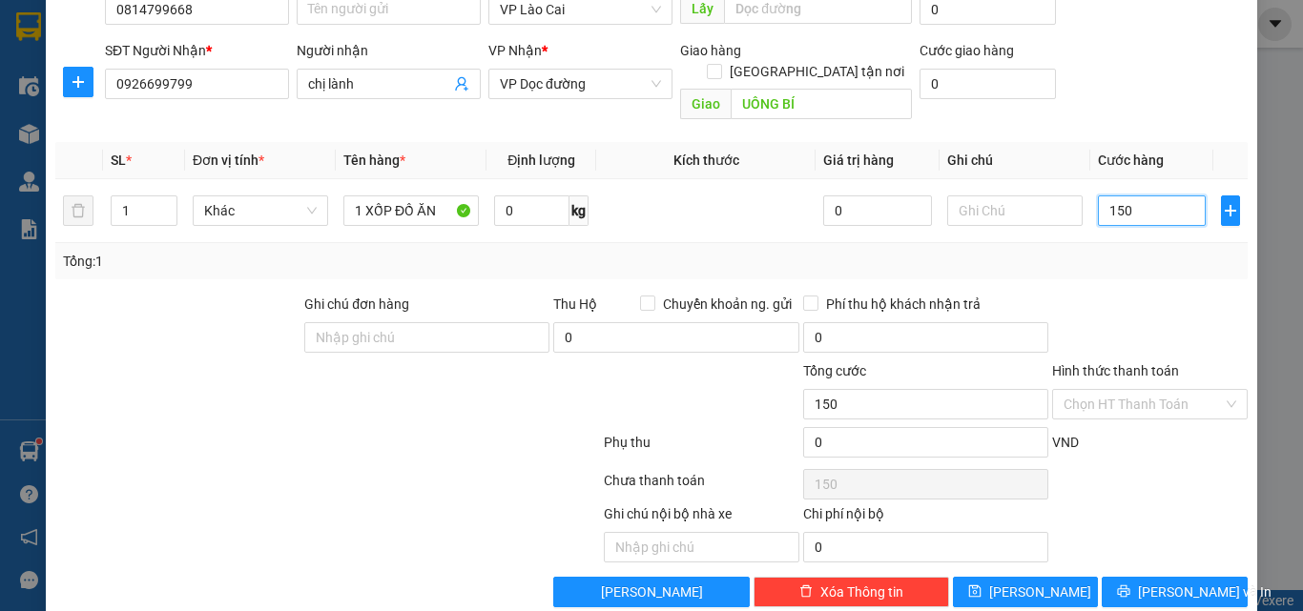
scroll to position [192, 0]
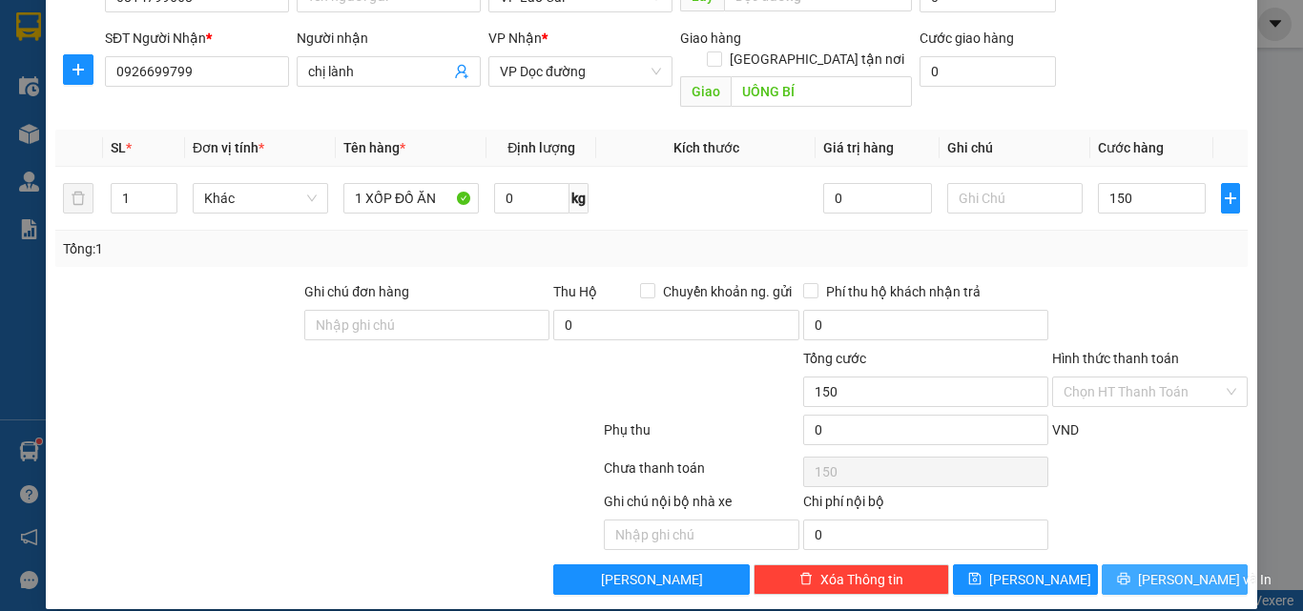
type input "150.000"
click at [1110, 565] on button "[PERSON_NAME] và In" at bounding box center [1175, 580] width 146 height 31
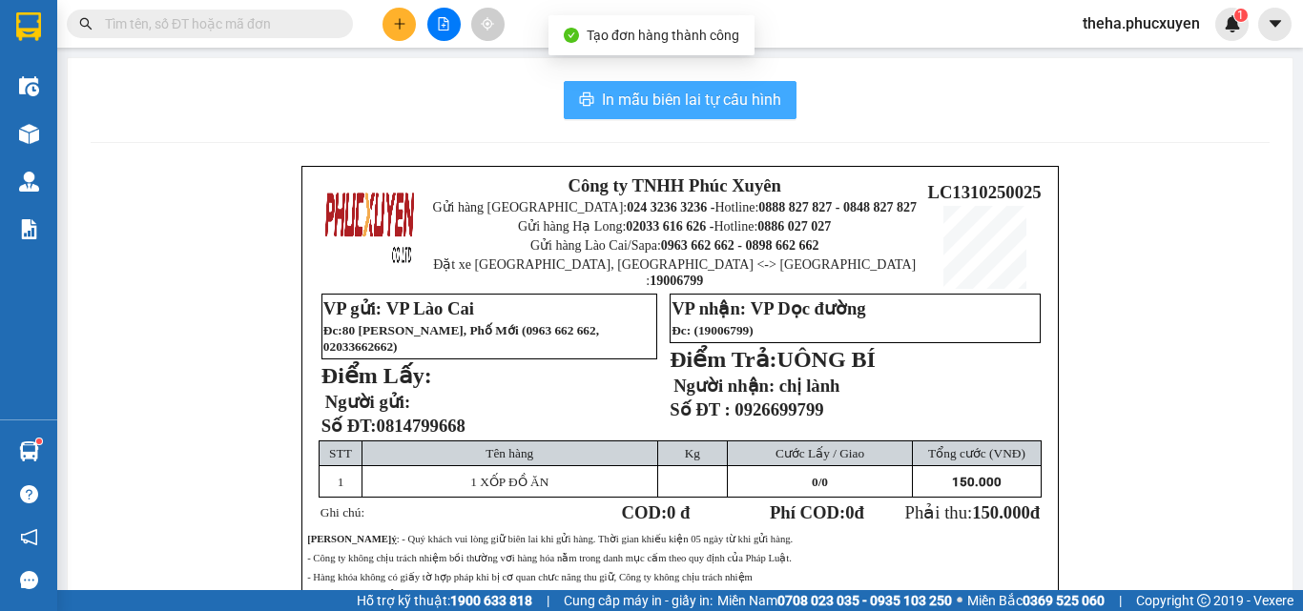
click at [763, 89] on span "In mẫu biên lai tự cấu hình" at bounding box center [691, 100] width 179 height 24
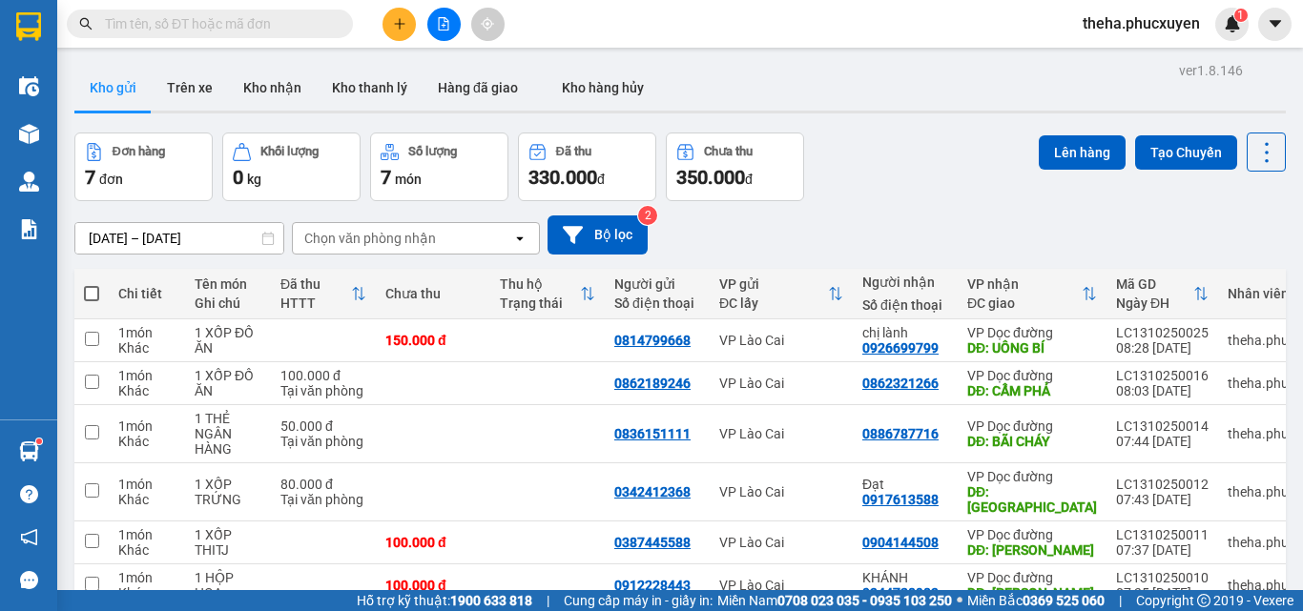
click at [885, 213] on div "[DATE] – [DATE] Press the down arrow key to interact with the calendar and sele…" at bounding box center [679, 235] width 1211 height 68
click at [402, 27] on icon "plus" at bounding box center [399, 23] width 13 height 13
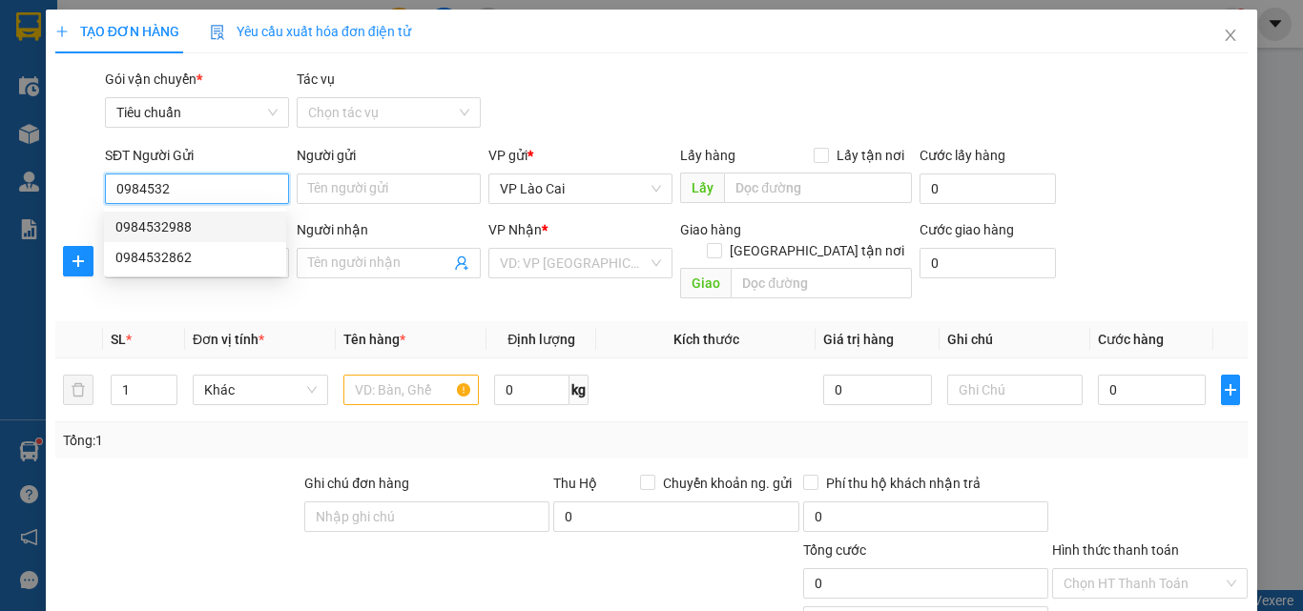
click at [172, 224] on div "0984532988" at bounding box center [194, 227] width 159 height 21
type input "0984532988"
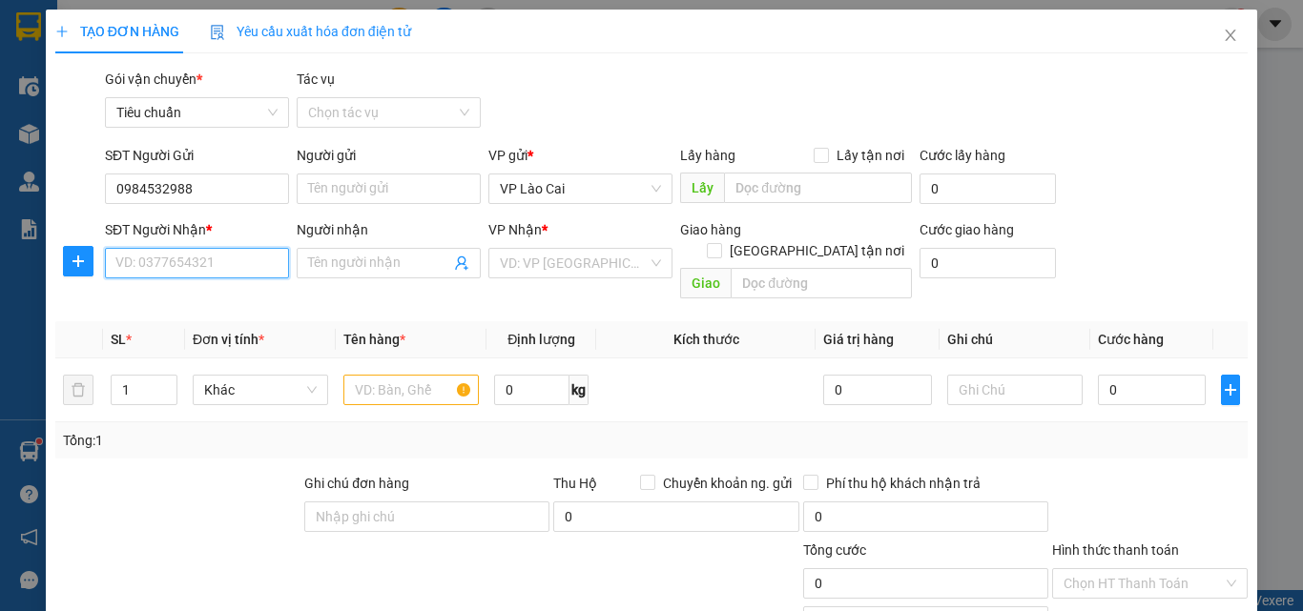
click at [194, 261] on input "SĐT Người Nhận *" at bounding box center [197, 263] width 184 height 31
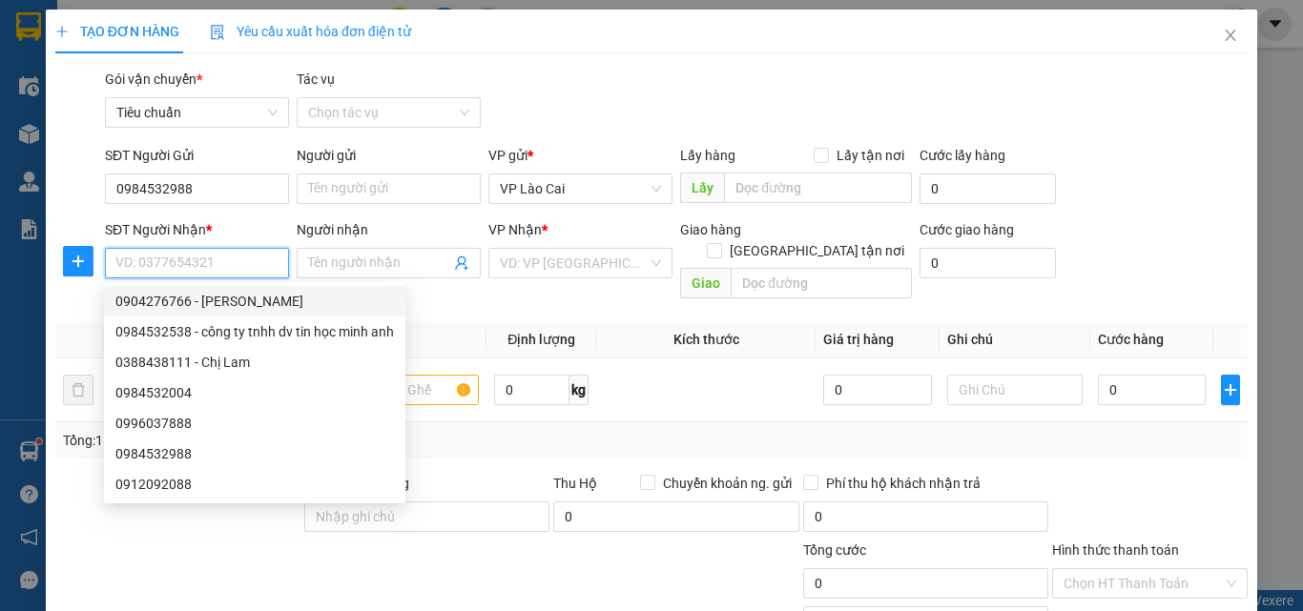
click at [137, 298] on div "0904276766 - [PERSON_NAME]" at bounding box center [254, 301] width 279 height 21
type input "0904276766"
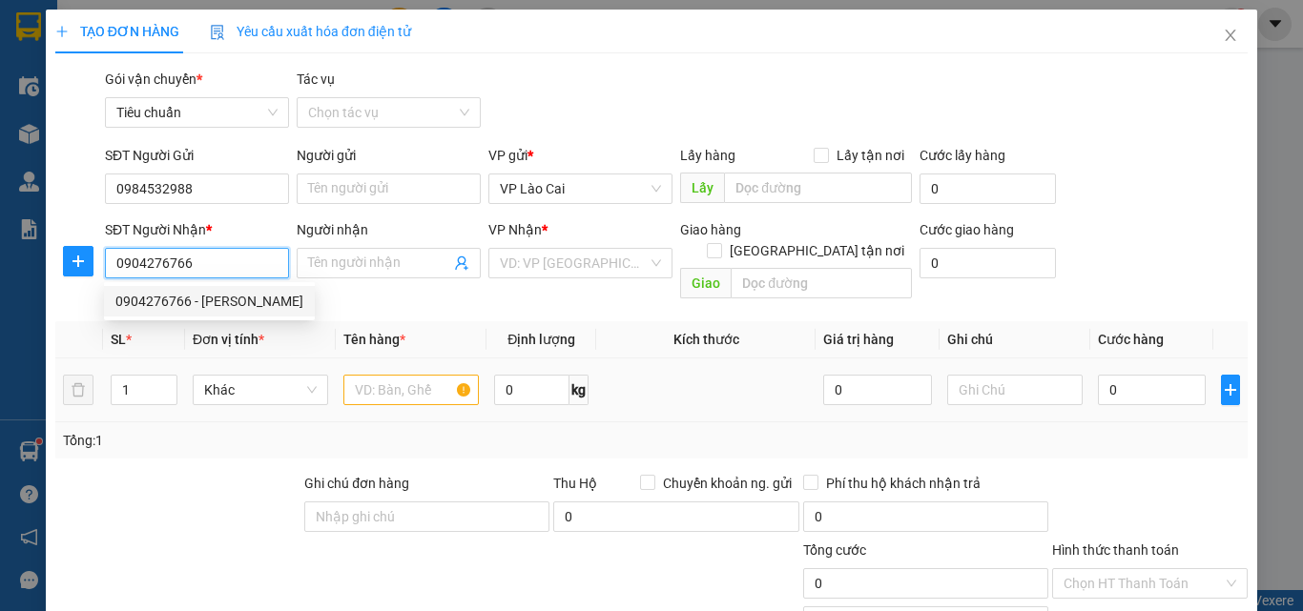
type input "Tuấn SĐ"
type input "SAO ĐỎ, [GEOGRAPHIC_DATA]"
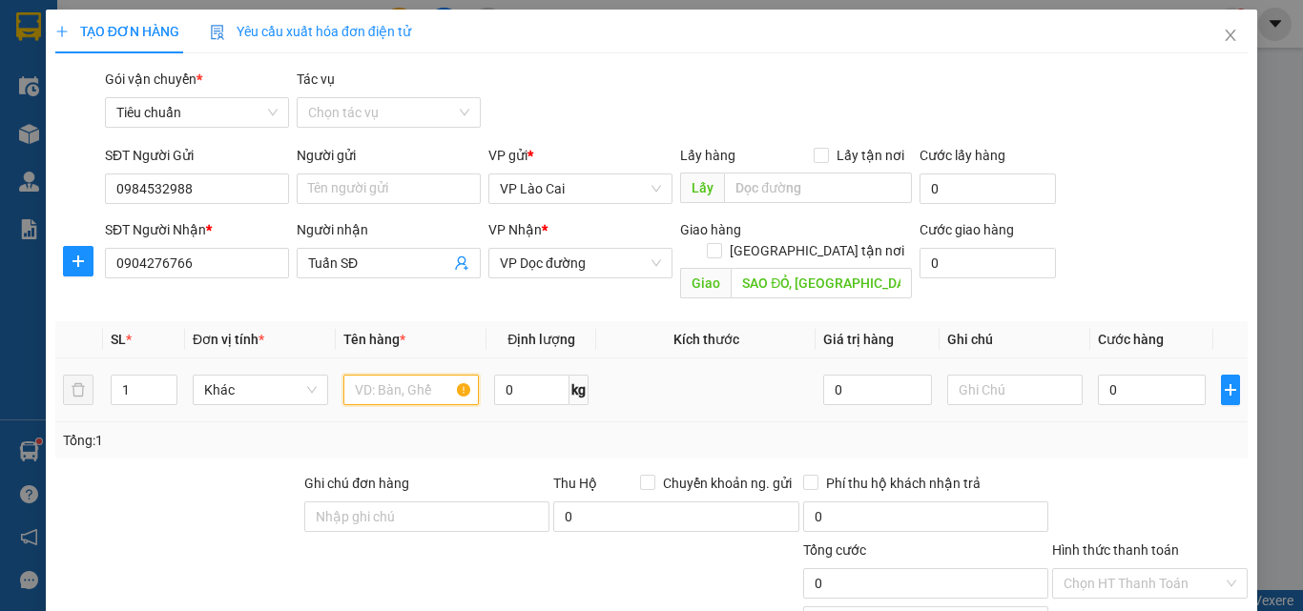
click at [390, 375] on input "text" at bounding box center [410, 390] width 135 height 31
type input "1 HỘP LINH KIỆN"
click at [1117, 375] on input "0" at bounding box center [1152, 390] width 108 height 31
type input "8"
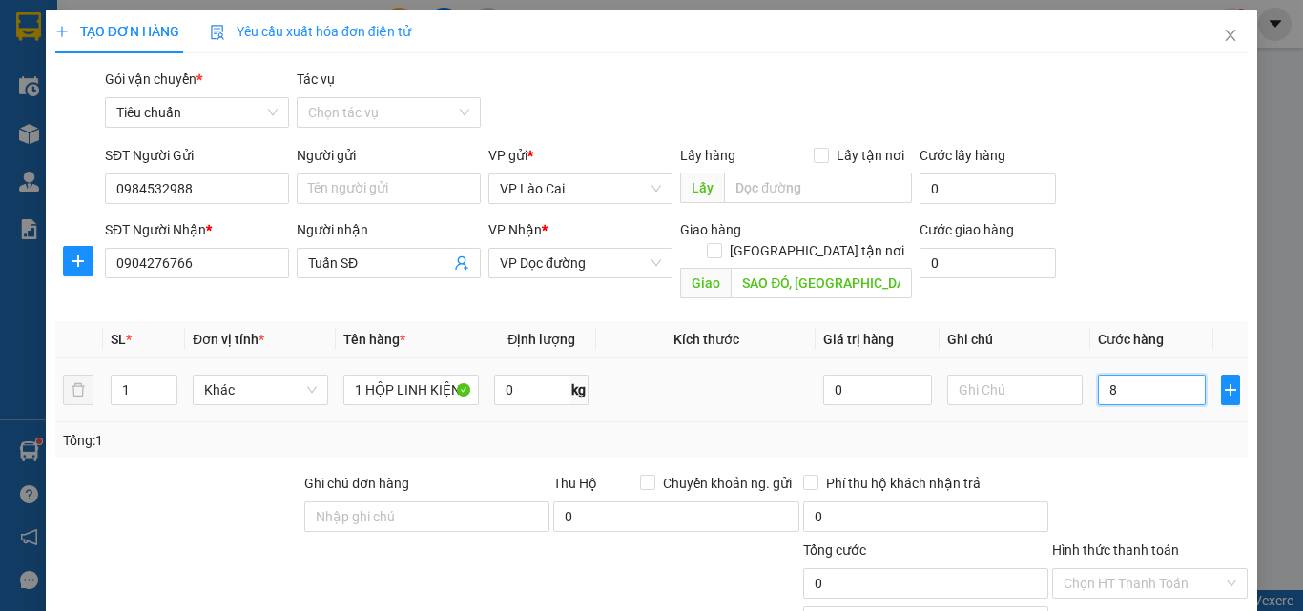
type input "8"
type input "80"
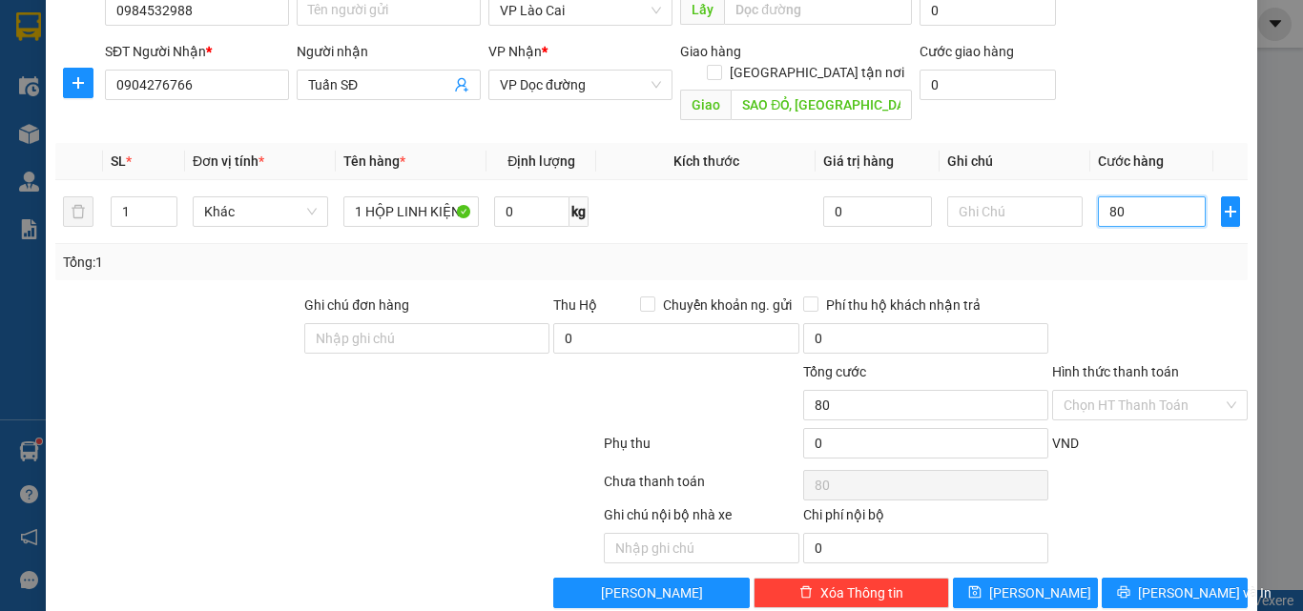
scroll to position [192, 0]
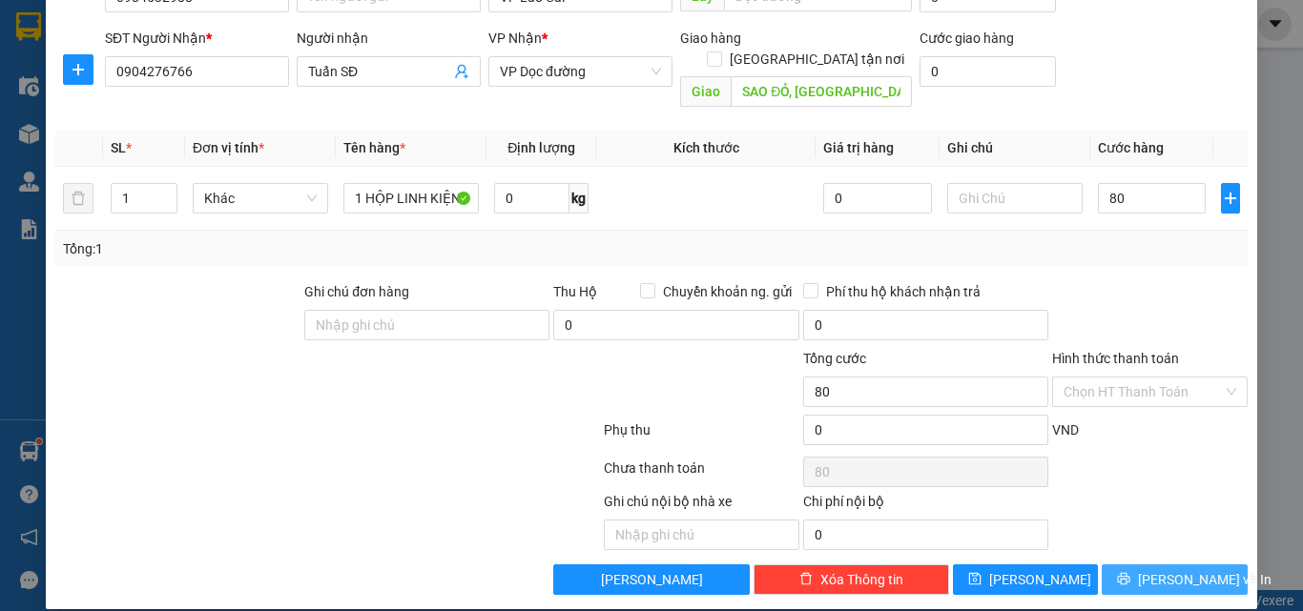
type input "80.000"
click at [1109, 565] on button "[PERSON_NAME] và In" at bounding box center [1175, 580] width 146 height 31
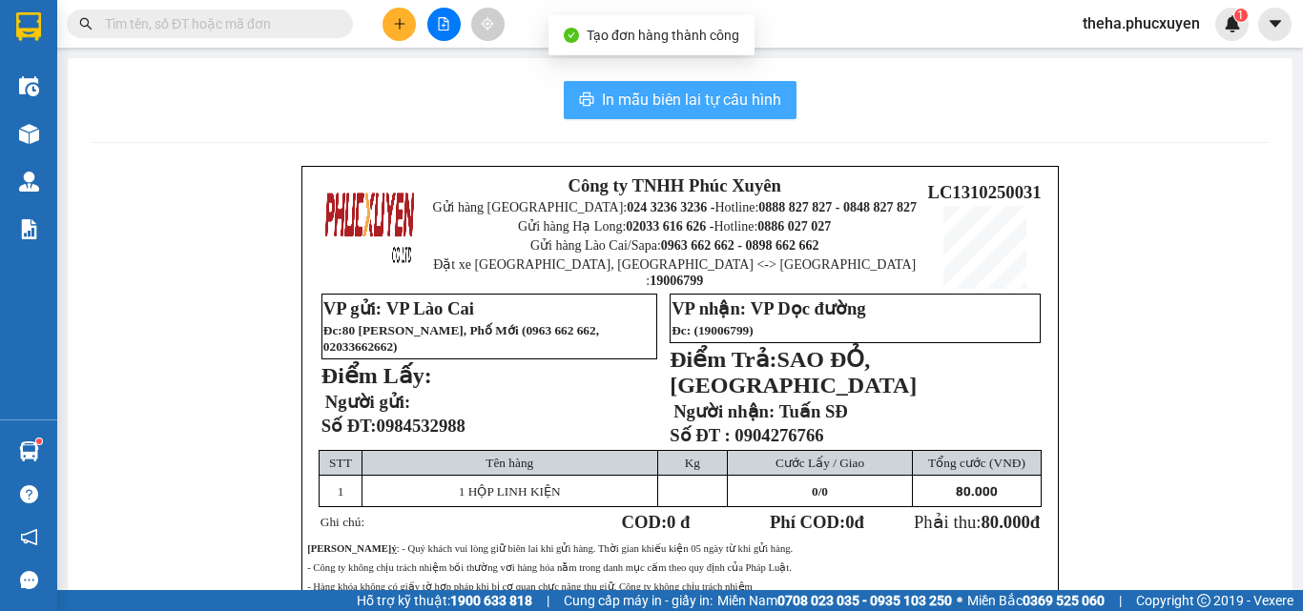
click at [772, 93] on span "In mẫu biên lai tự cấu hình" at bounding box center [691, 100] width 179 height 24
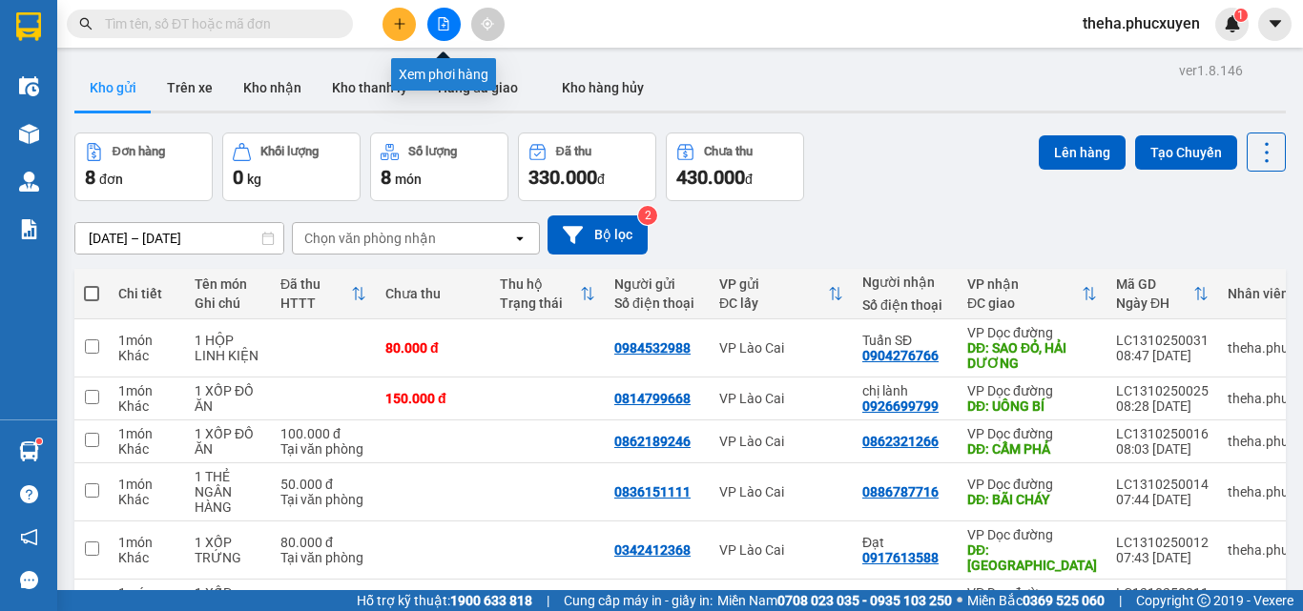
click at [445, 30] on icon "file-add" at bounding box center [444, 23] width 10 height 13
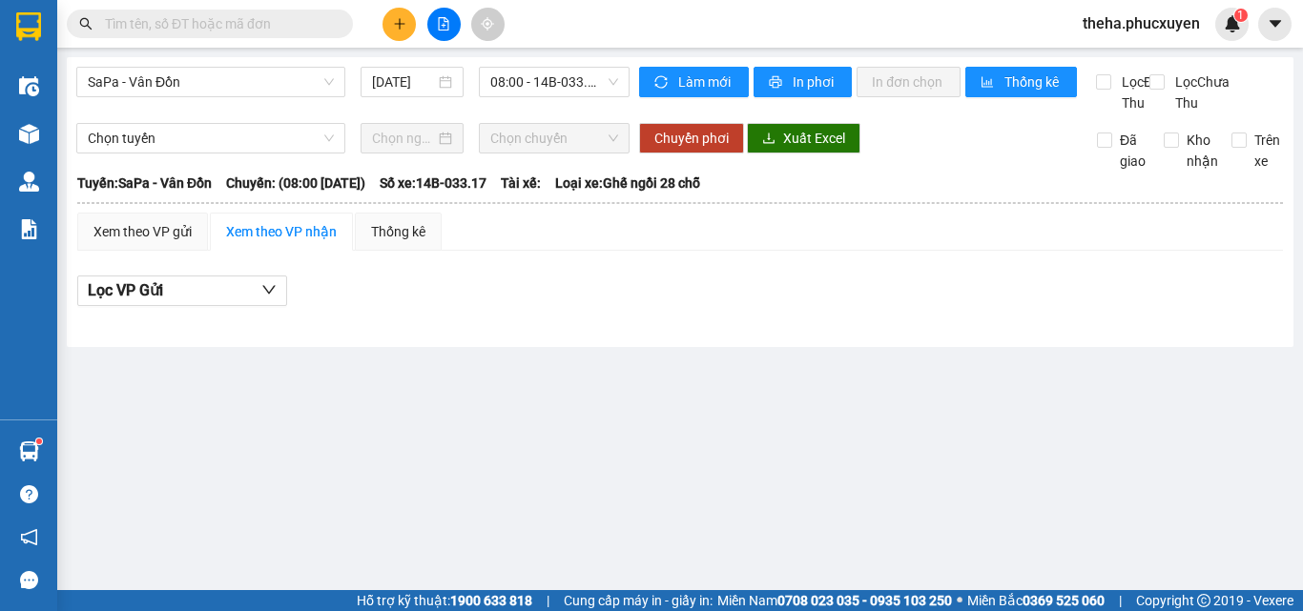
click at [801, 483] on main "SaPa - Vân Đồn [DATE] 08:00 - 14B-033.17 Làm mới In phơi In đơn chọn Thống kê L…" at bounding box center [651, 295] width 1303 height 590
